Goal: Task Accomplishment & Management: Complete application form

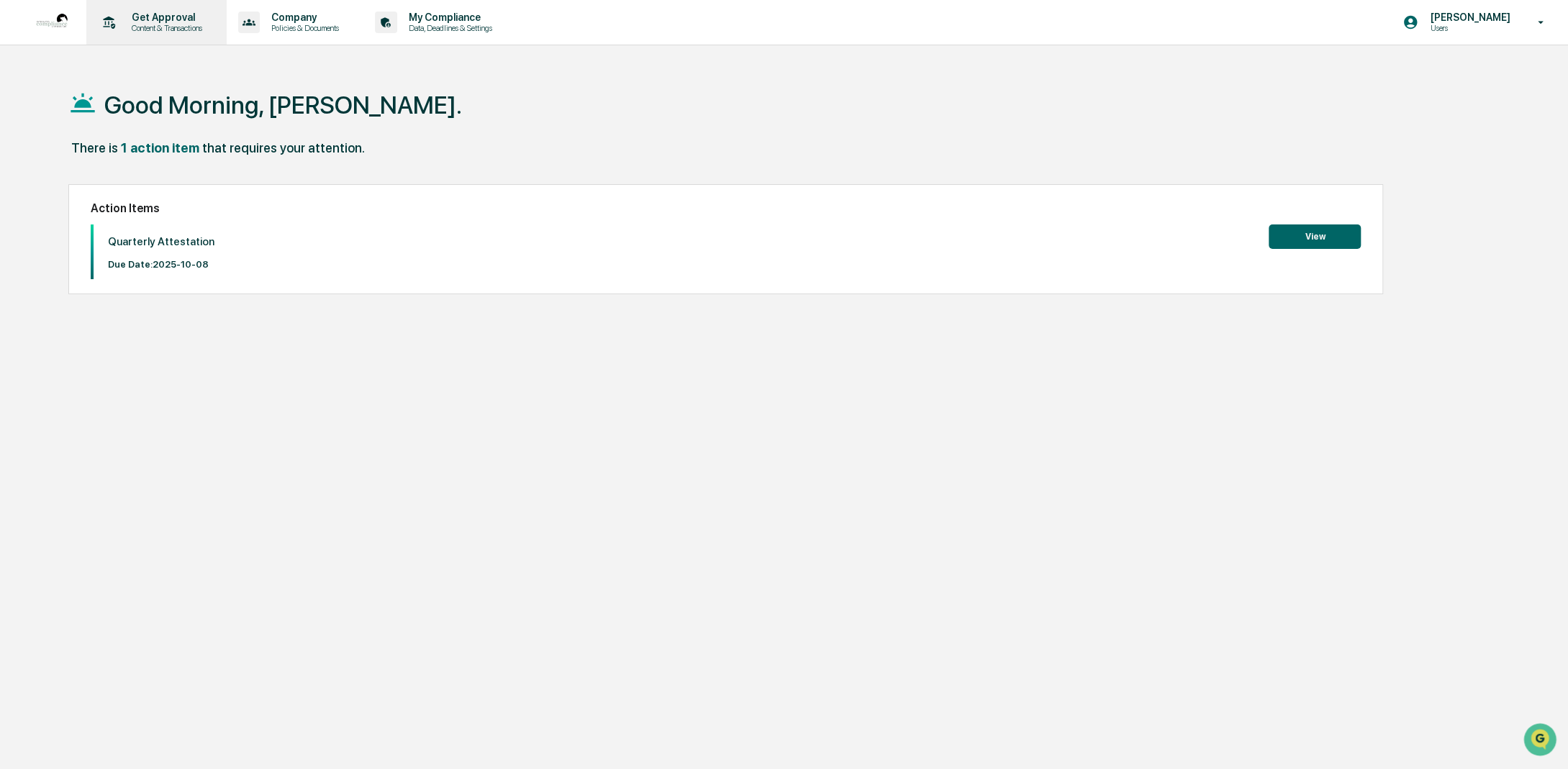
click at [148, 22] on p "Get Approval" at bounding box center [165, 17] width 89 height 11
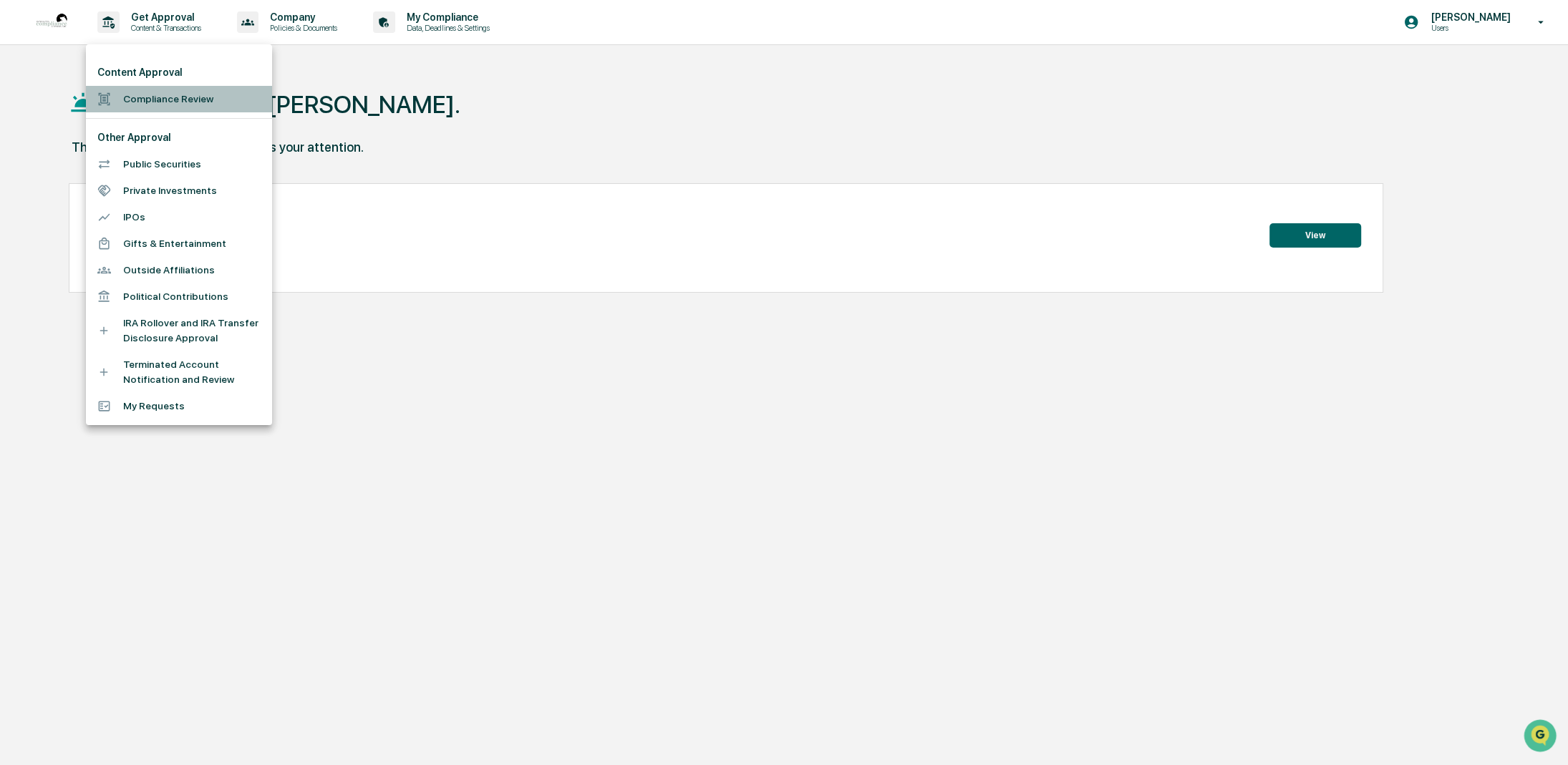
click at [153, 99] on li "Compliance Review" at bounding box center [179, 99] width 187 height 27
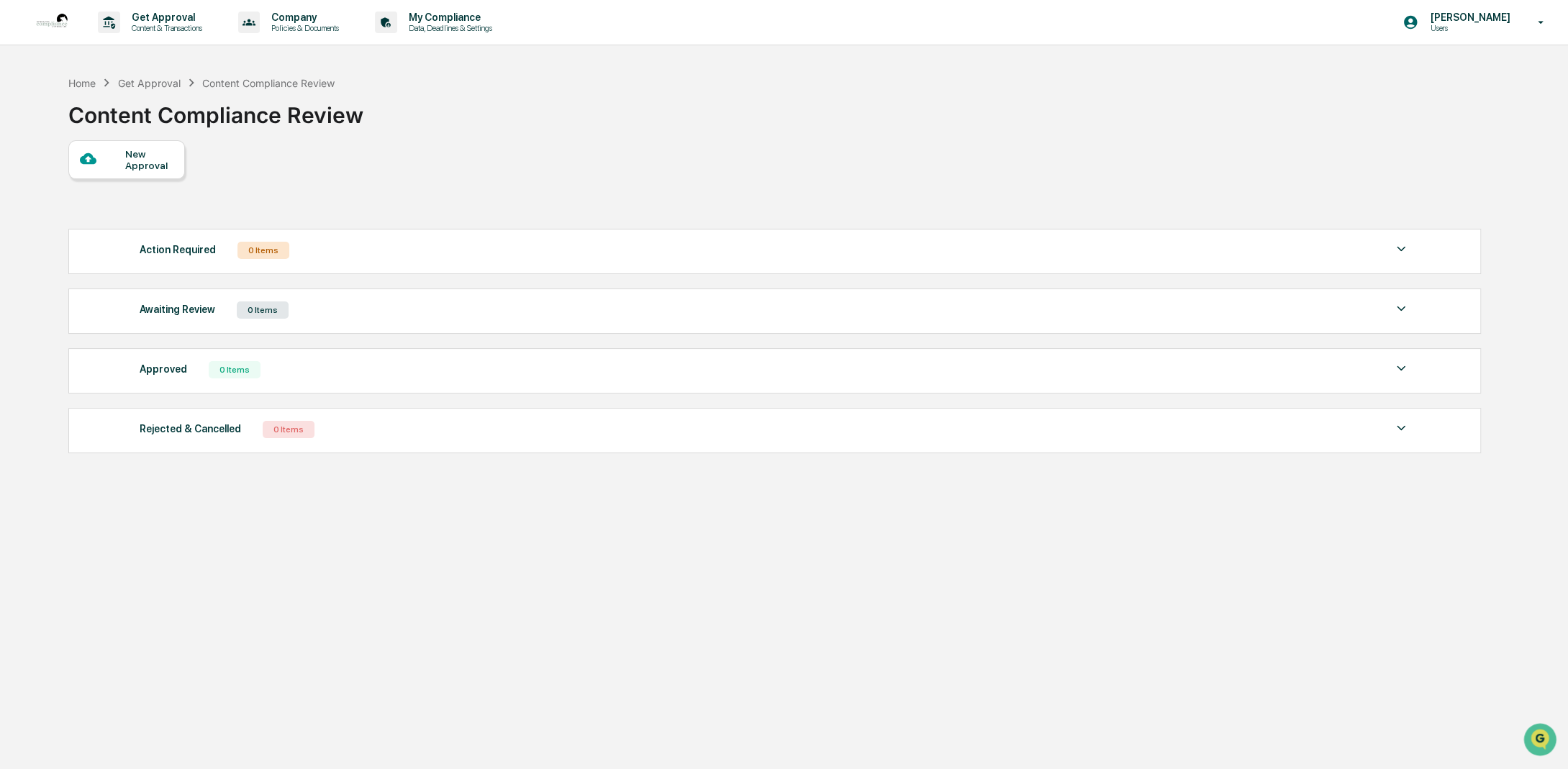
click at [63, 82] on div "Home Get Approval Content Compliance Review Content Compliance Review New Appro…" at bounding box center [774, 452] width 1454 height 769
click at [76, 82] on div "Home" at bounding box center [81, 82] width 28 height 12
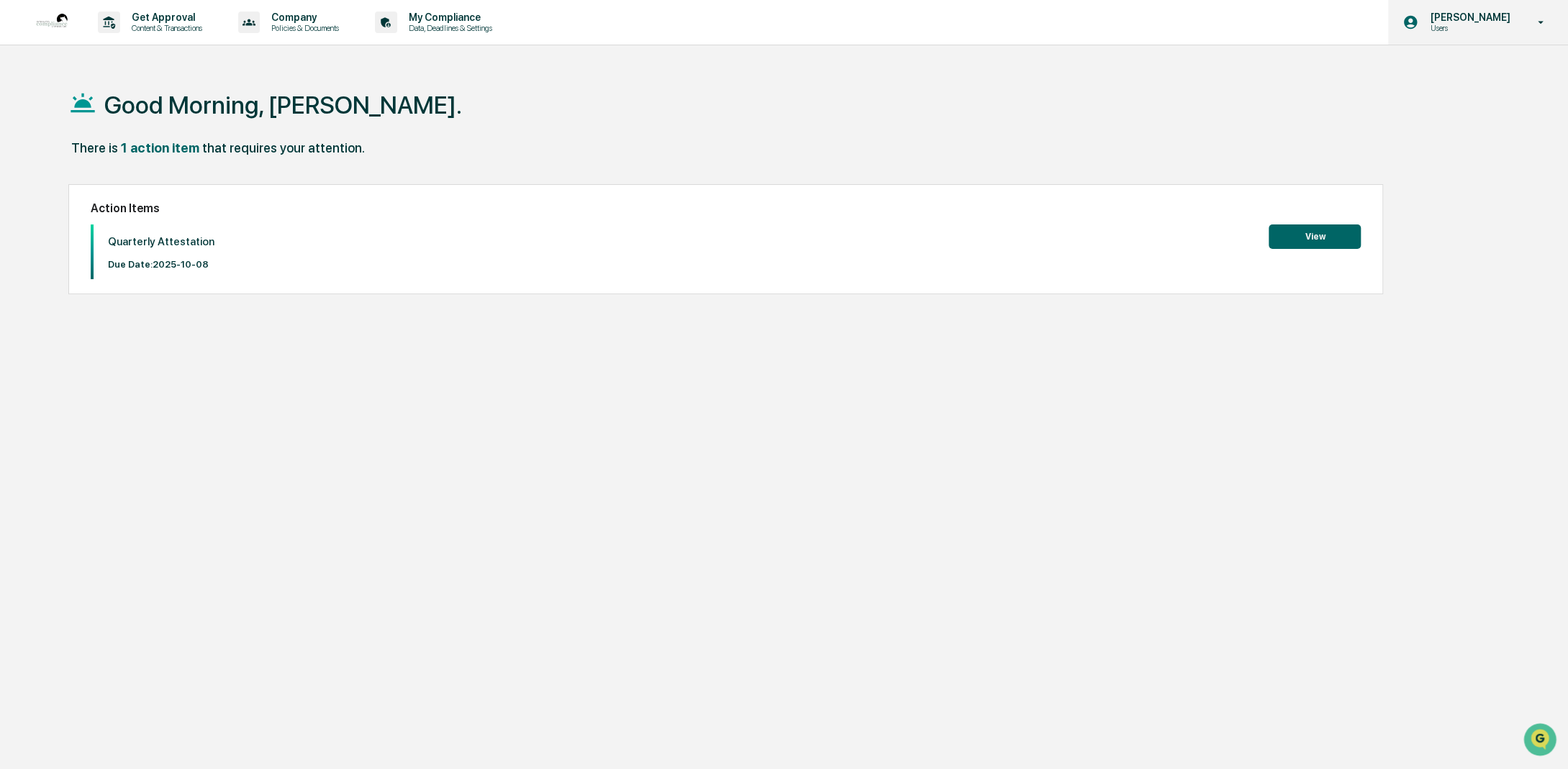
click at [1540, 16] on icon at bounding box center [1541, 23] width 25 height 13
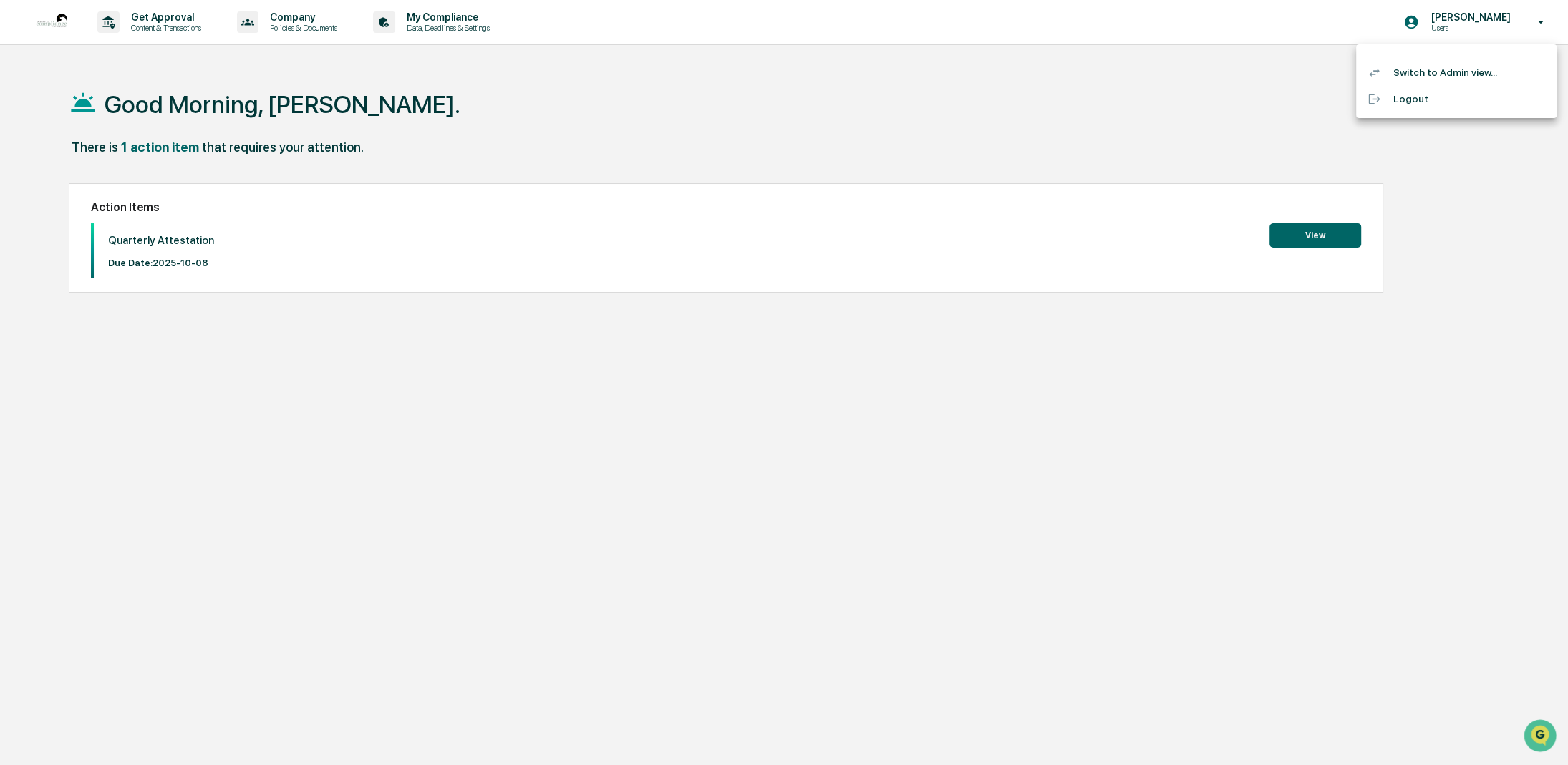
click at [1443, 76] on li "Switch to Admin view..." at bounding box center [1457, 72] width 201 height 27
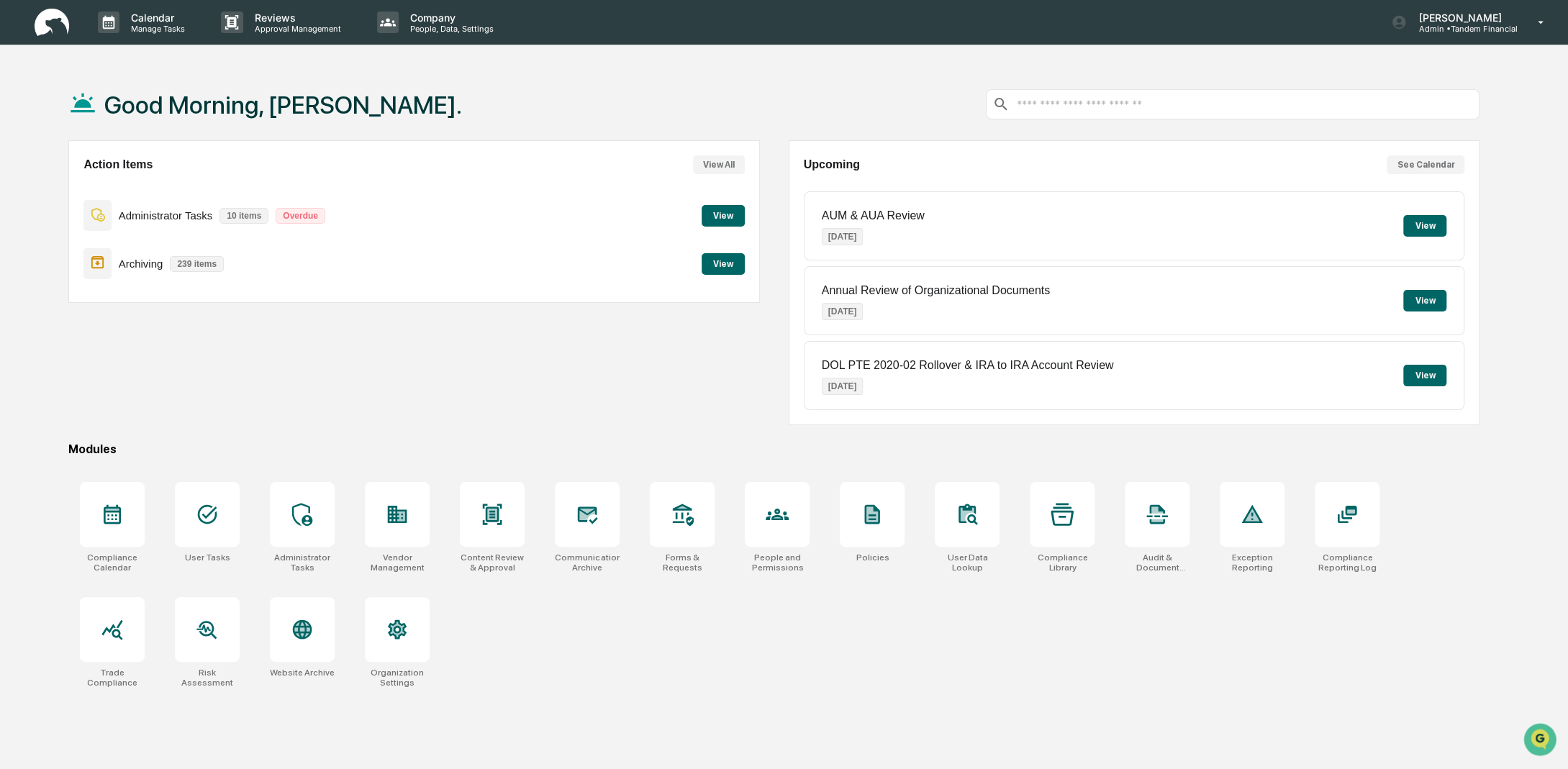
click at [726, 208] on button "View" at bounding box center [722, 215] width 43 height 22
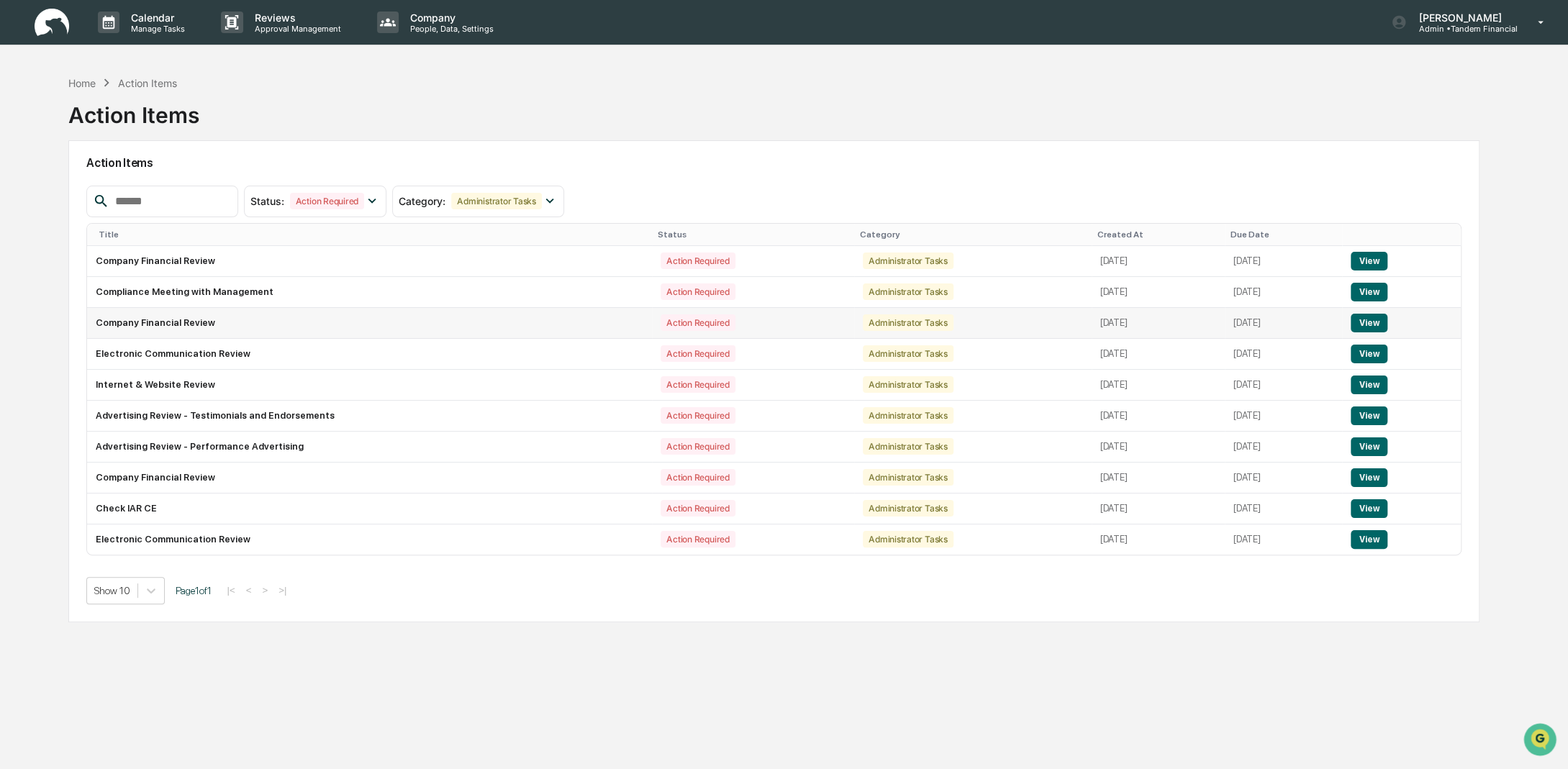
click at [1380, 319] on button "View" at bounding box center [1369, 323] width 36 height 19
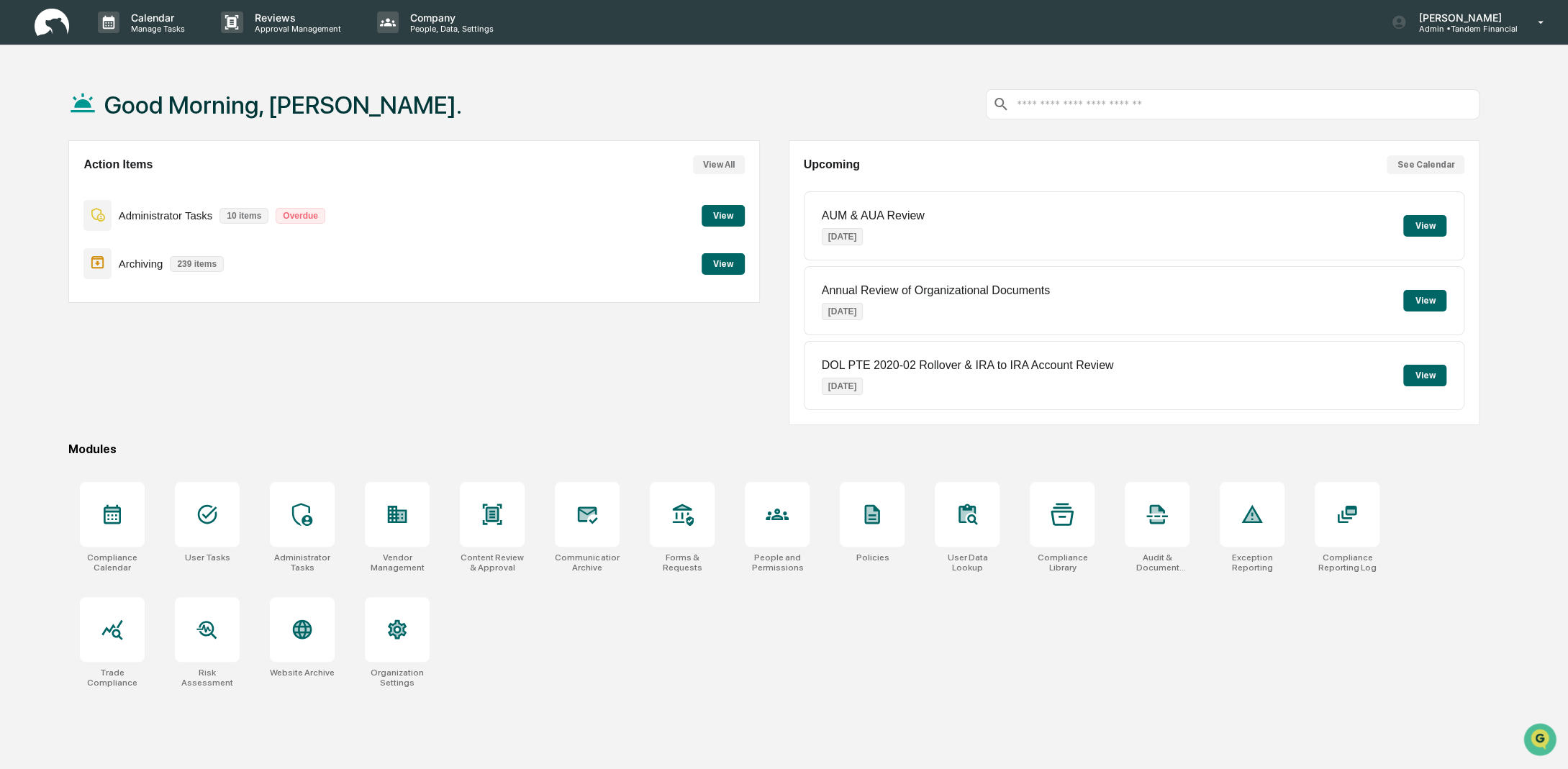
click at [716, 210] on button "View" at bounding box center [722, 215] width 43 height 22
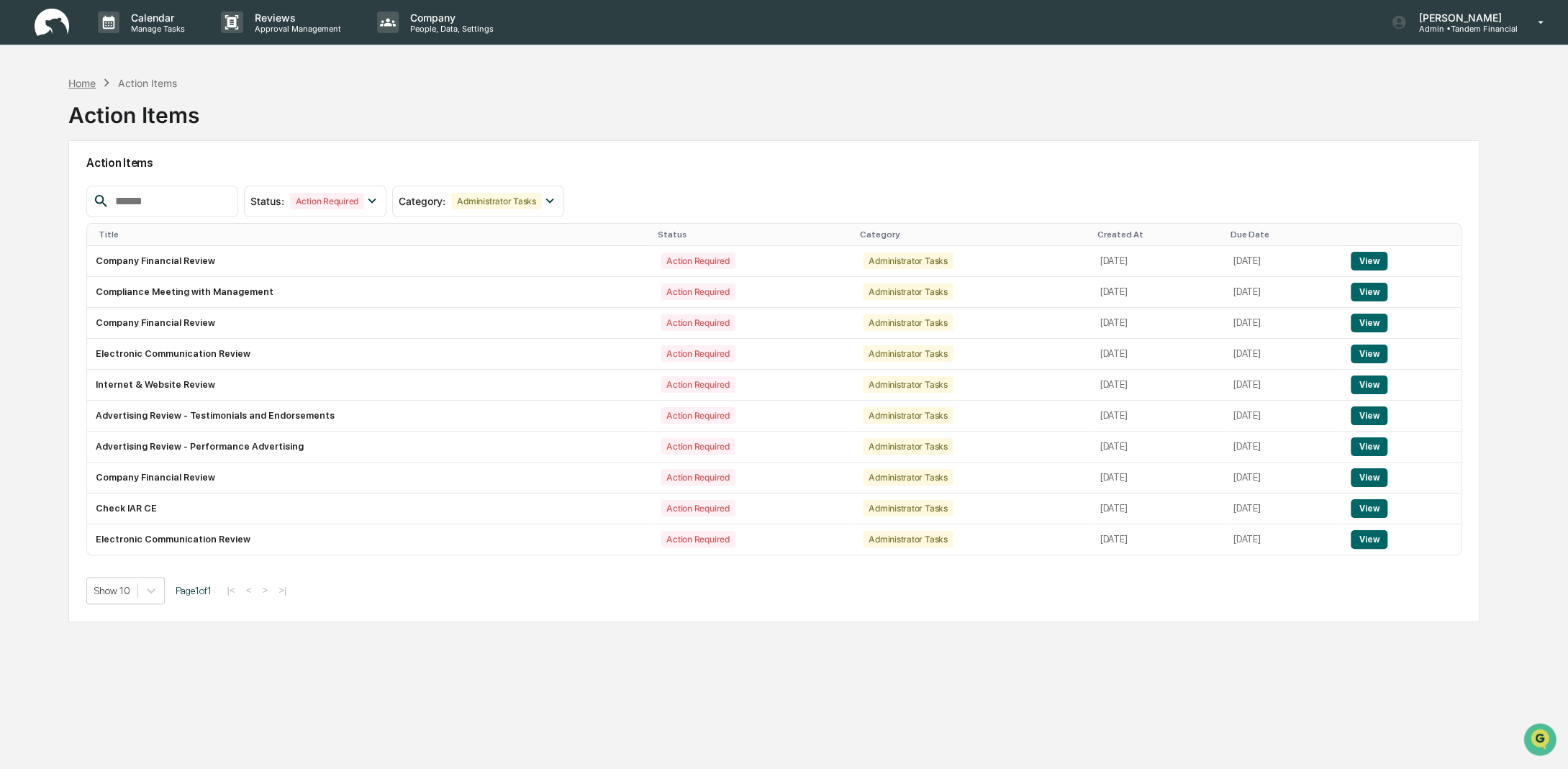
click at [82, 82] on div "Home" at bounding box center [81, 82] width 28 height 12
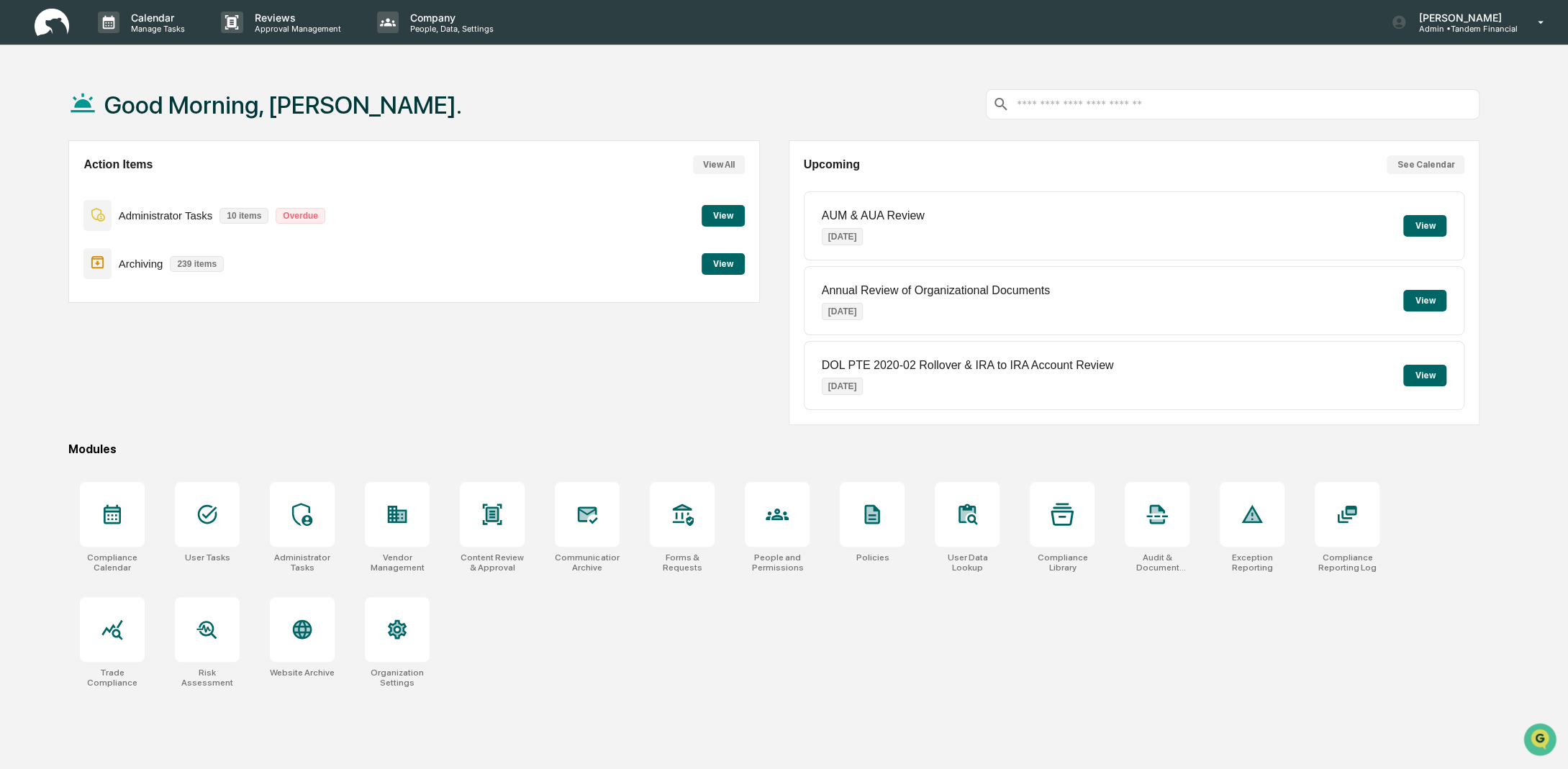
click at [721, 263] on button "View" at bounding box center [722, 264] width 43 height 22
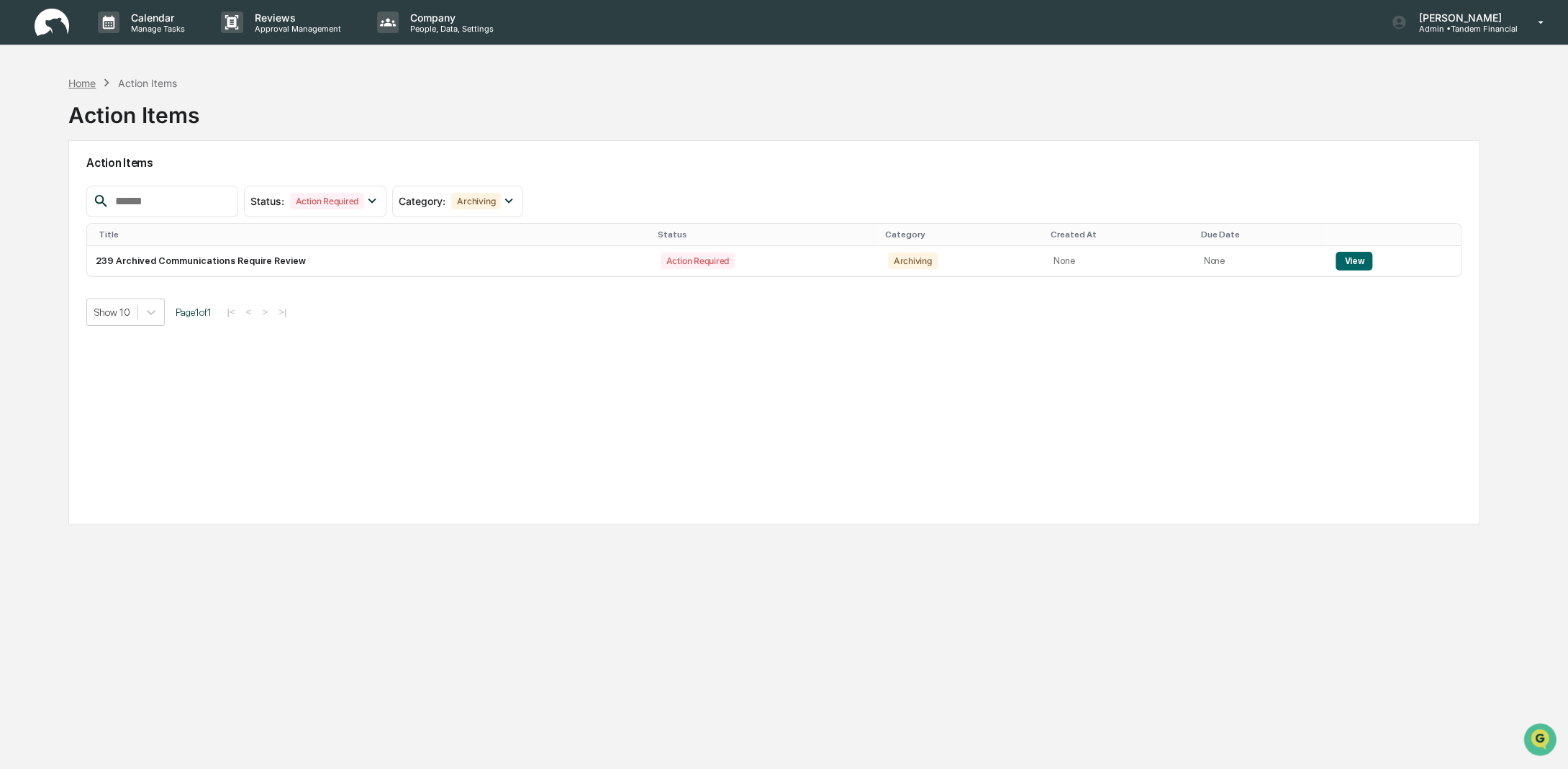
click at [96, 88] on div "Home" at bounding box center [81, 82] width 28 height 12
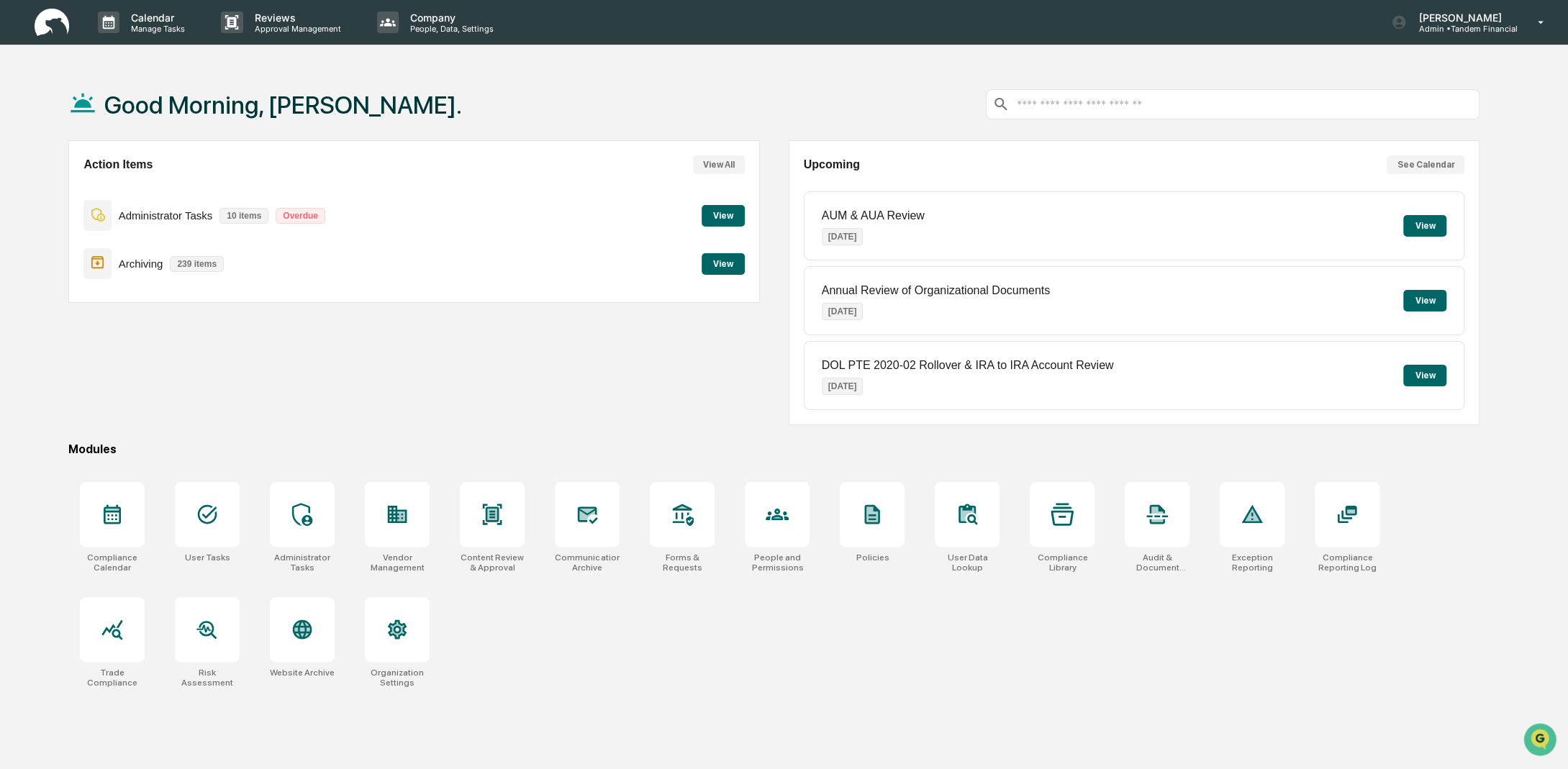
click at [729, 216] on button "View" at bounding box center [722, 215] width 43 height 22
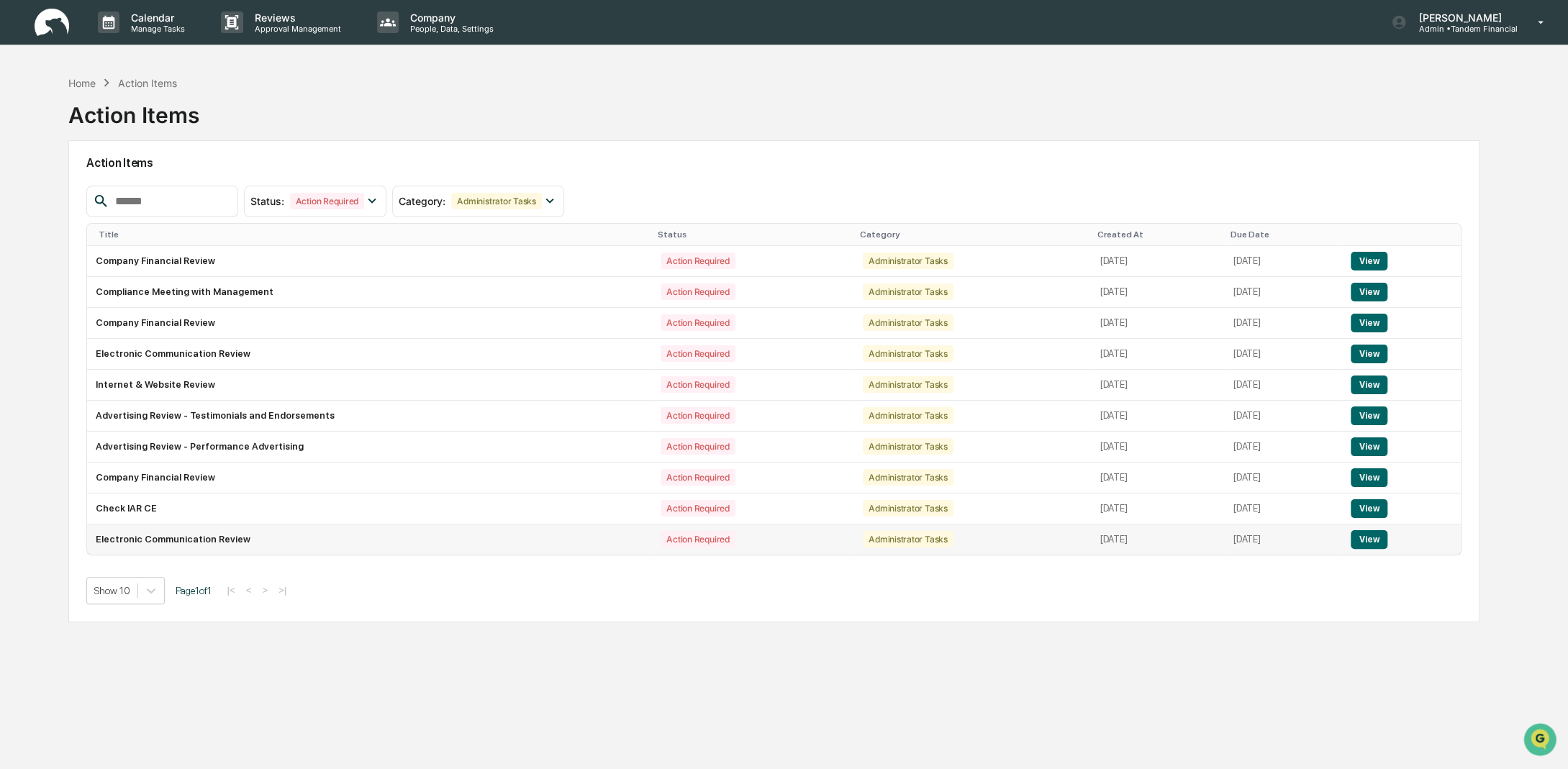
click at [1370, 535] on button "View" at bounding box center [1369, 539] width 36 height 19
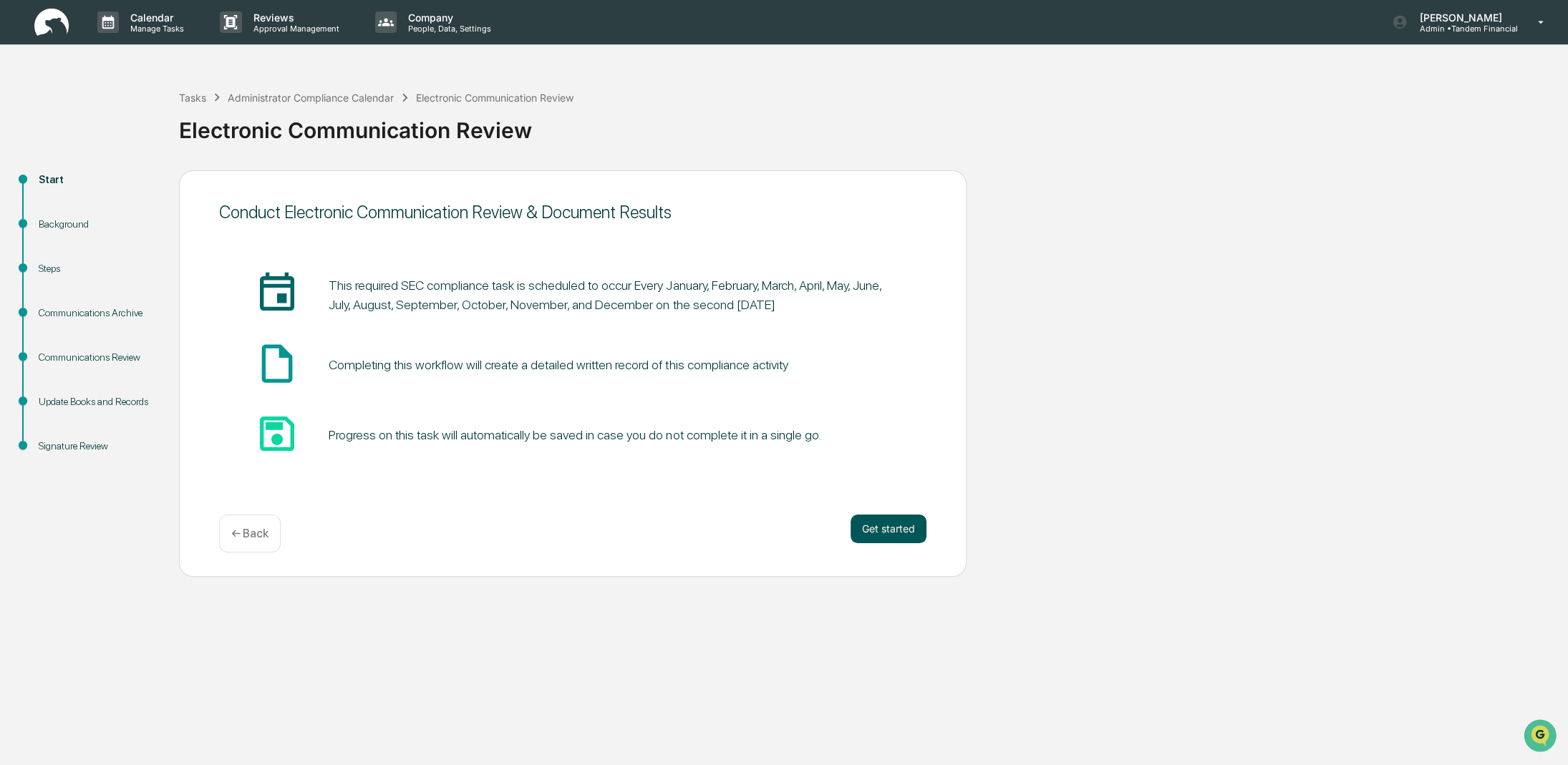
click at [883, 526] on button "Get started" at bounding box center [889, 529] width 76 height 29
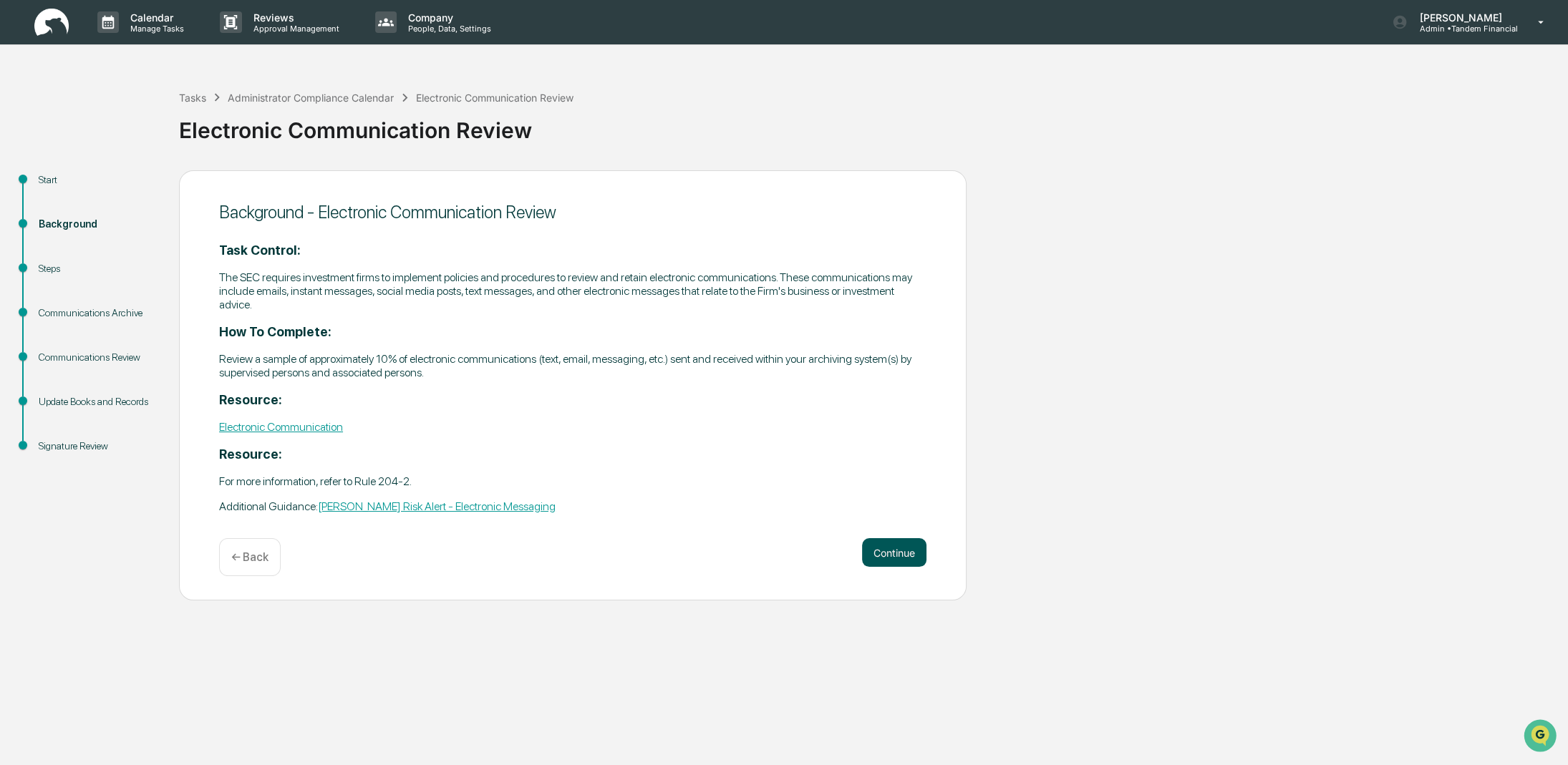
click at [912, 553] on button "Continue" at bounding box center [895, 553] width 65 height 29
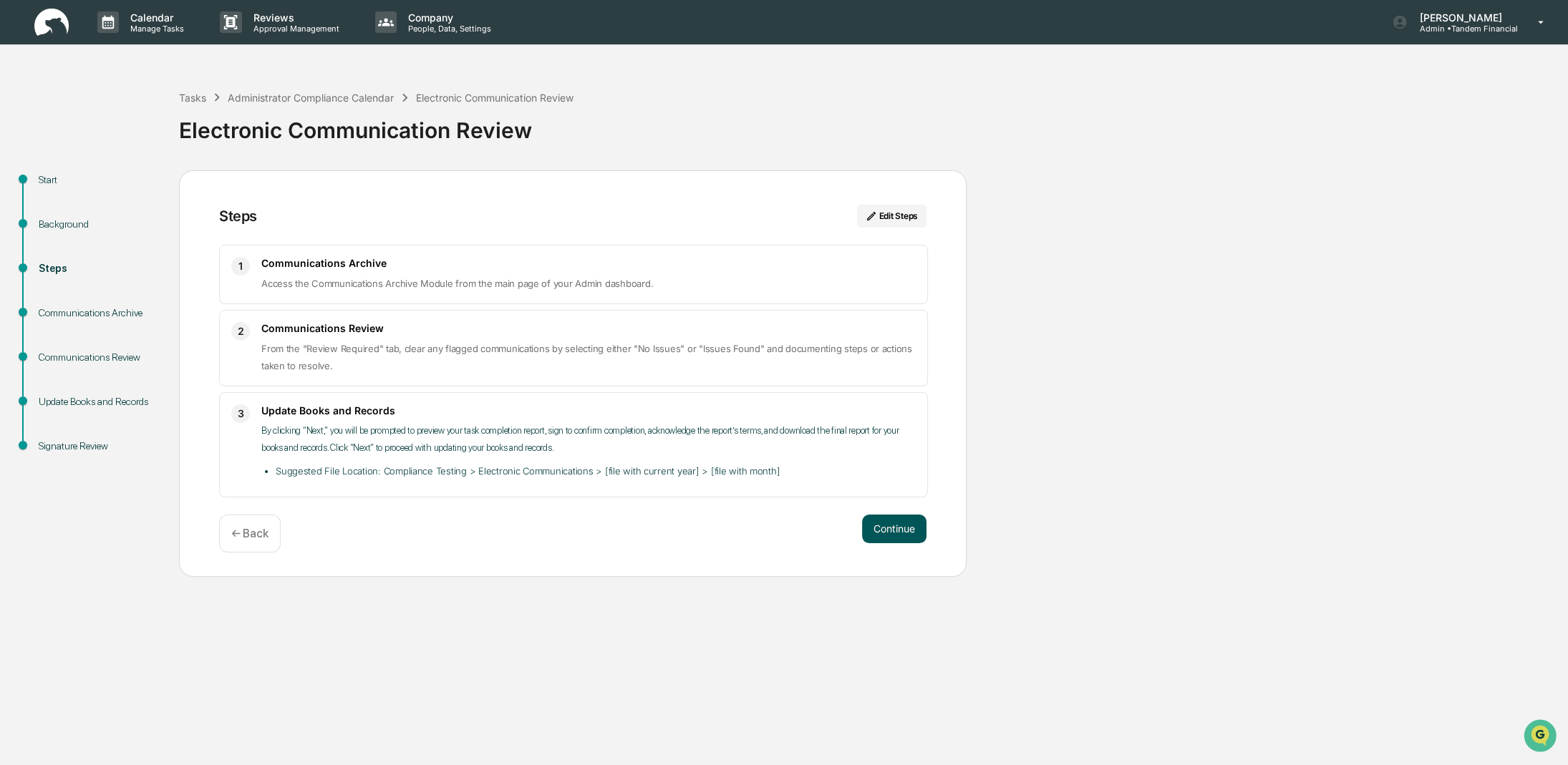
click at [887, 527] on button "Continue" at bounding box center [895, 529] width 65 height 29
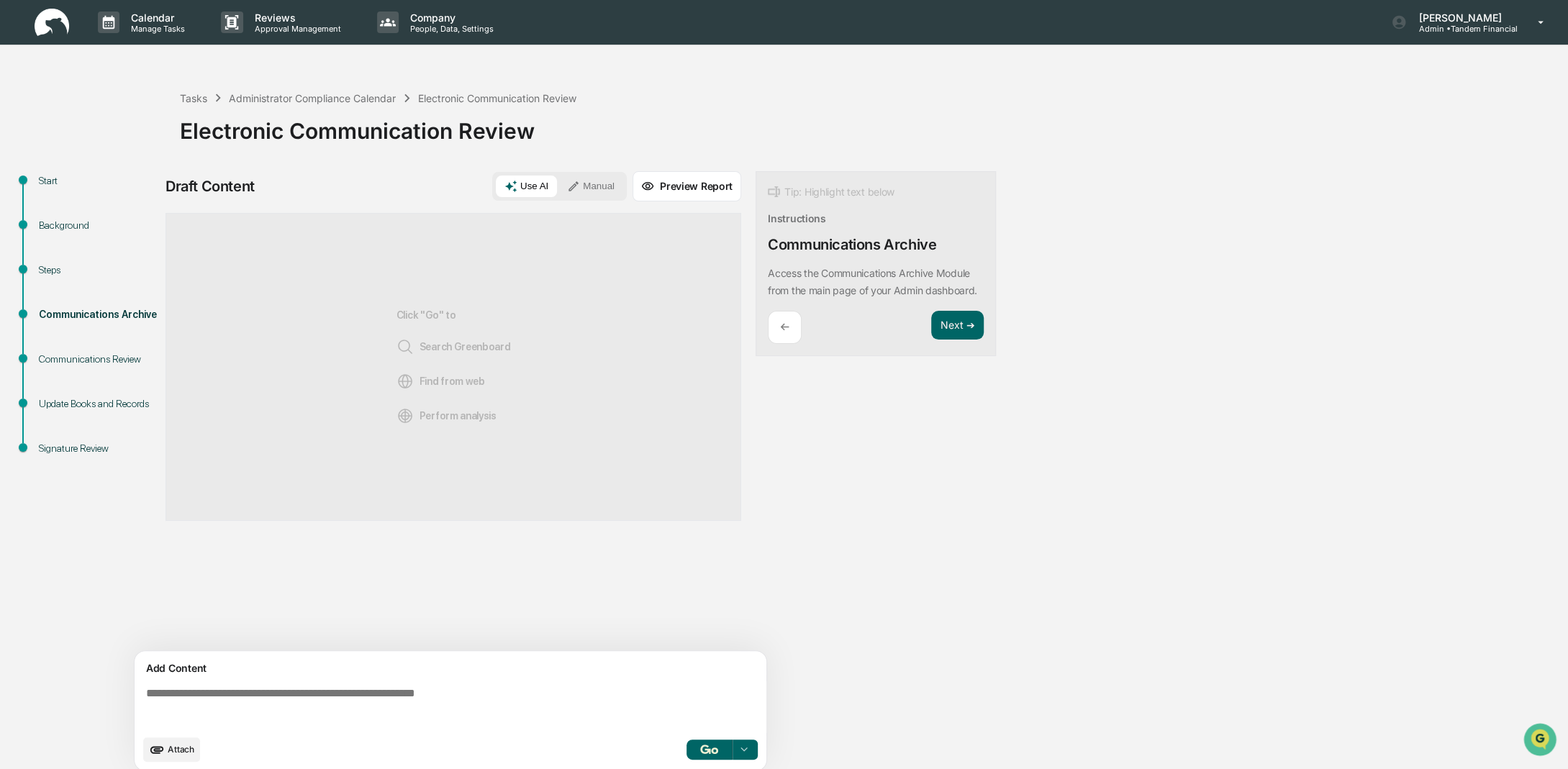
click at [1181, 378] on div "Start Background Steps Communications Archive Communications Review Update Book…" at bounding box center [784, 475] width 1554 height 608
click at [710, 190] on button "Preview Report" at bounding box center [687, 187] width 109 height 31
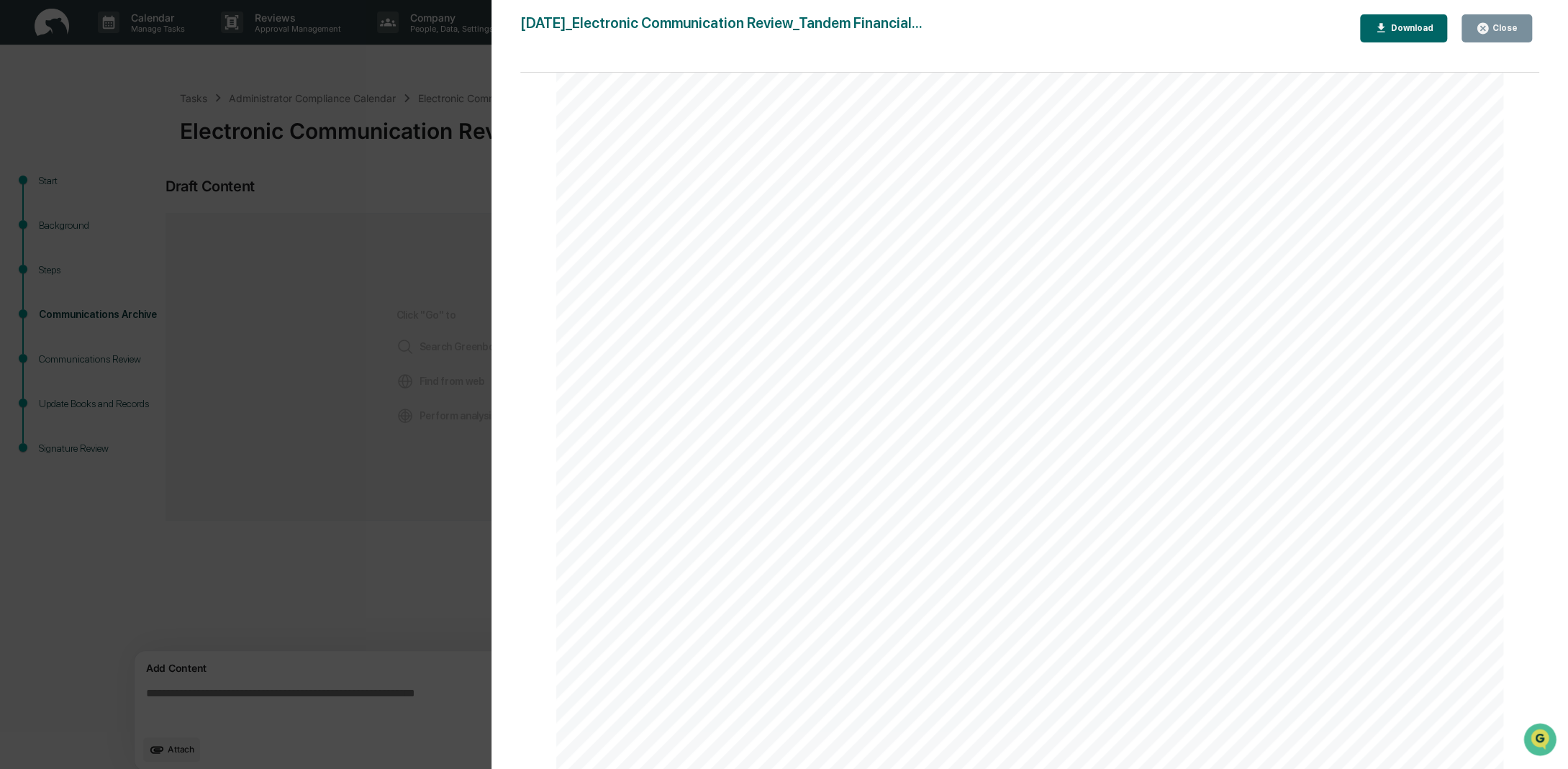
scroll to position [72, 0]
click at [1493, 22] on div "Close" at bounding box center [1497, 29] width 42 height 13
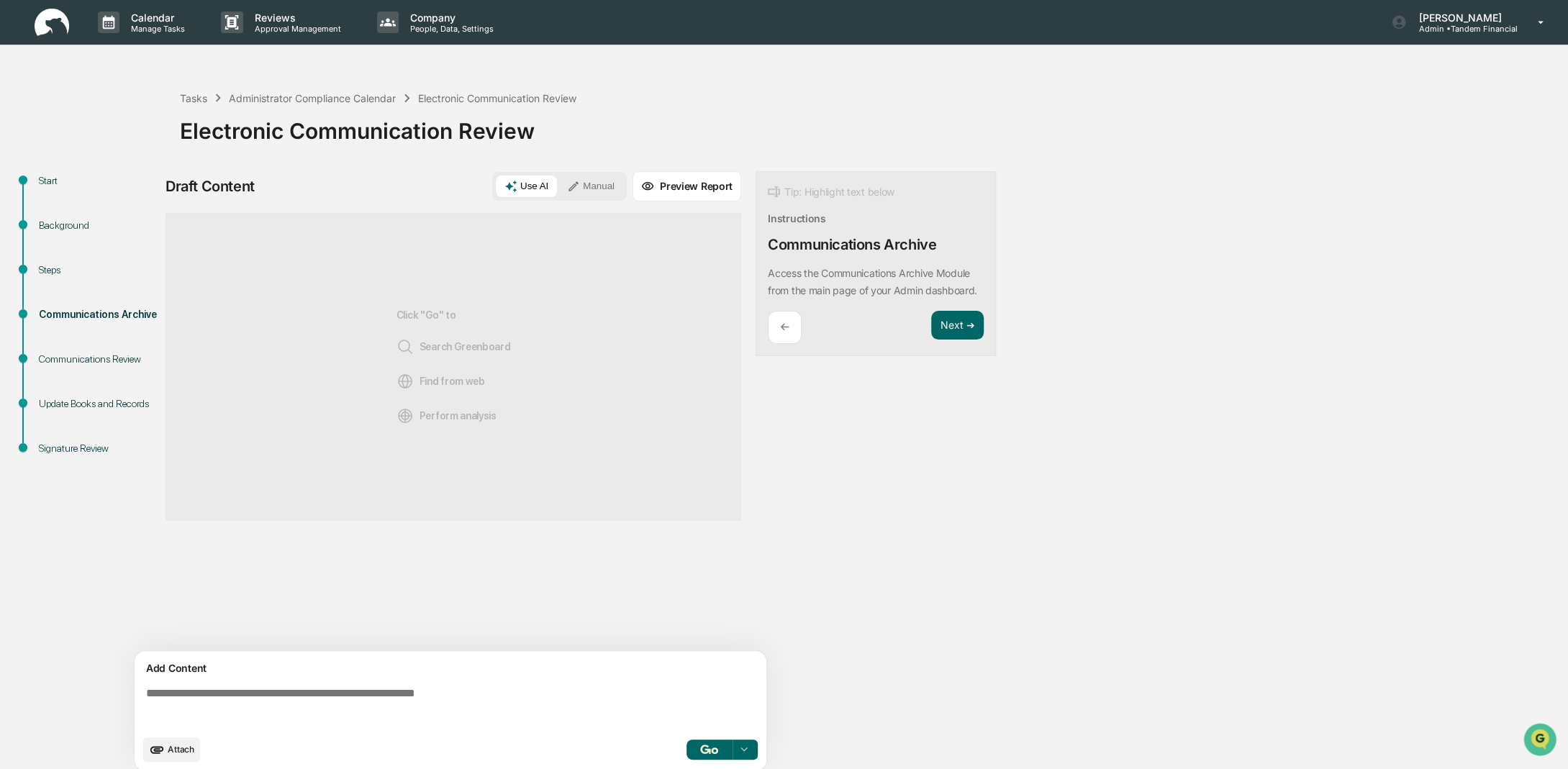
click at [1164, 224] on div "Start Background Steps Communications Archive Communications Review Update Book…" at bounding box center [784, 475] width 1554 height 608
click at [789, 341] on div "←" at bounding box center [784, 327] width 33 height 33
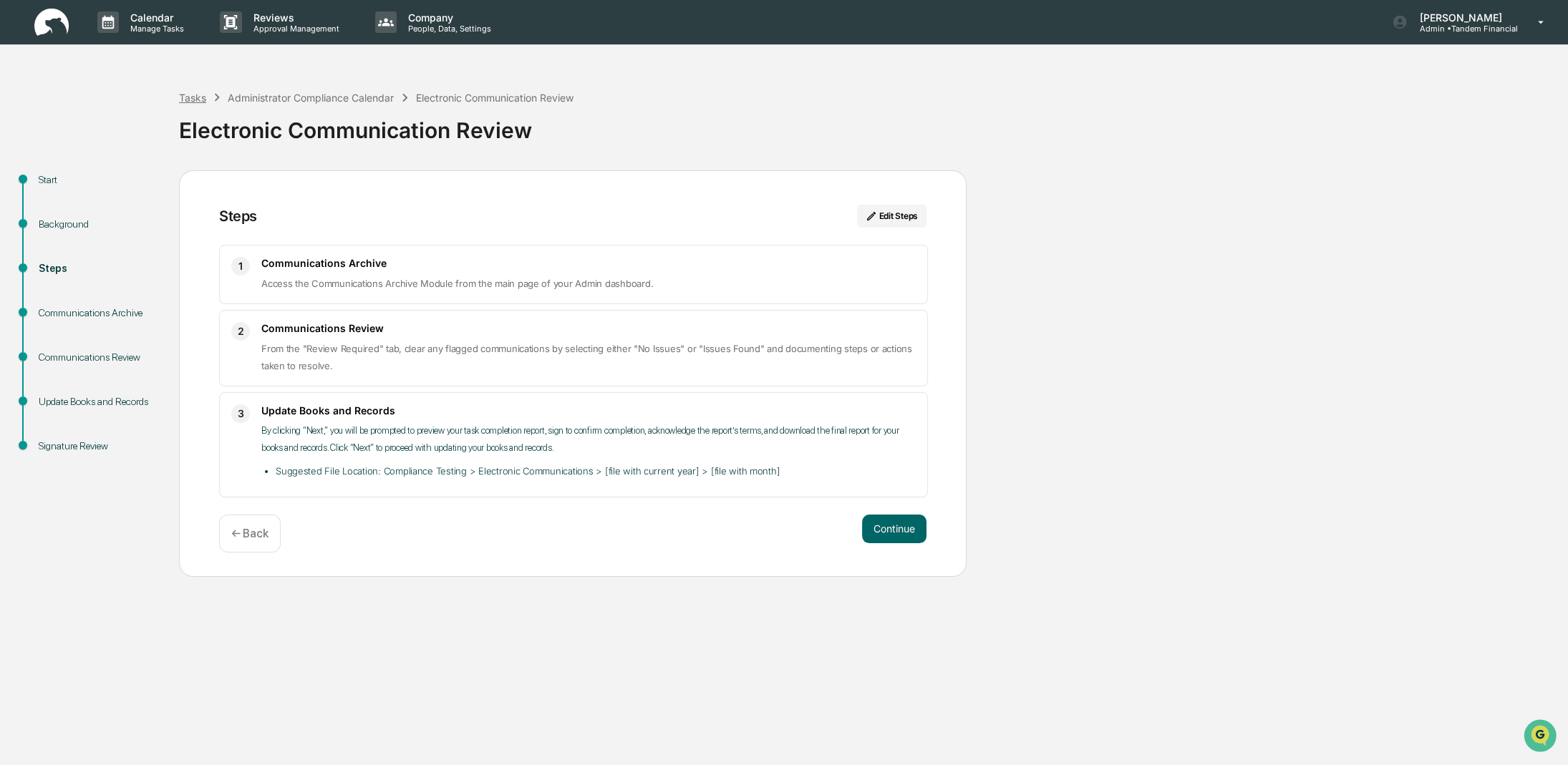
click at [196, 96] on div "Tasks" at bounding box center [192, 97] width 28 height 12
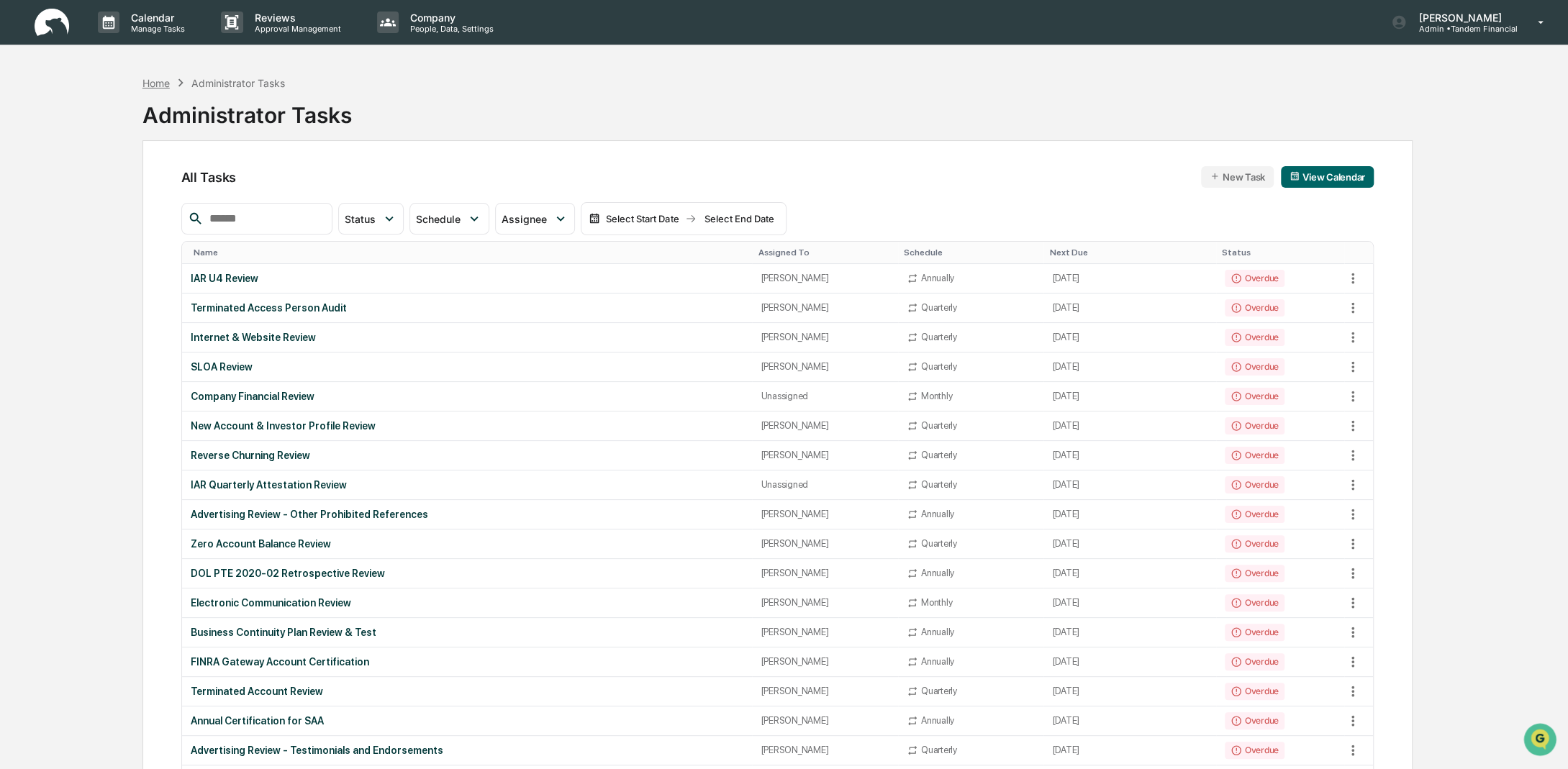
click at [156, 82] on div "Home" at bounding box center [156, 82] width 28 height 12
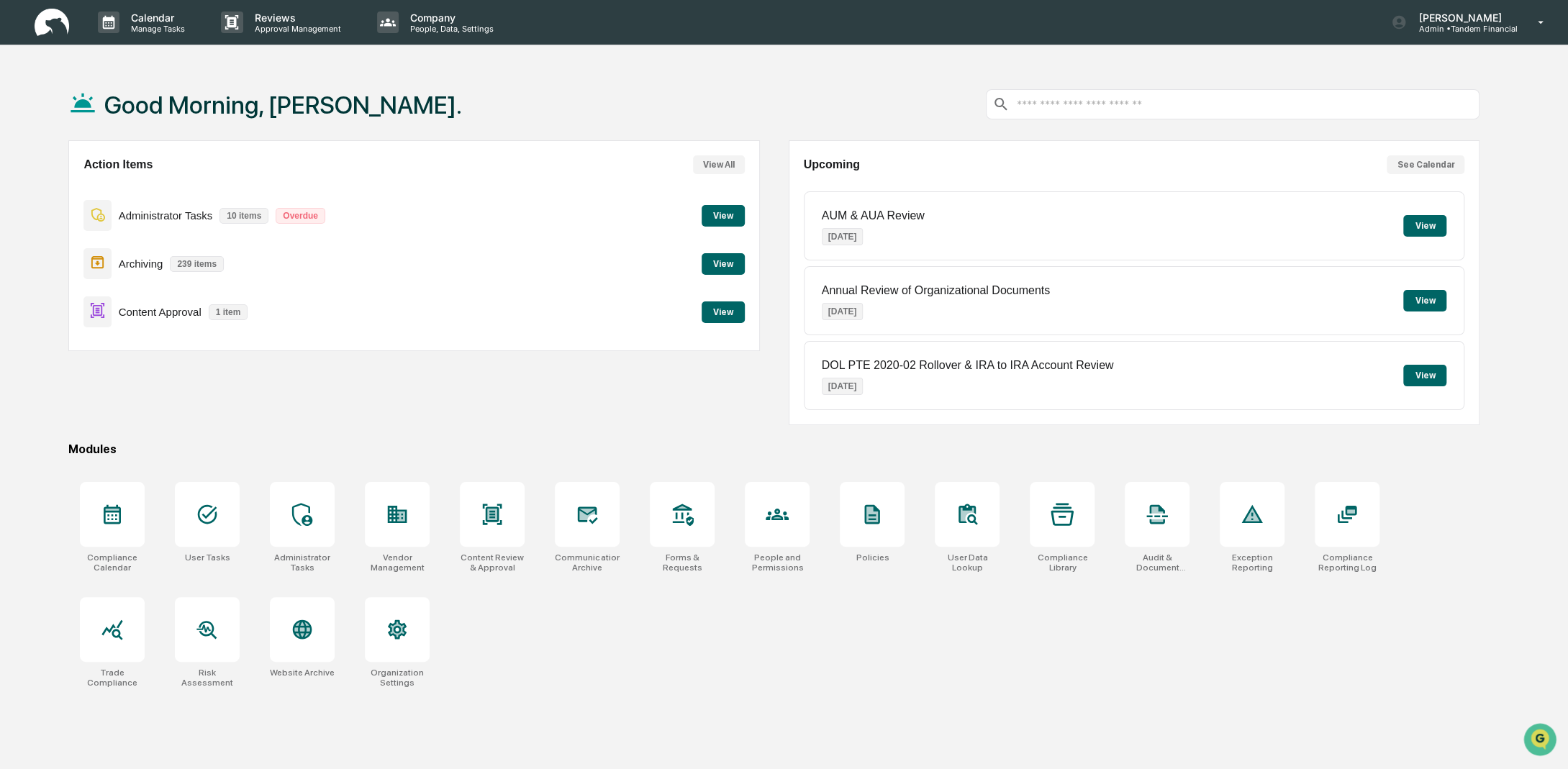
click at [723, 310] on button "View" at bounding box center [722, 312] width 43 height 22
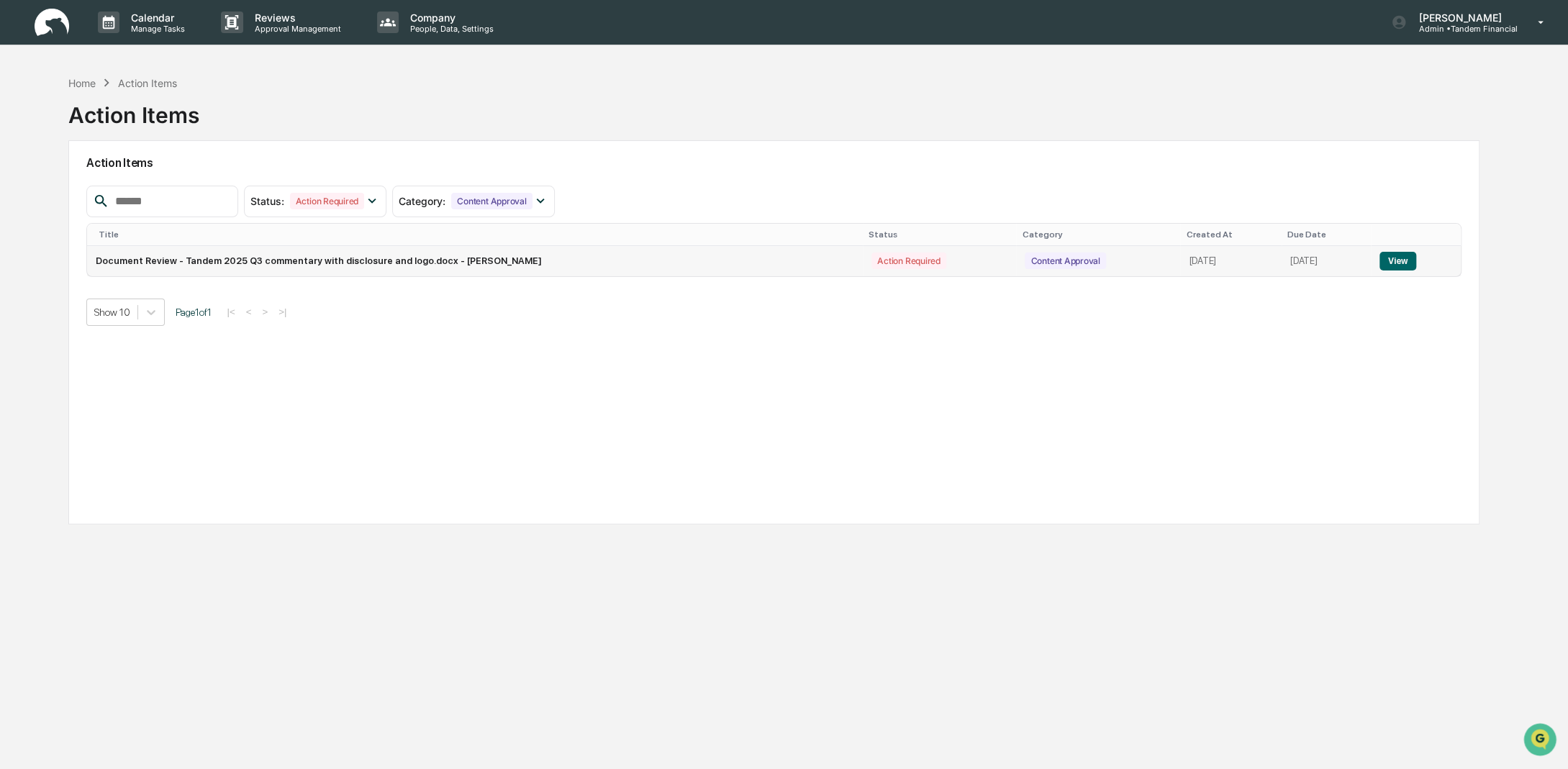
click at [1405, 261] on button "View" at bounding box center [1398, 261] width 36 height 19
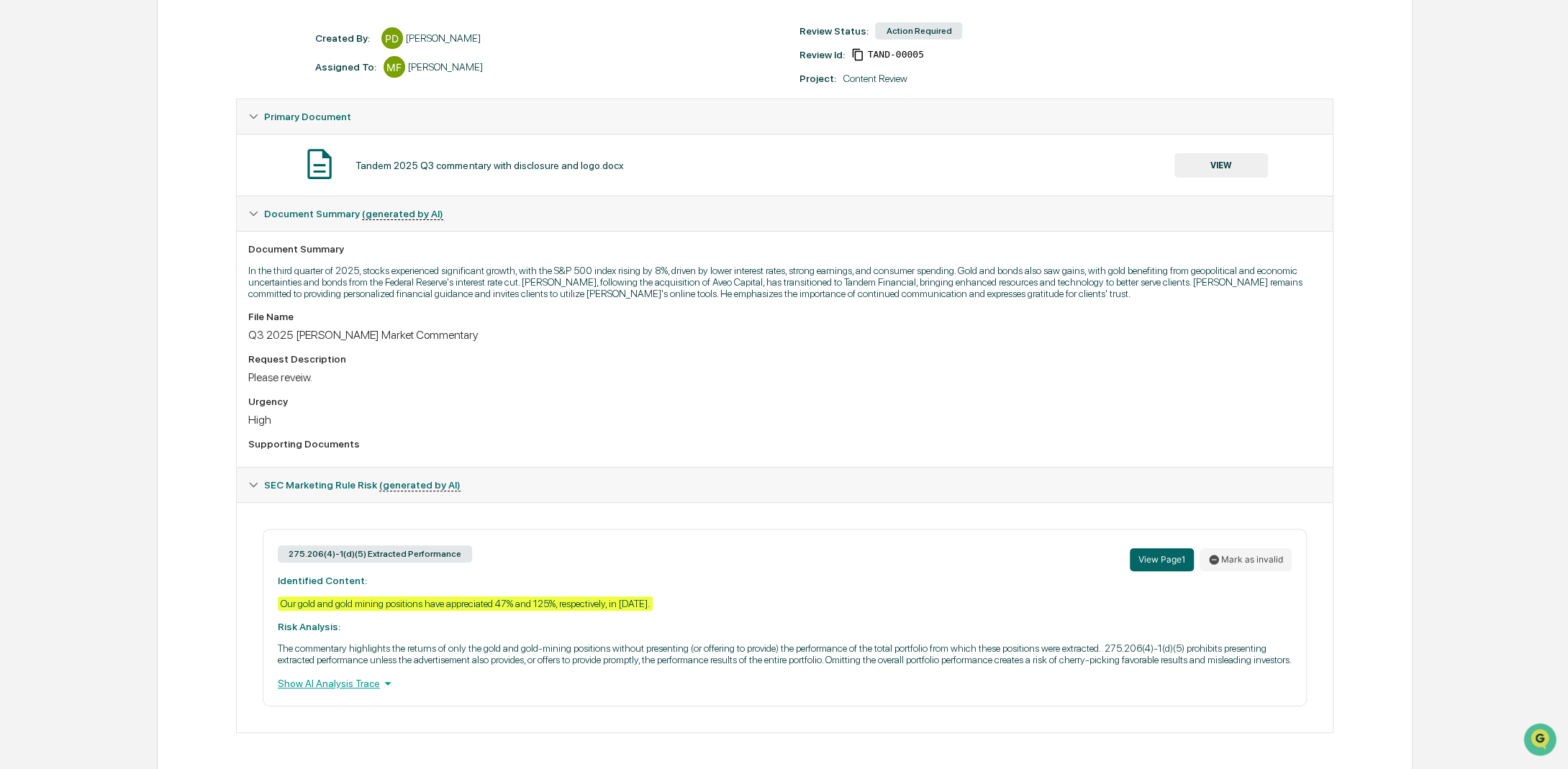
scroll to position [210, 0]
click at [1159, 547] on button "View Page 1" at bounding box center [1161, 559] width 64 height 23
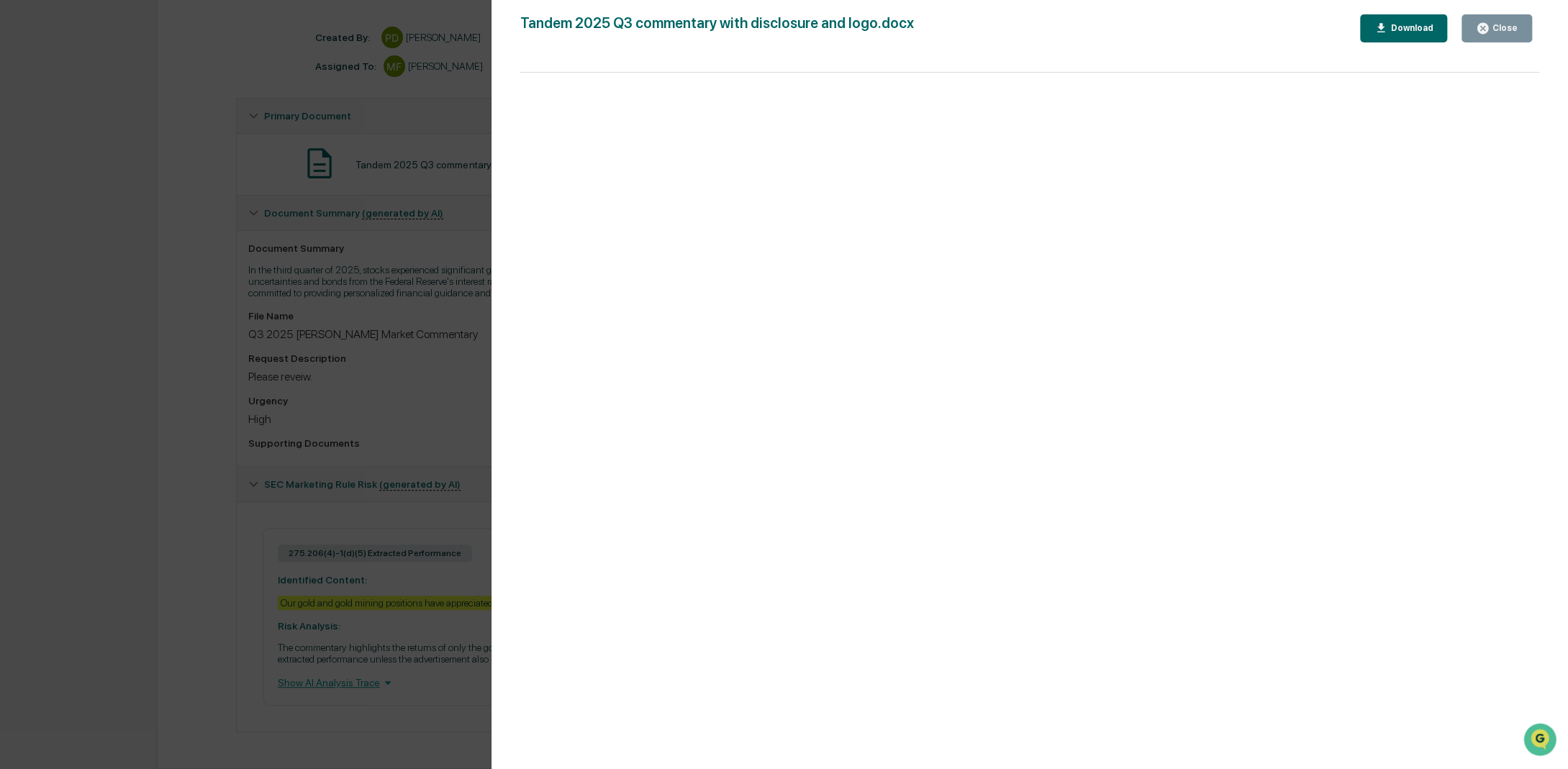
click at [1498, 30] on div "Close" at bounding box center [1503, 28] width 28 height 11
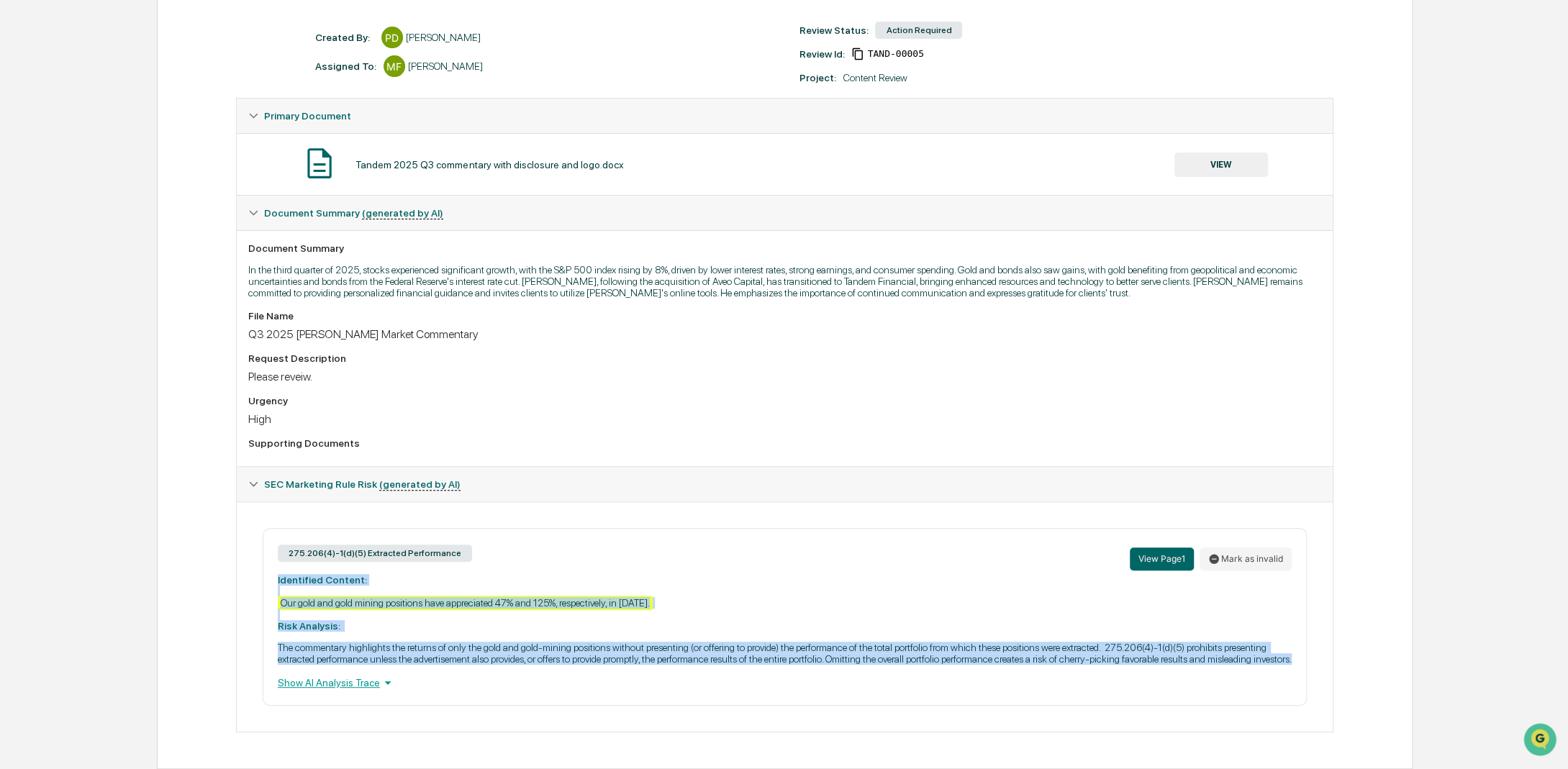
drag, startPoint x: 277, startPoint y: 560, endPoint x: 342, endPoint y: 654, distance: 114.3
click at [342, 654] on div "275.206(4)-1(d)(5) Extracted Performance View Page 1 Mark as invalid Identified…" at bounding box center [784, 617] width 1044 height 178
copy div "Identified Content: Our gold and gold mining positions have appreciated 47% and…"
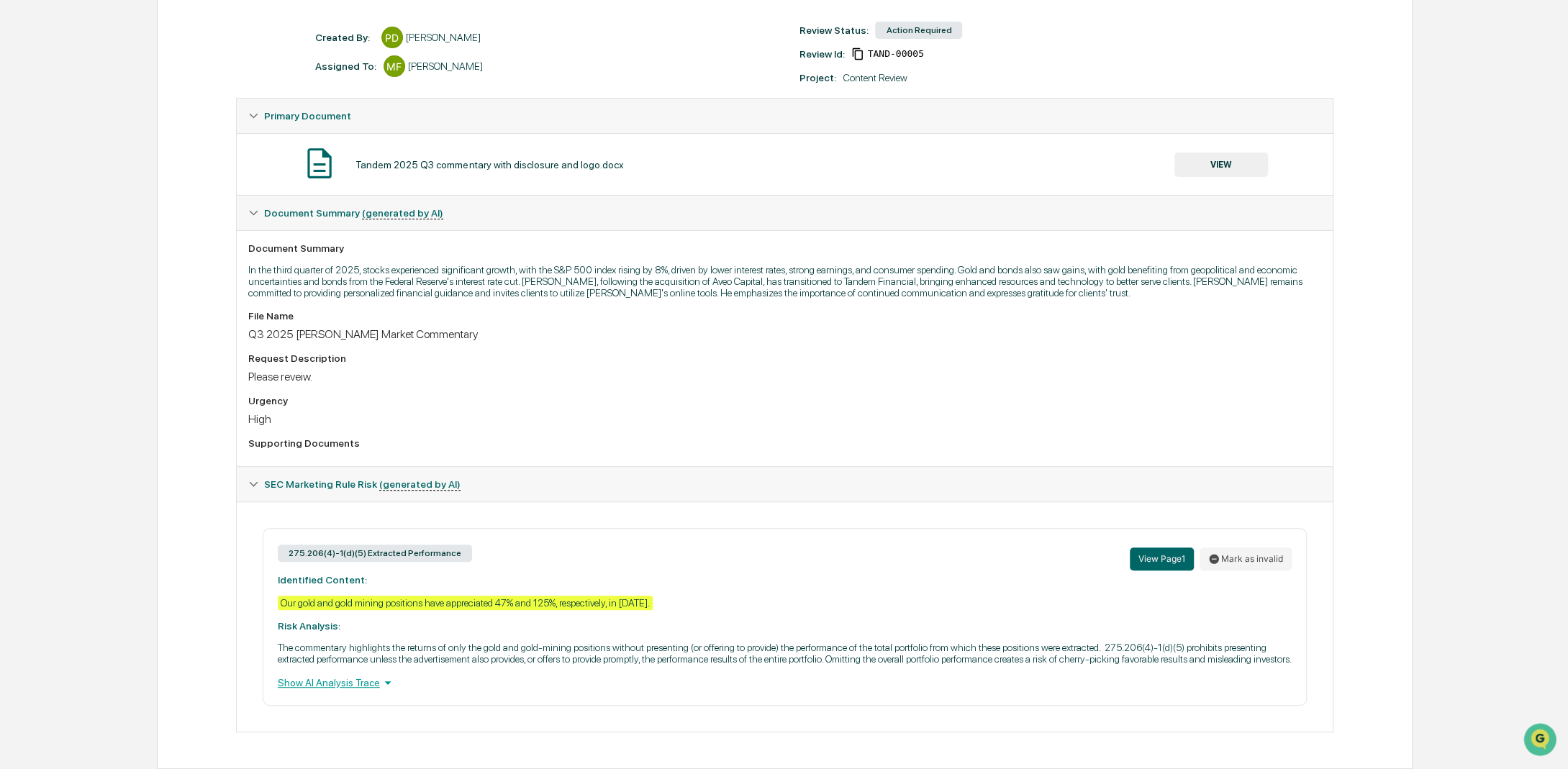
click at [201, 457] on div "Review Comments Actions Activity Log Created By: ‎ ‎ PD [PERSON_NAME] Assigned …" at bounding box center [784, 362] width 1256 height 815
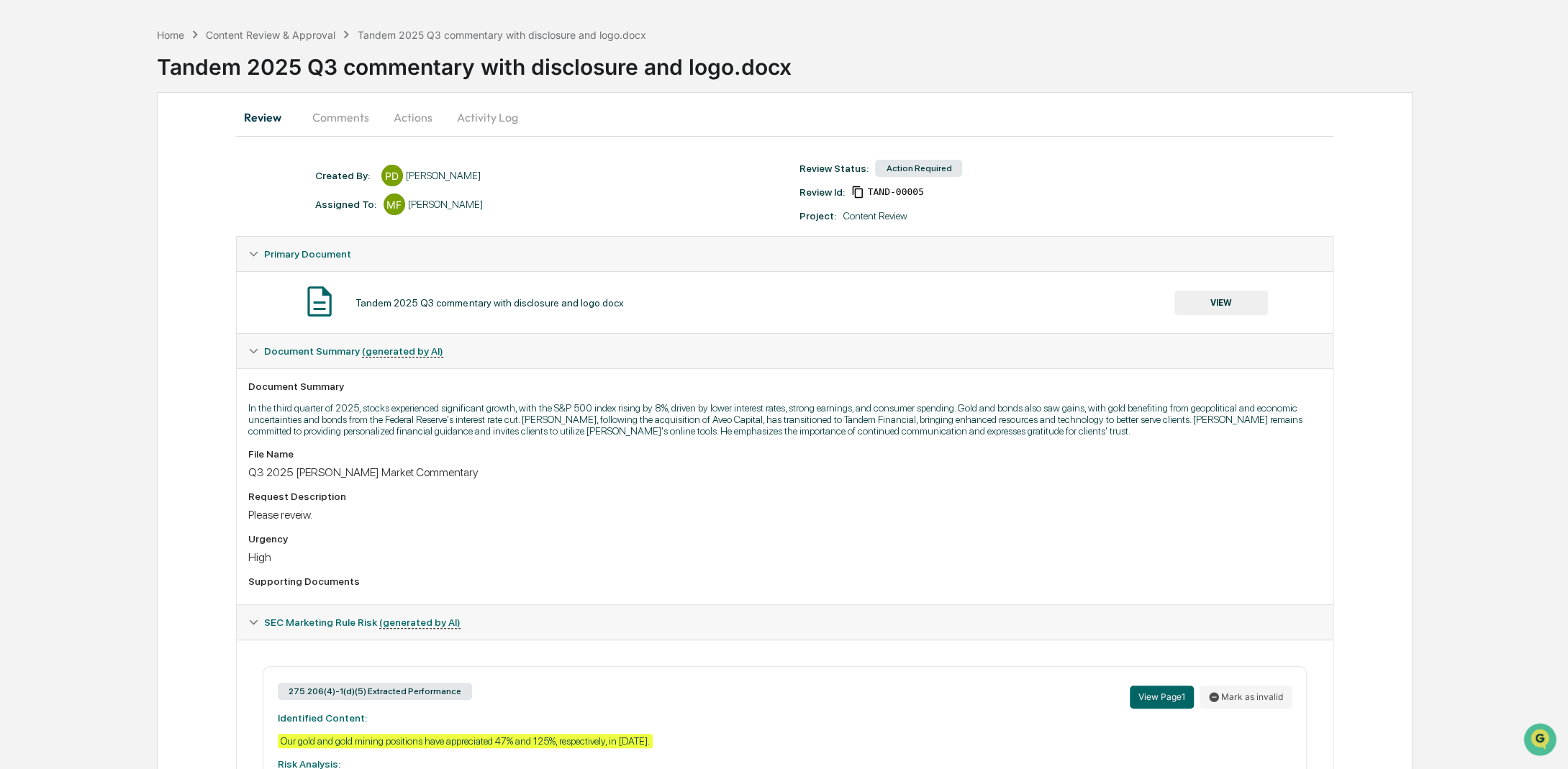
scroll to position [0, 0]
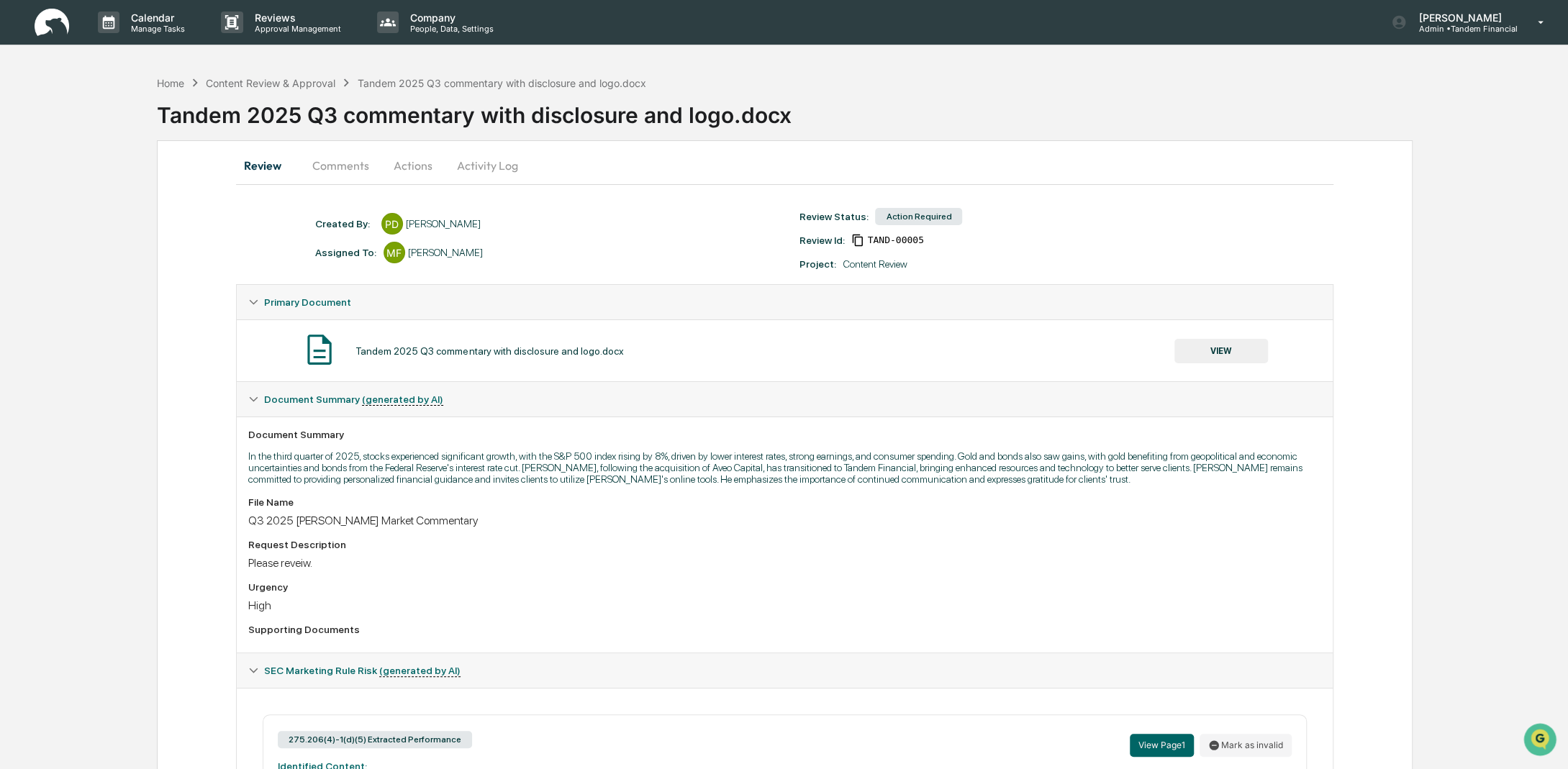
click at [342, 164] on button "Comments" at bounding box center [340, 165] width 79 height 34
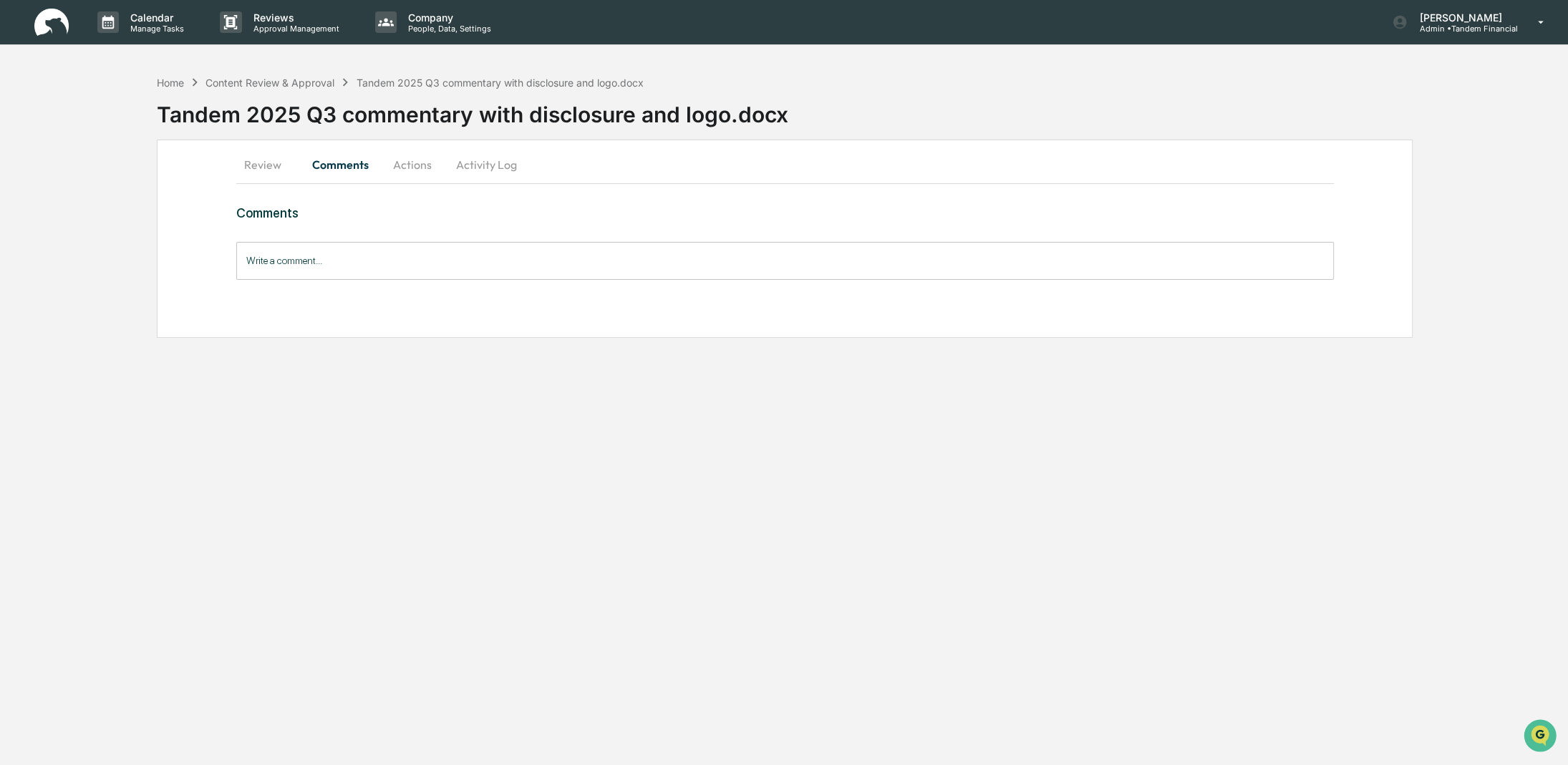
click at [403, 165] on button "Actions" at bounding box center [412, 165] width 65 height 34
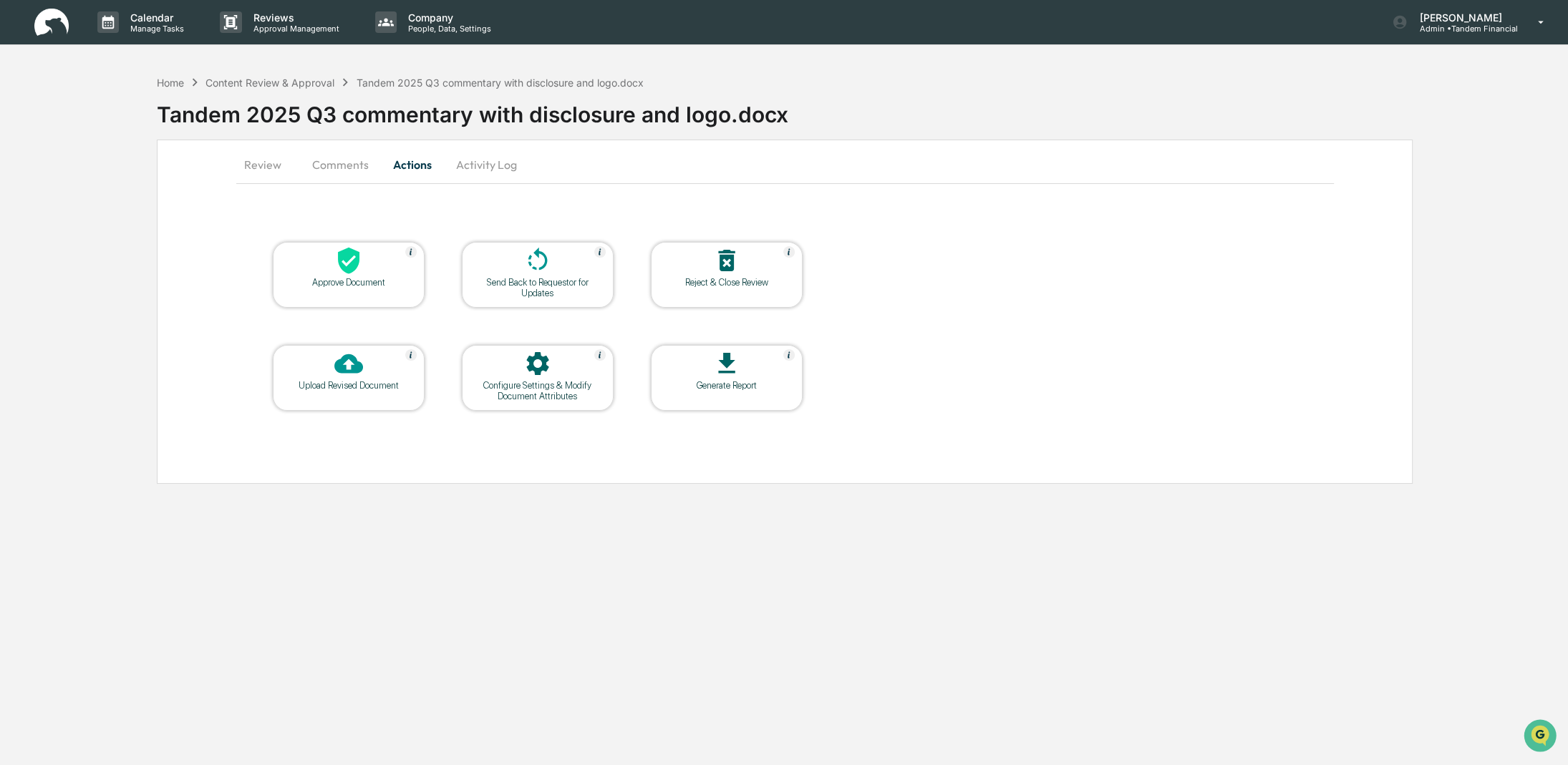
click at [539, 275] on div at bounding box center [538, 262] width 143 height 30
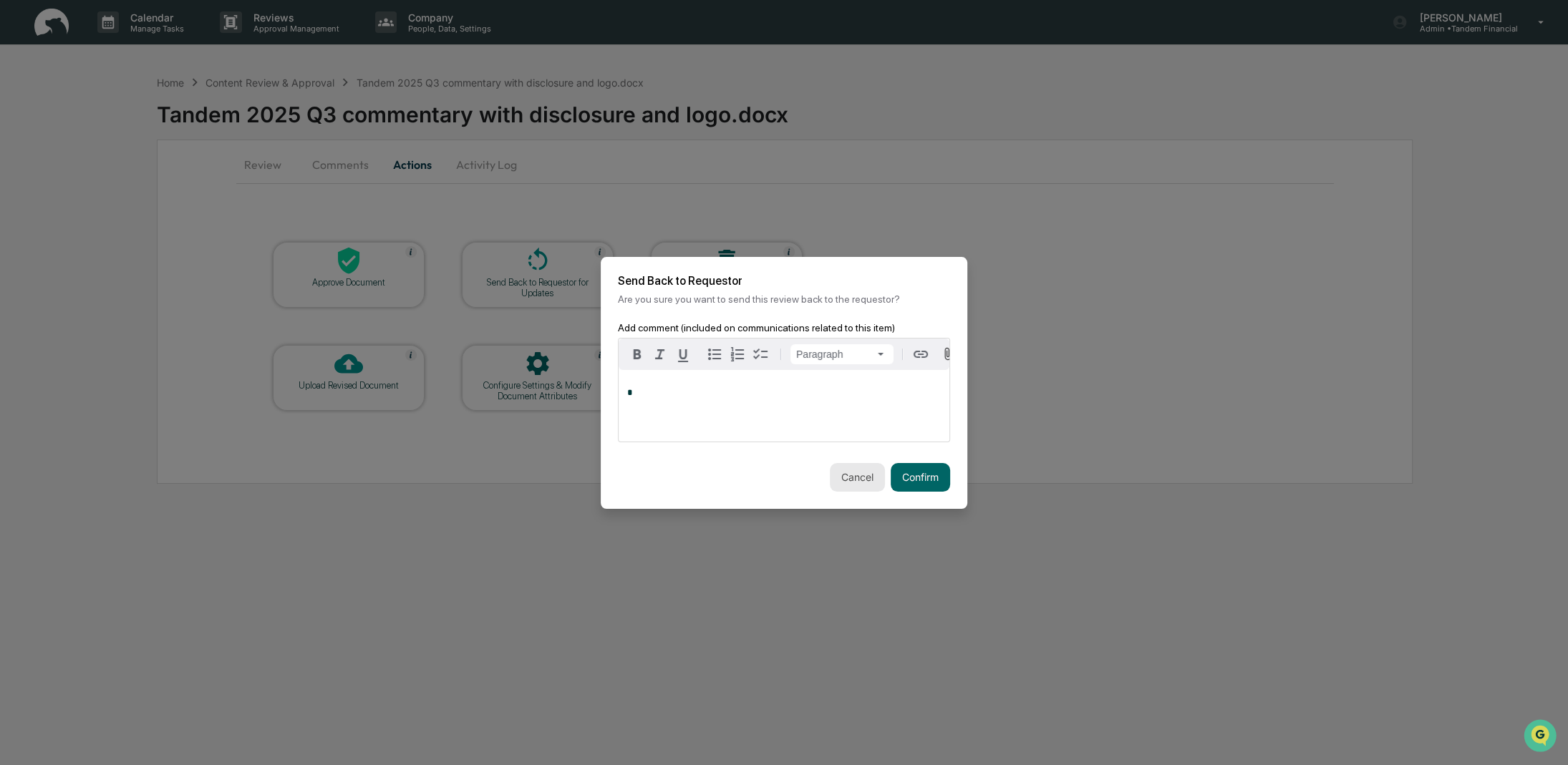
click at [859, 481] on button "Cancel" at bounding box center [858, 478] width 55 height 29
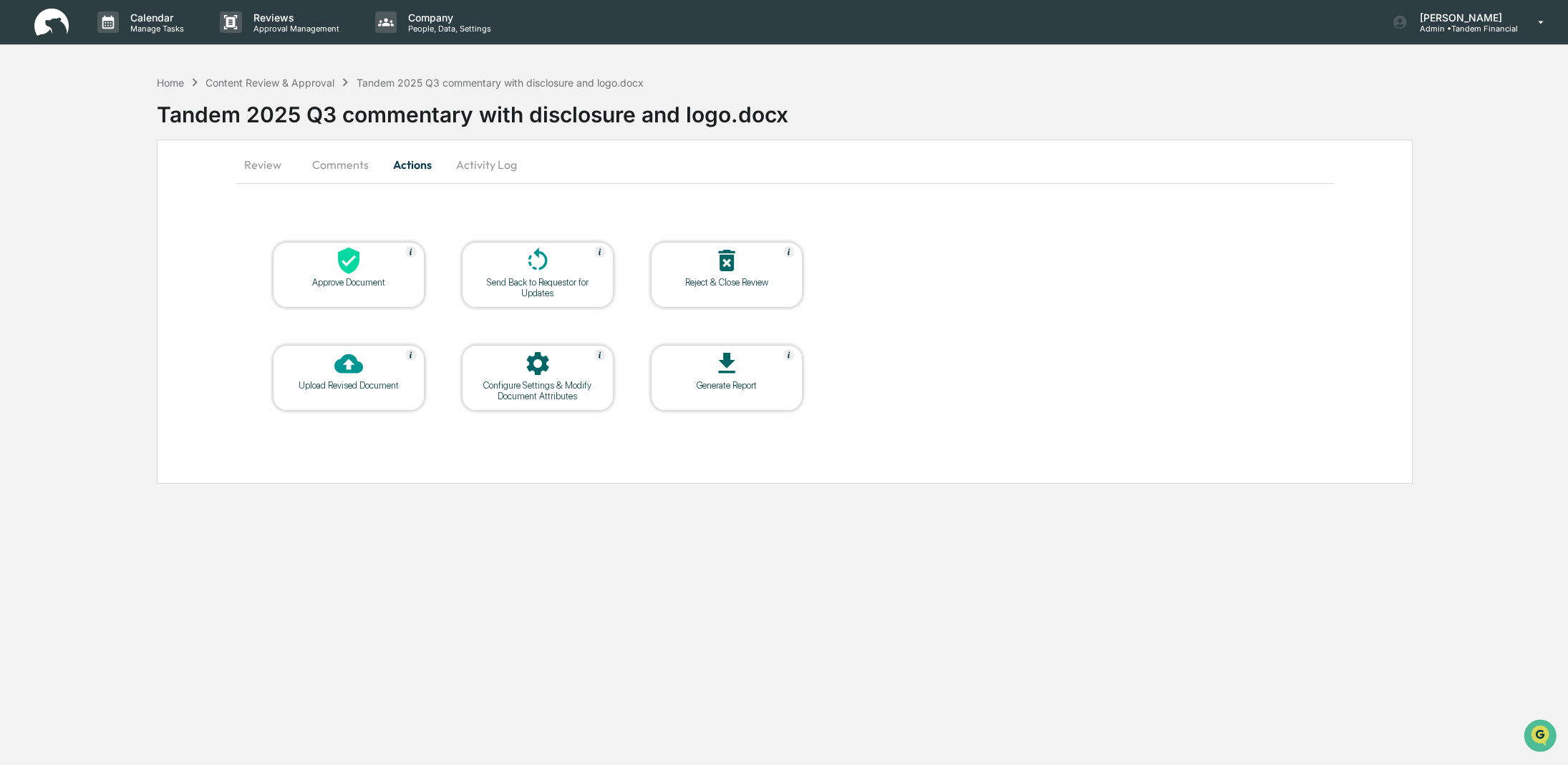
click at [464, 169] on button "Activity Log" at bounding box center [486, 165] width 84 height 34
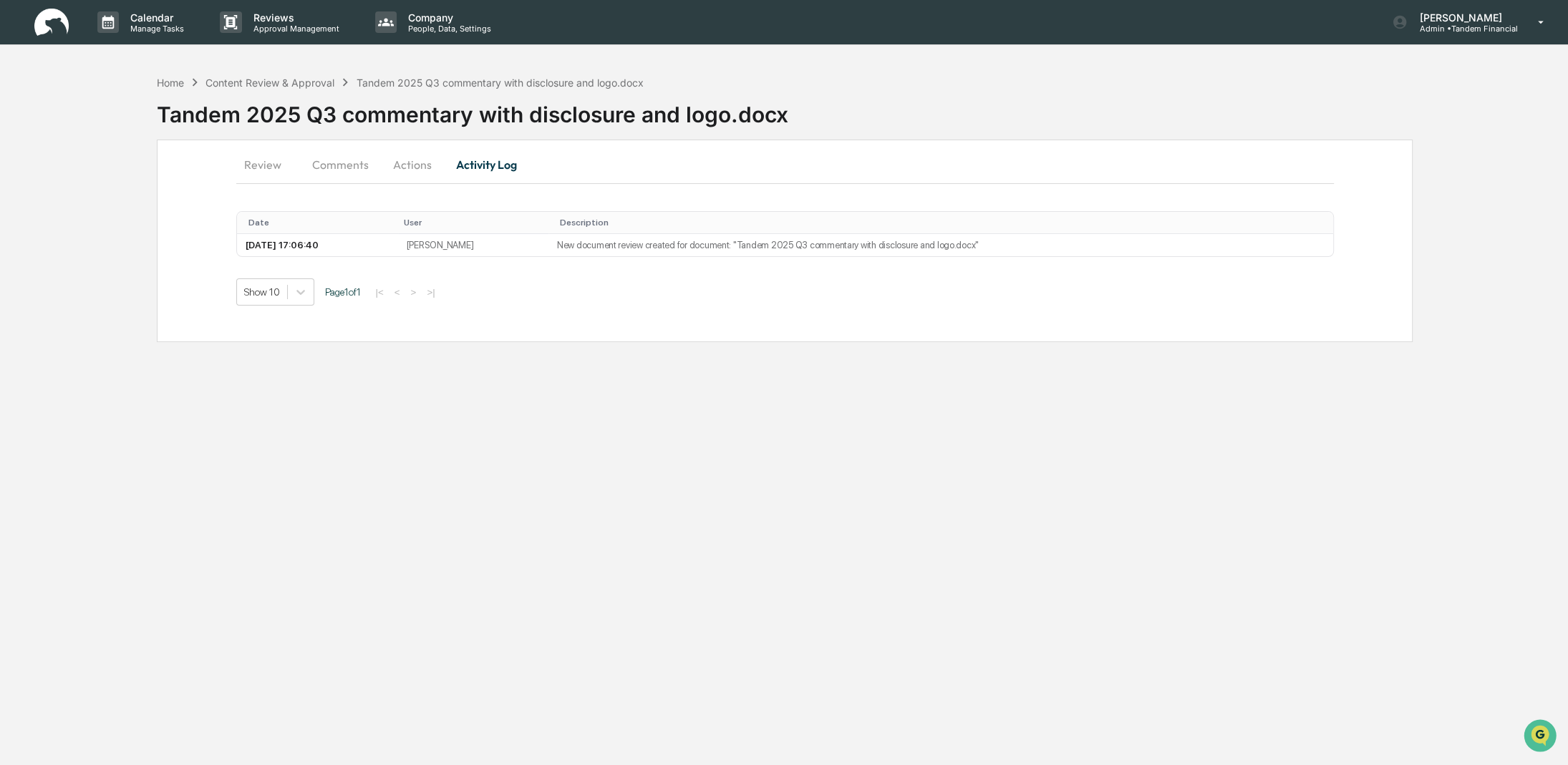
click at [347, 162] on button "Comments" at bounding box center [340, 165] width 79 height 34
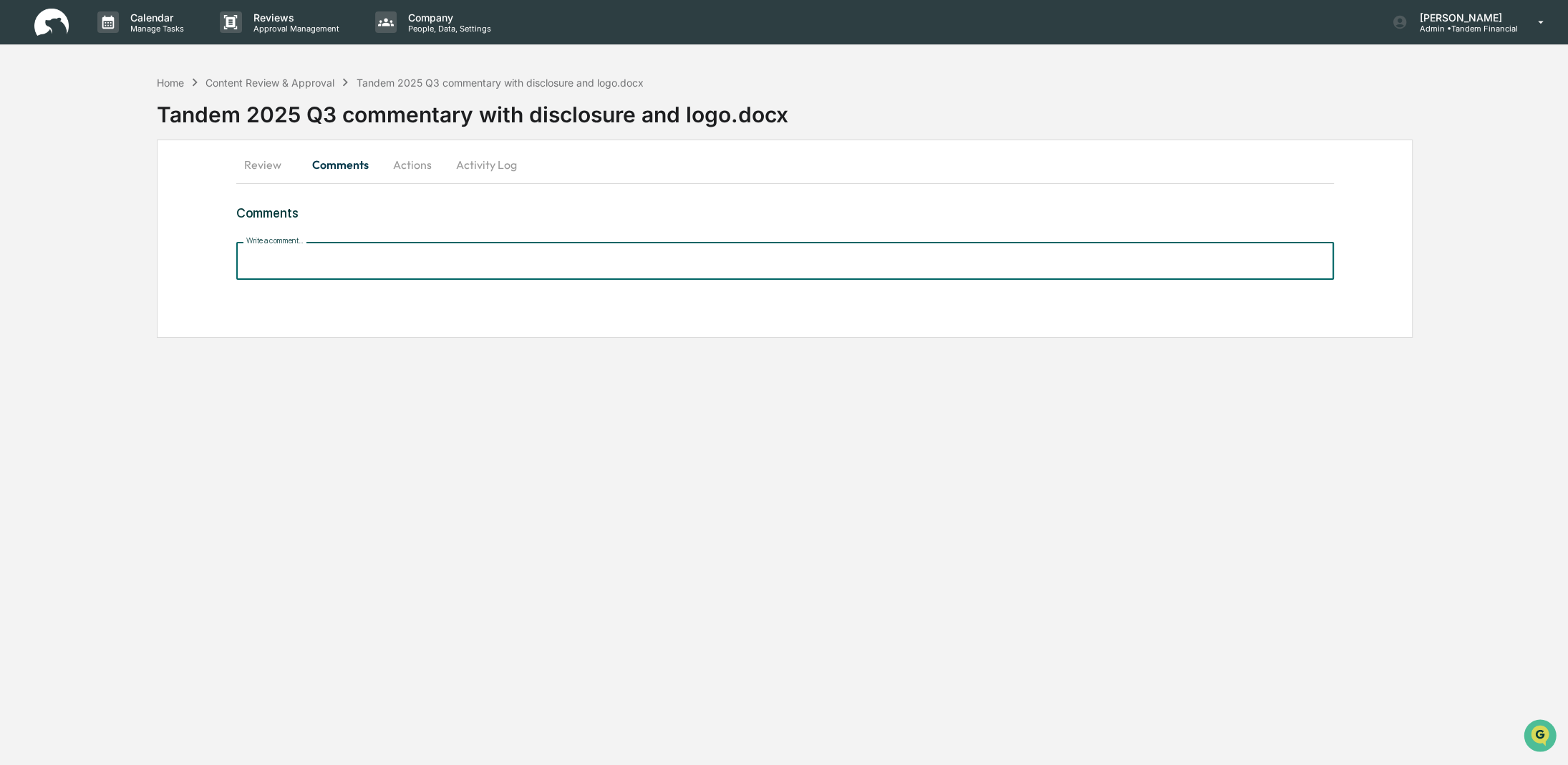
click at [298, 260] on input "Write a comment..." at bounding box center [784, 261] width 1098 height 38
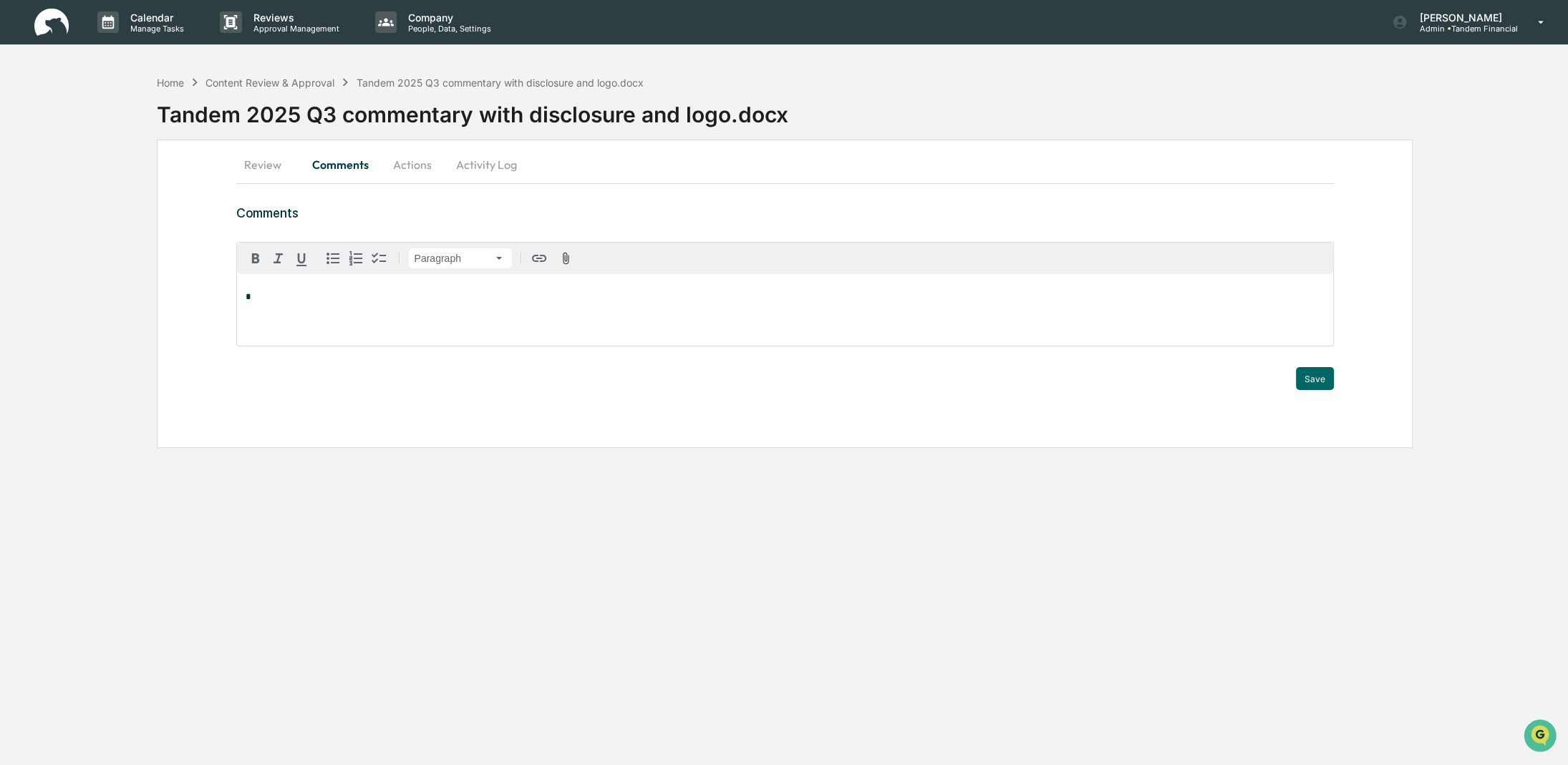
click at [253, 167] on button "Review" at bounding box center [268, 165] width 65 height 34
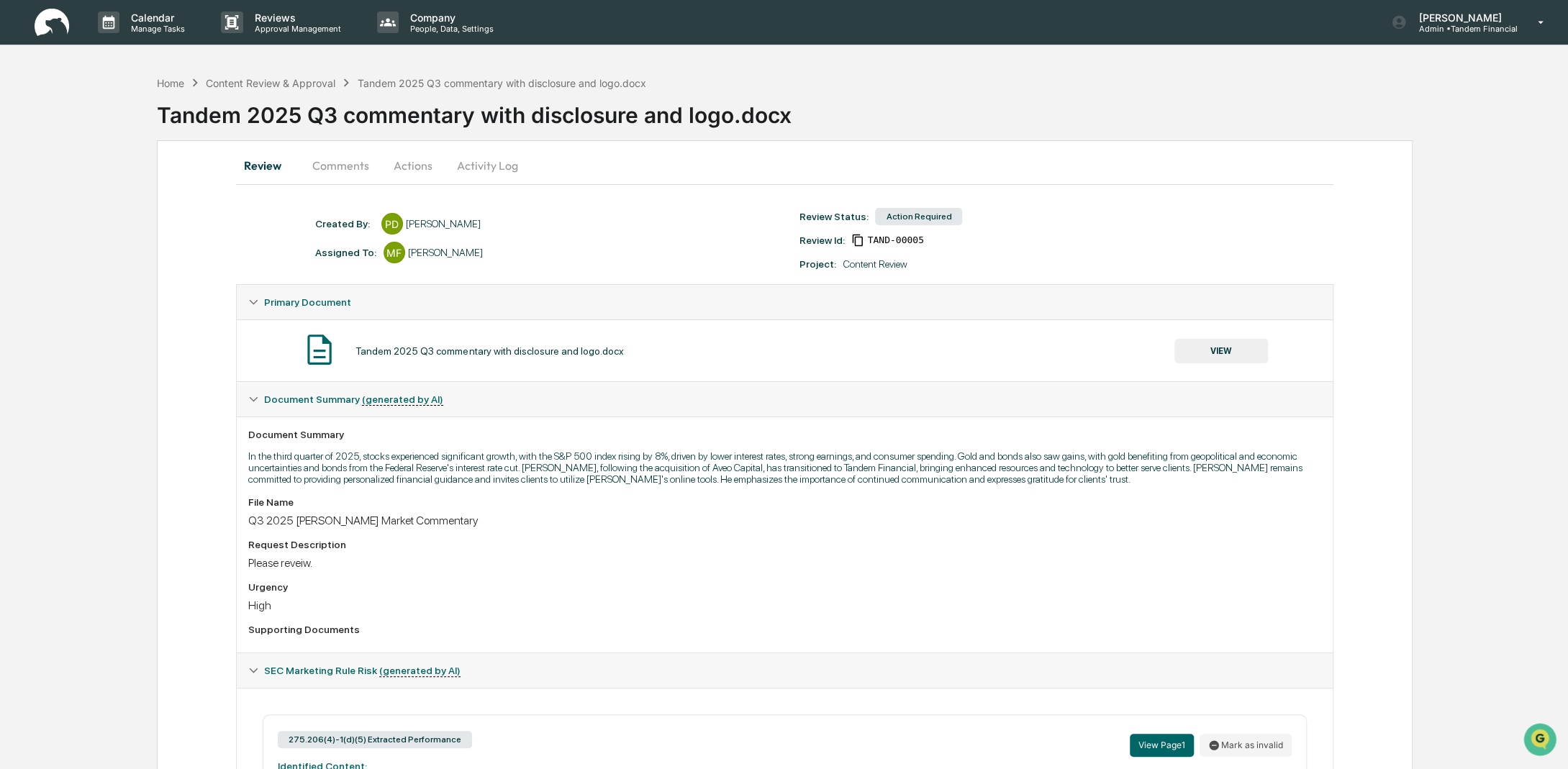
click at [858, 238] on icon at bounding box center [858, 240] width 13 height 13
click at [858, 238] on icon at bounding box center [858, 240] width 10 height 8
click at [855, 236] on icon at bounding box center [858, 240] width 13 height 13
click at [819, 242] on div "Review Id:" at bounding box center [821, 240] width 45 height 11
click at [173, 82] on div "Home" at bounding box center [170, 82] width 28 height 12
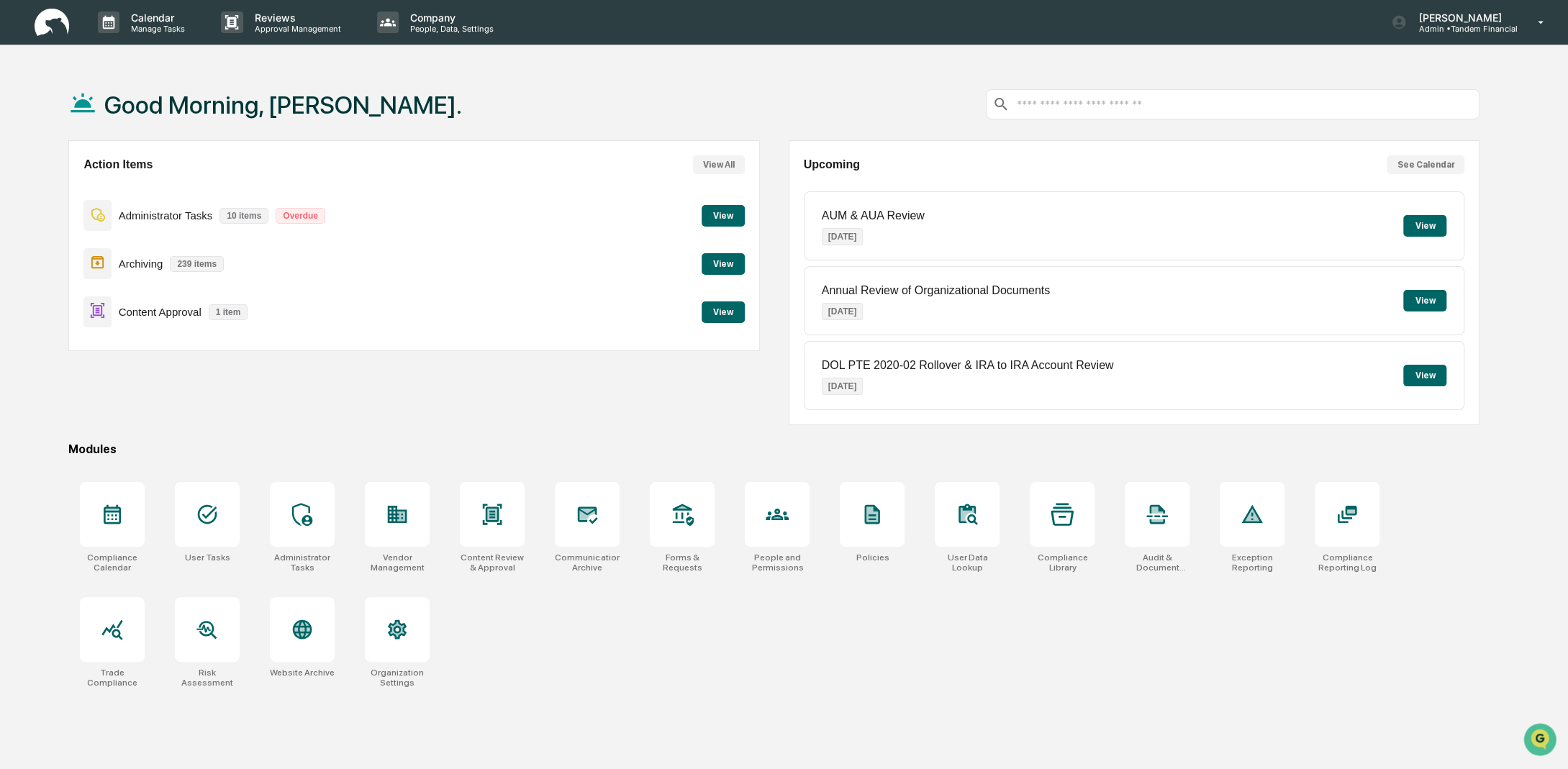
click at [723, 261] on button "View" at bounding box center [722, 264] width 43 height 22
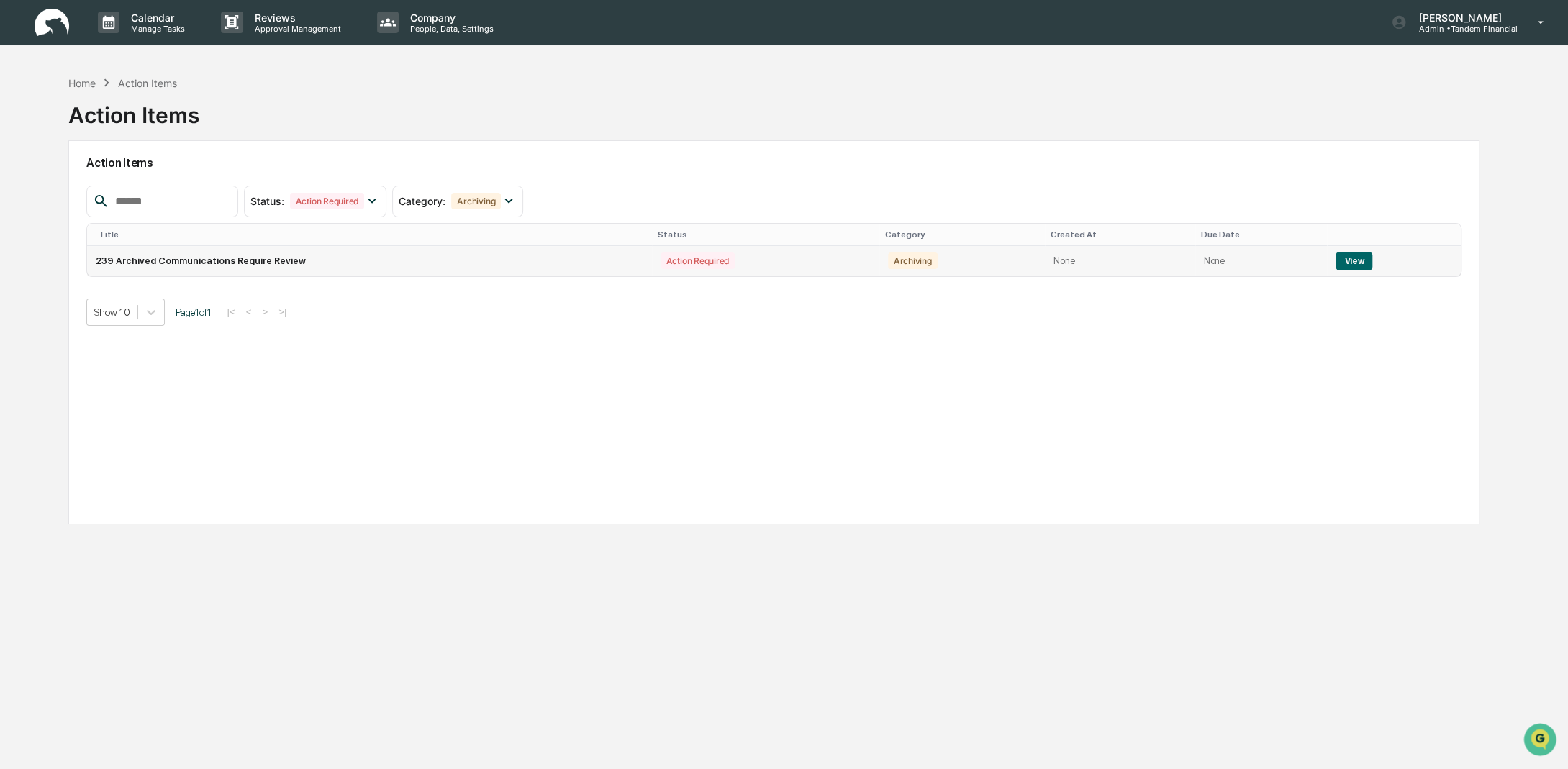
click at [1356, 257] on button "View" at bounding box center [1354, 261] width 36 height 19
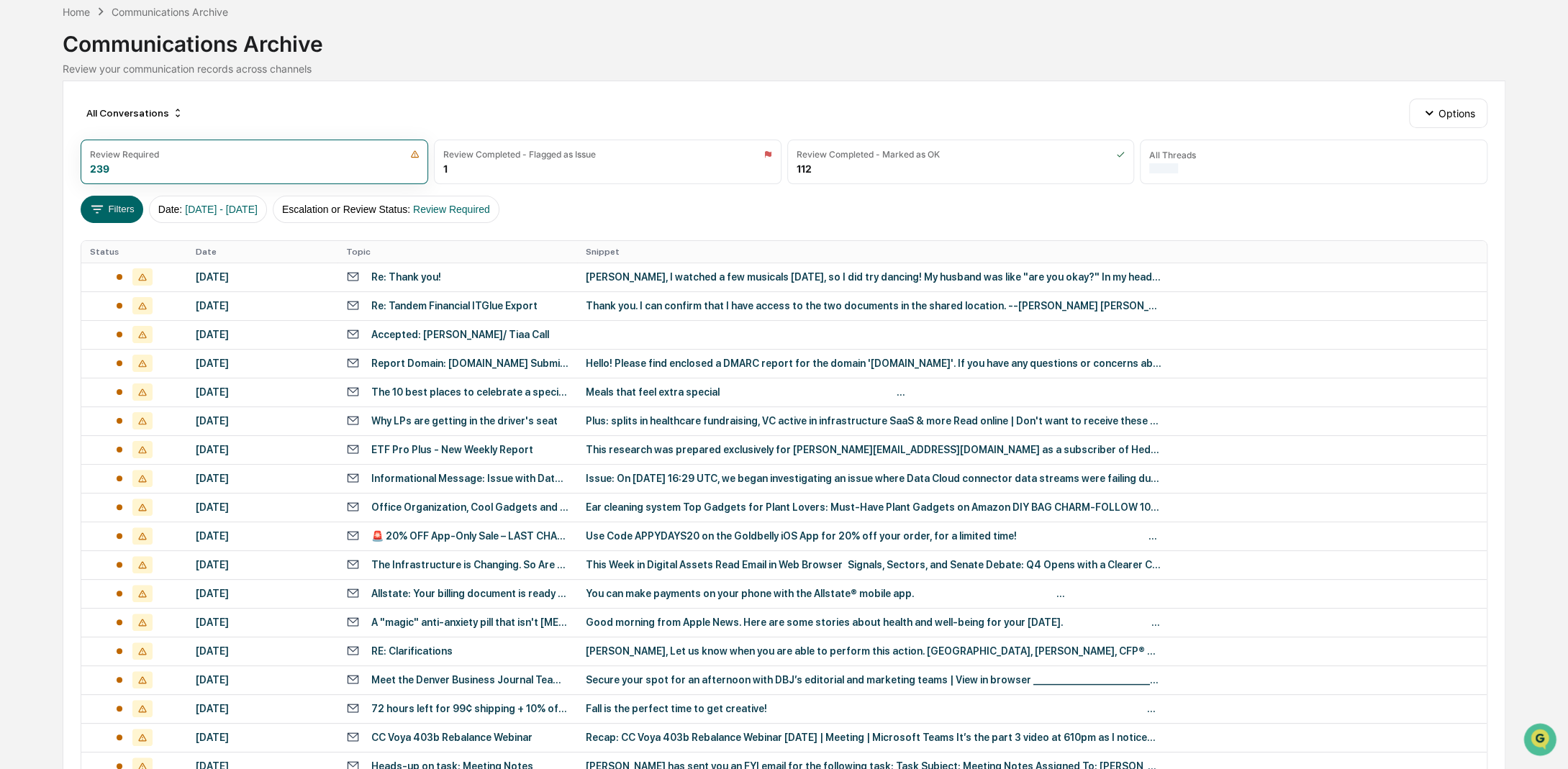
scroll to position [72, 0]
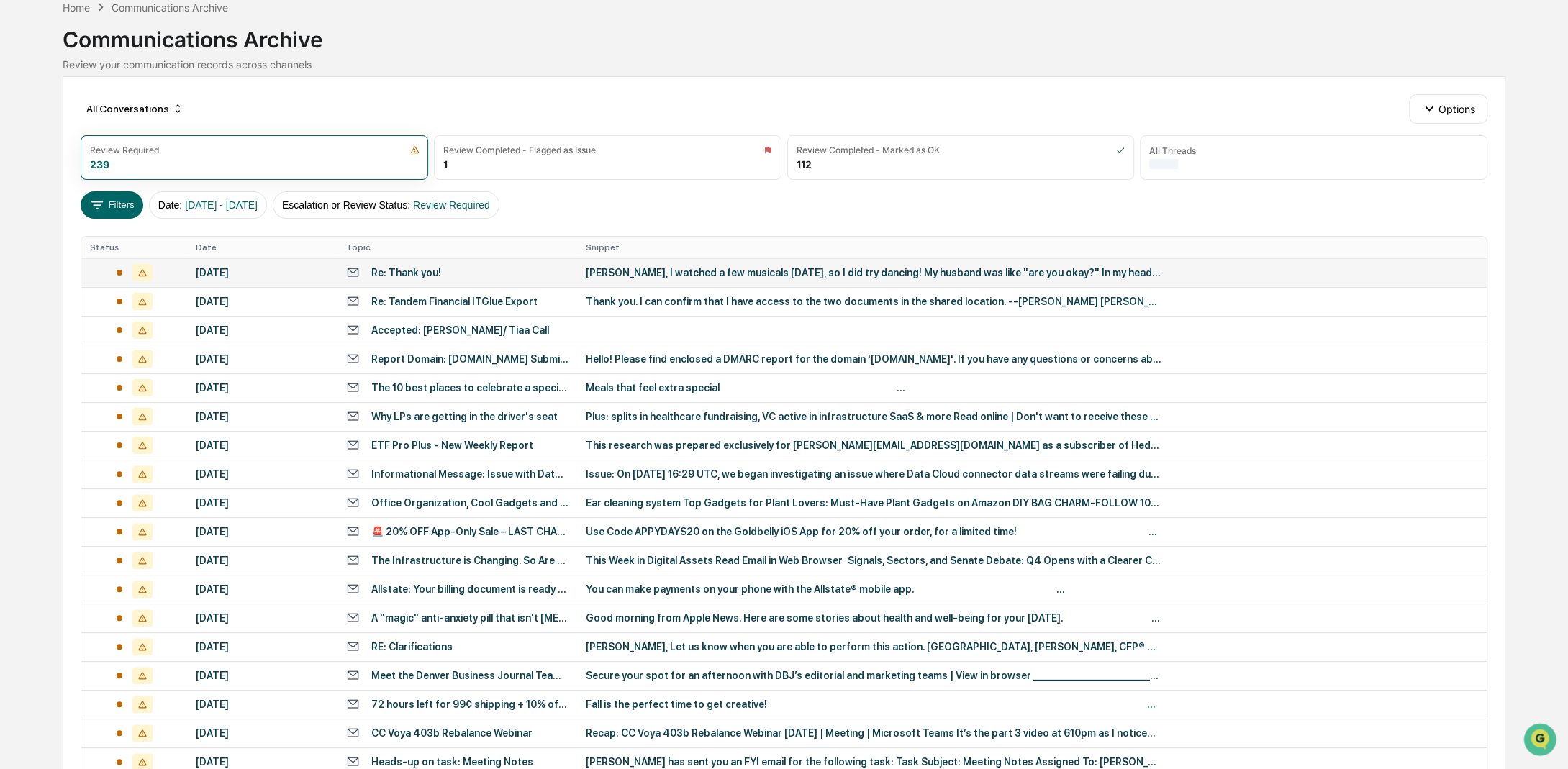
click at [708, 275] on div "[PERSON_NAME], I watched a few musicals [DATE], so I did try dancing! My husban…" at bounding box center [873, 273] width 576 height 11
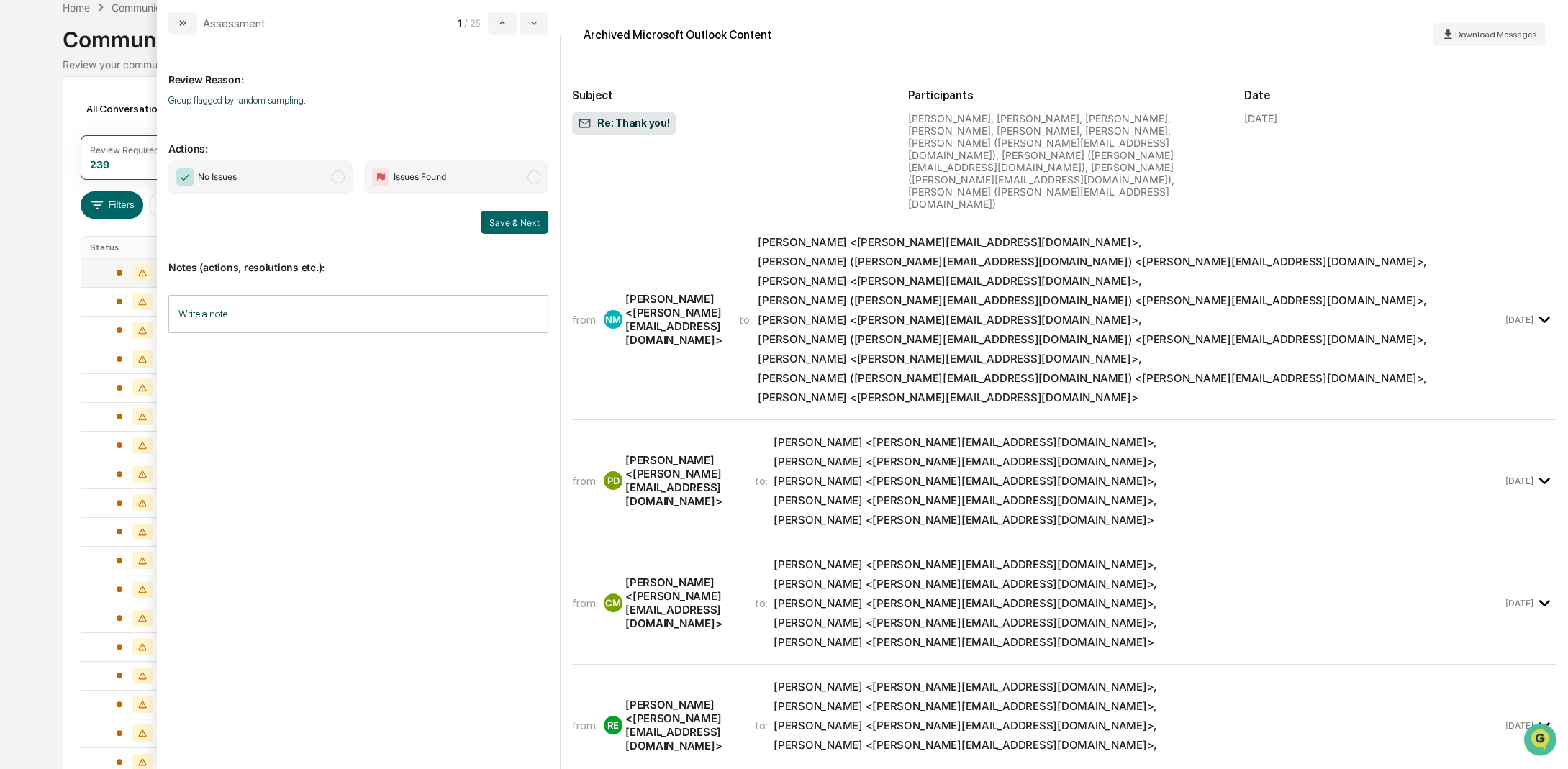
click at [337, 171] on span "modal" at bounding box center [339, 177] width 13 height 13
click at [507, 221] on button "Save & Next" at bounding box center [514, 222] width 68 height 23
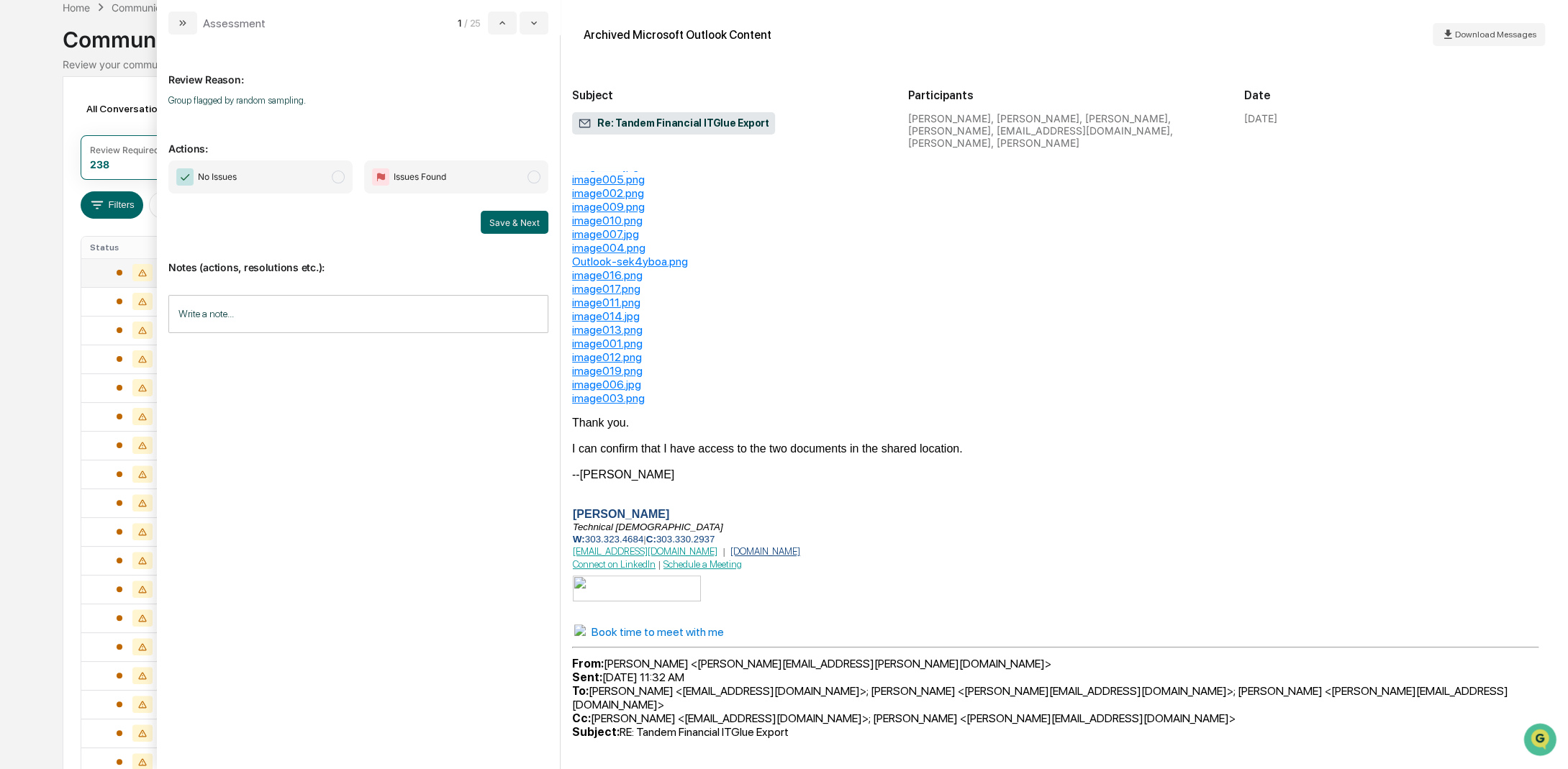
scroll to position [1223, 0]
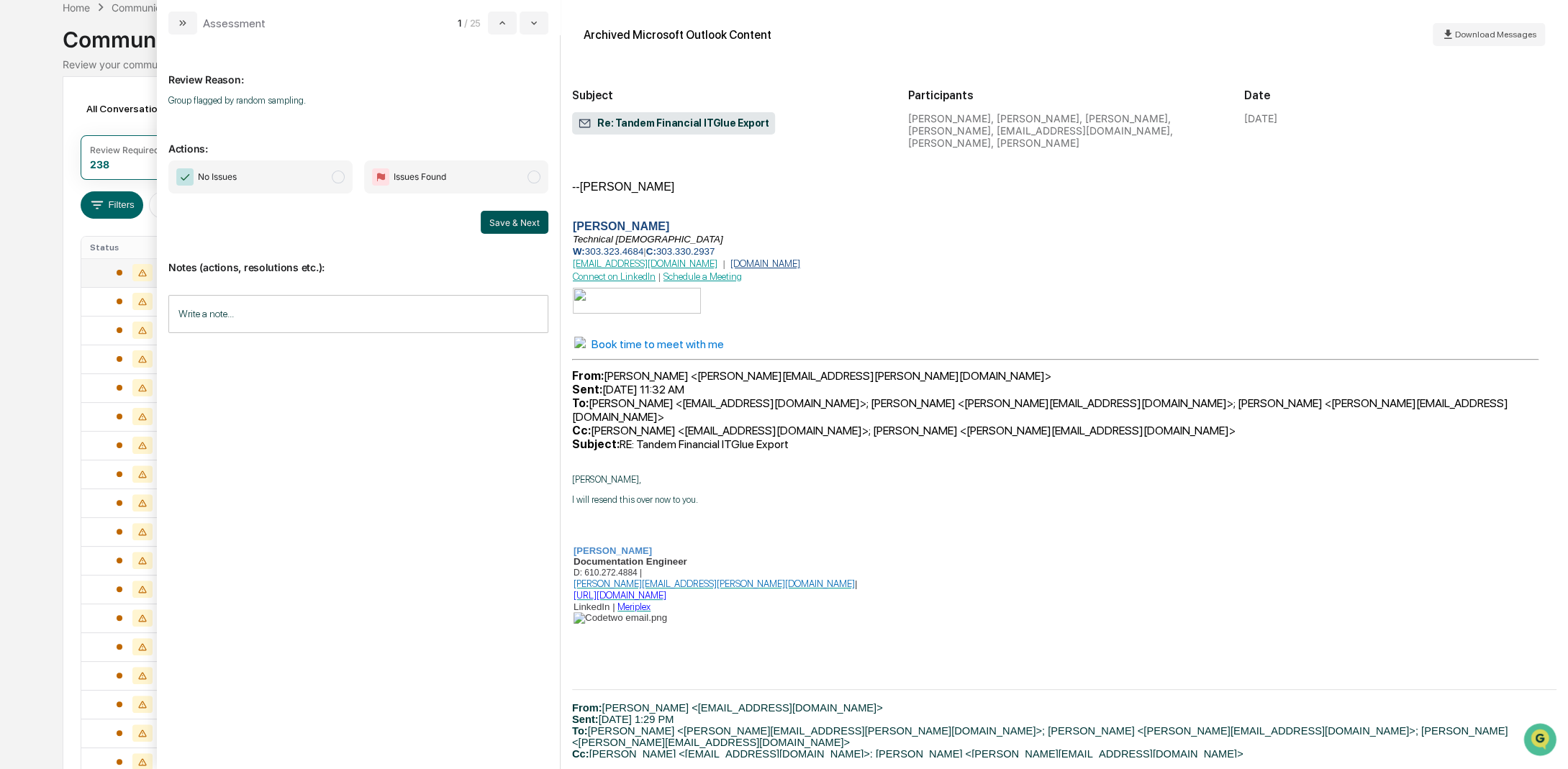
click at [519, 222] on button "Save & Next" at bounding box center [514, 222] width 68 height 23
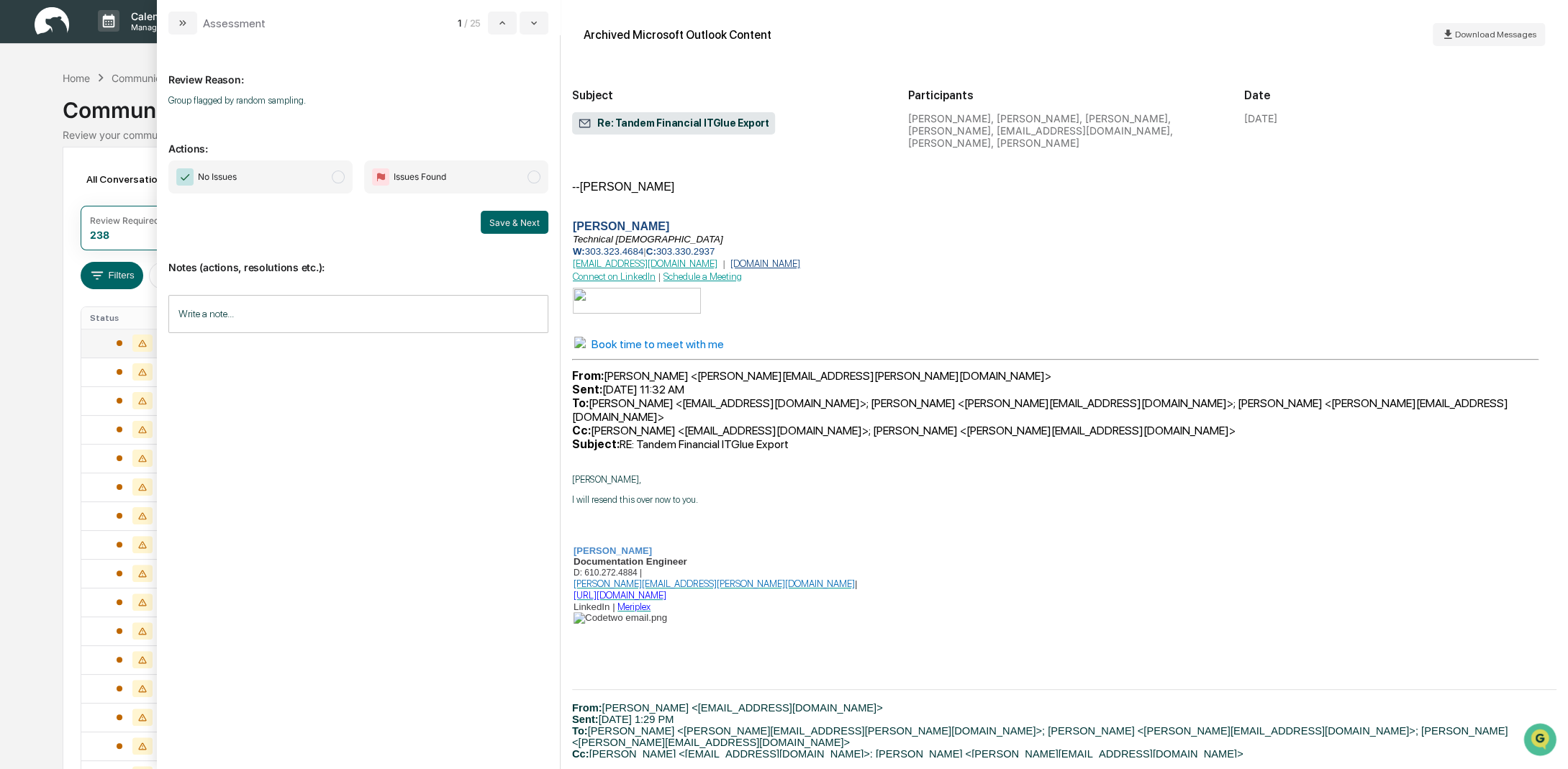
scroll to position [0, 0]
click at [531, 22] on icon "modal" at bounding box center [534, 24] width 6 height 4
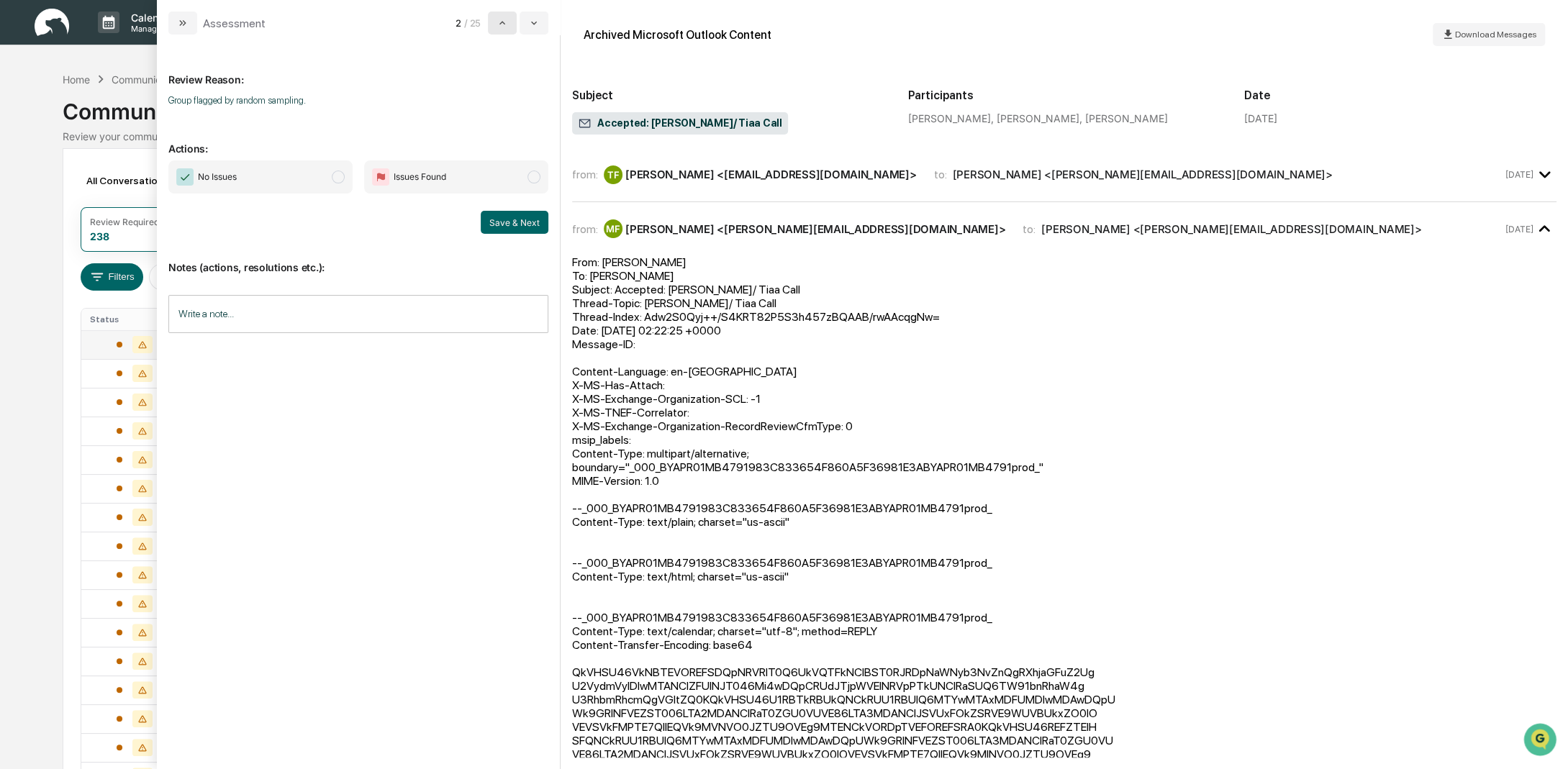
click at [495, 20] on button "modal" at bounding box center [502, 23] width 29 height 23
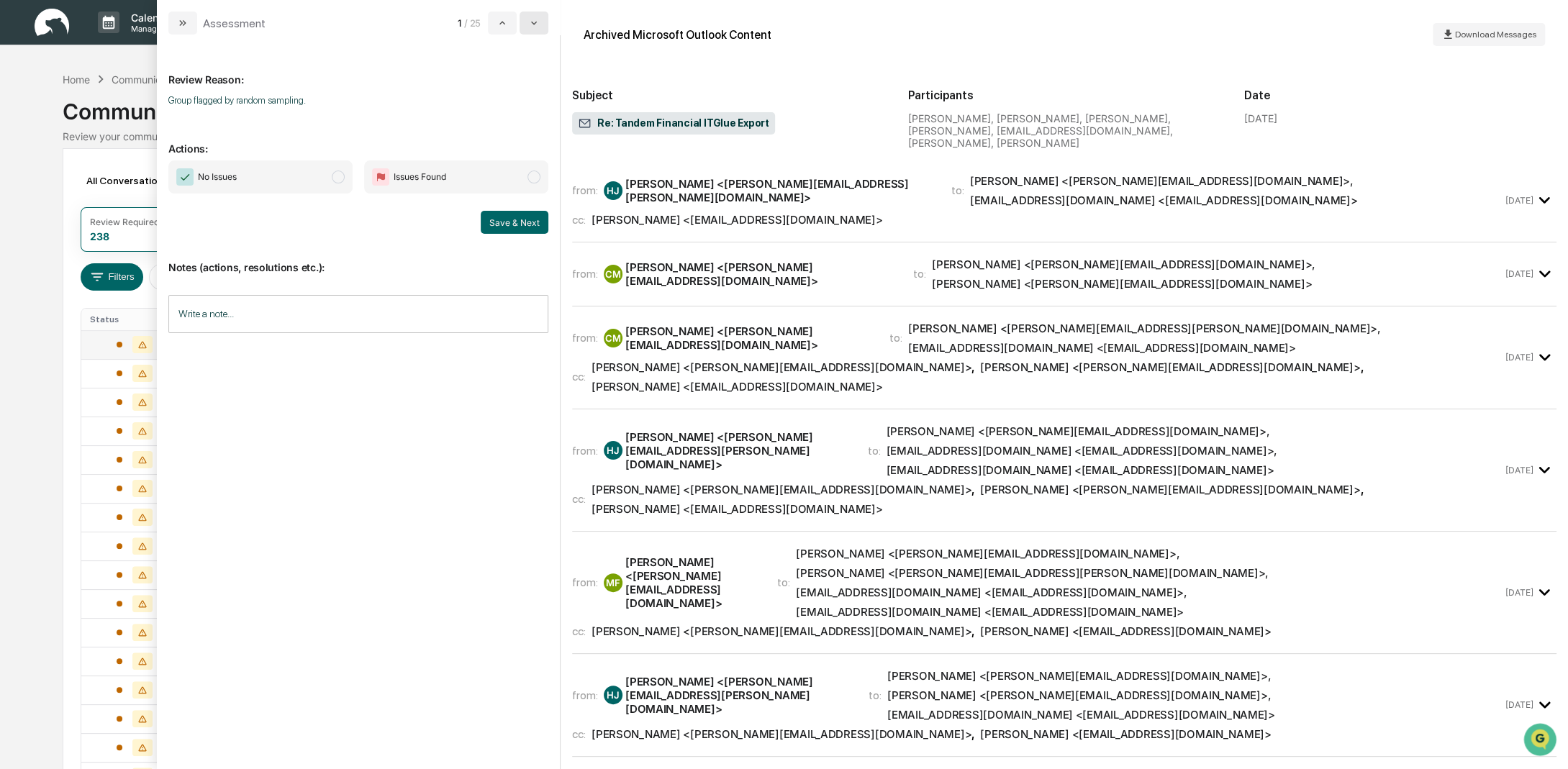
click at [538, 27] on icon "modal" at bounding box center [534, 23] width 11 height 11
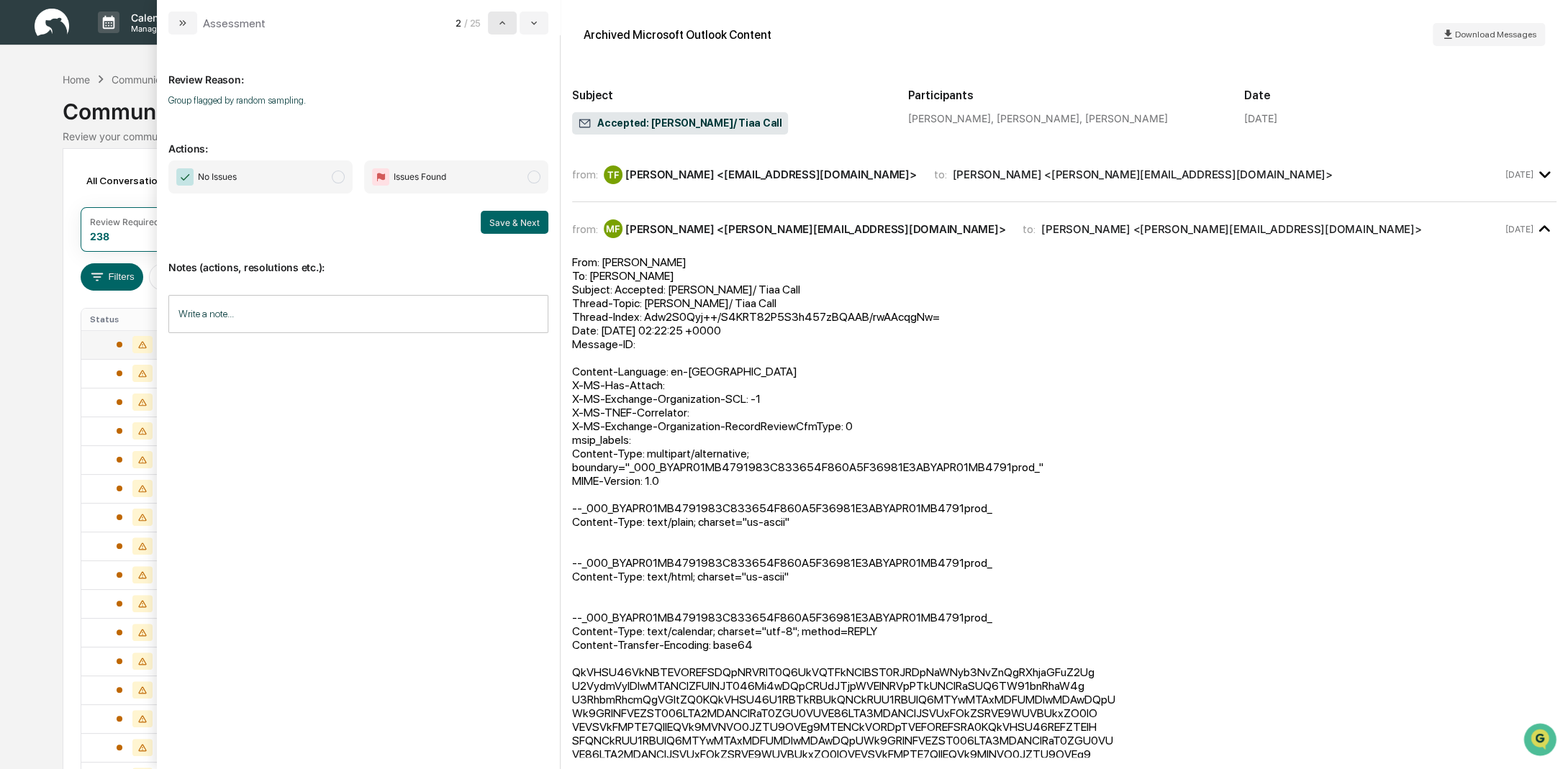
click at [497, 23] on icon "modal" at bounding box center [502, 23] width 11 height 11
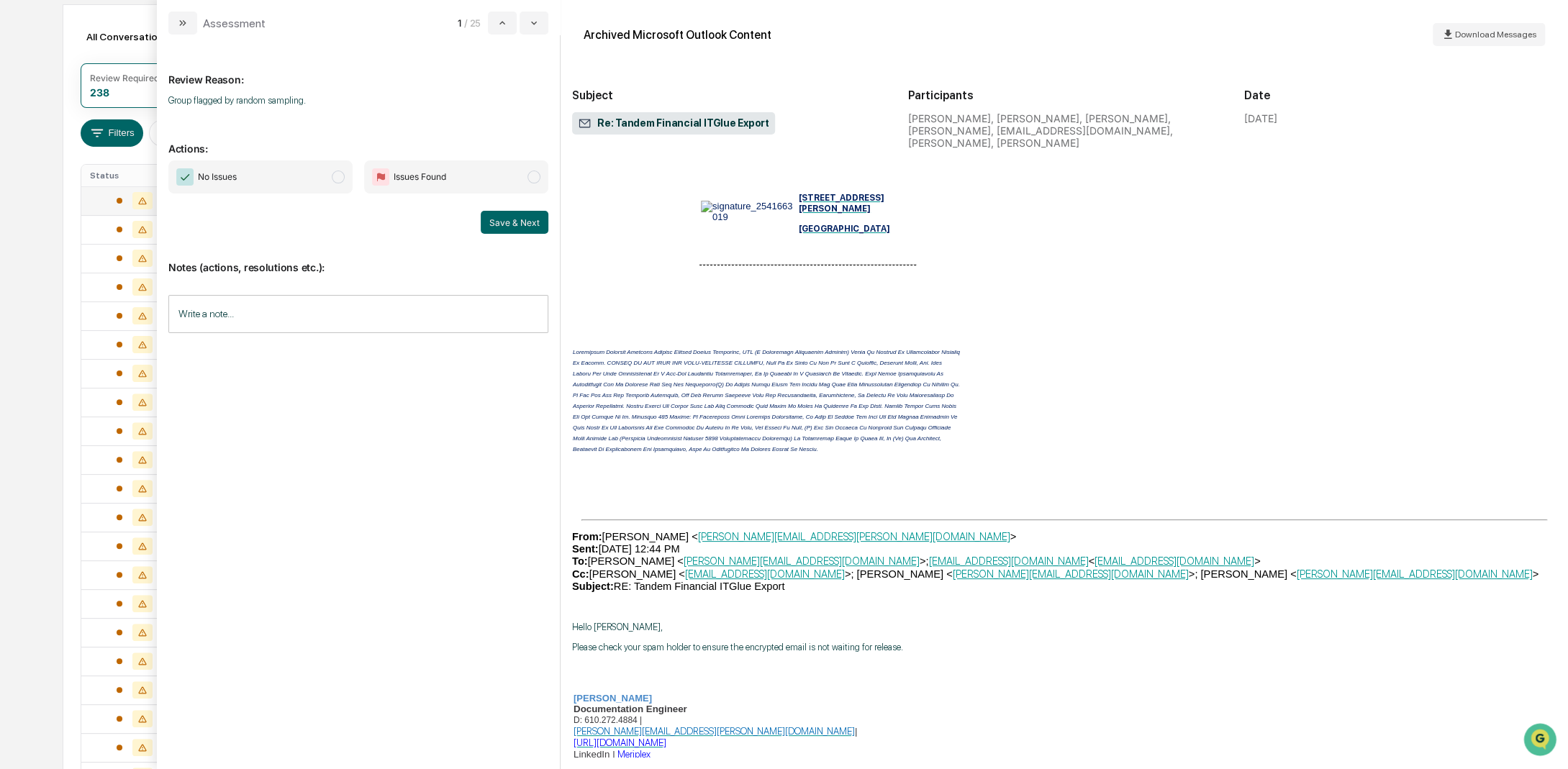
scroll to position [3741, 0]
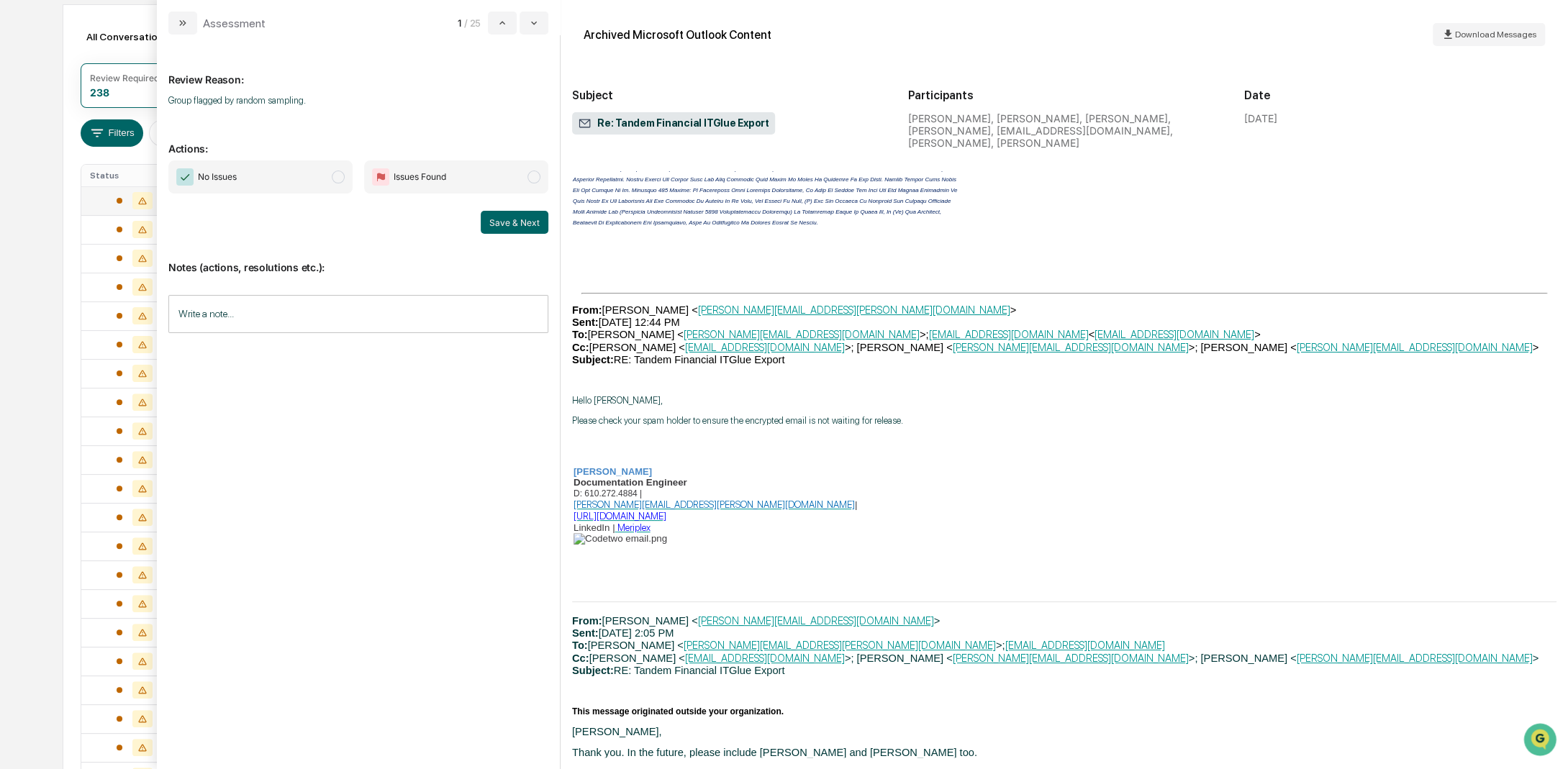
click at [342, 175] on span "modal" at bounding box center [339, 177] width 13 height 13
click at [527, 216] on button "Save & Next" at bounding box center [514, 222] width 68 height 23
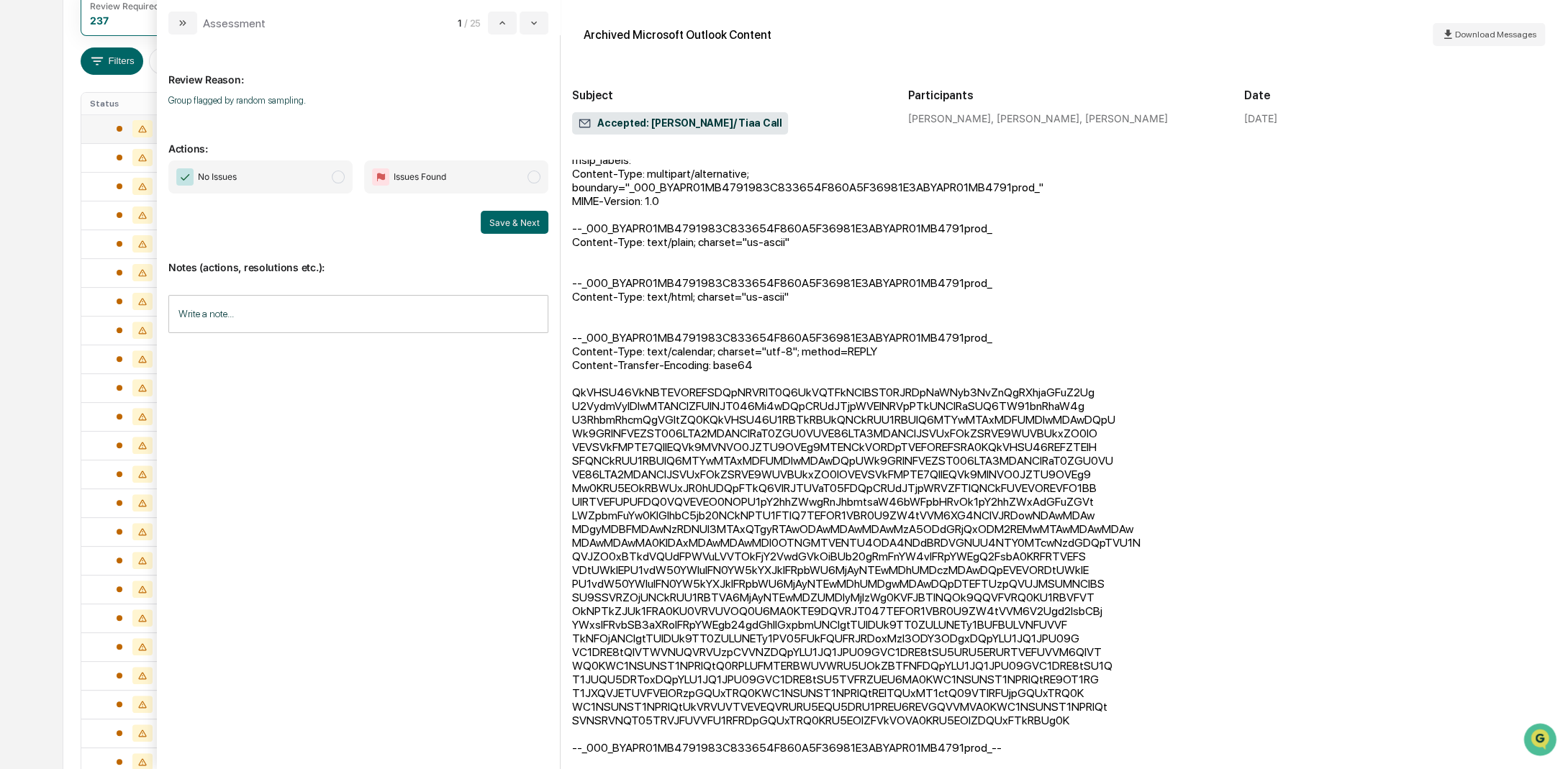
scroll to position [40, 0]
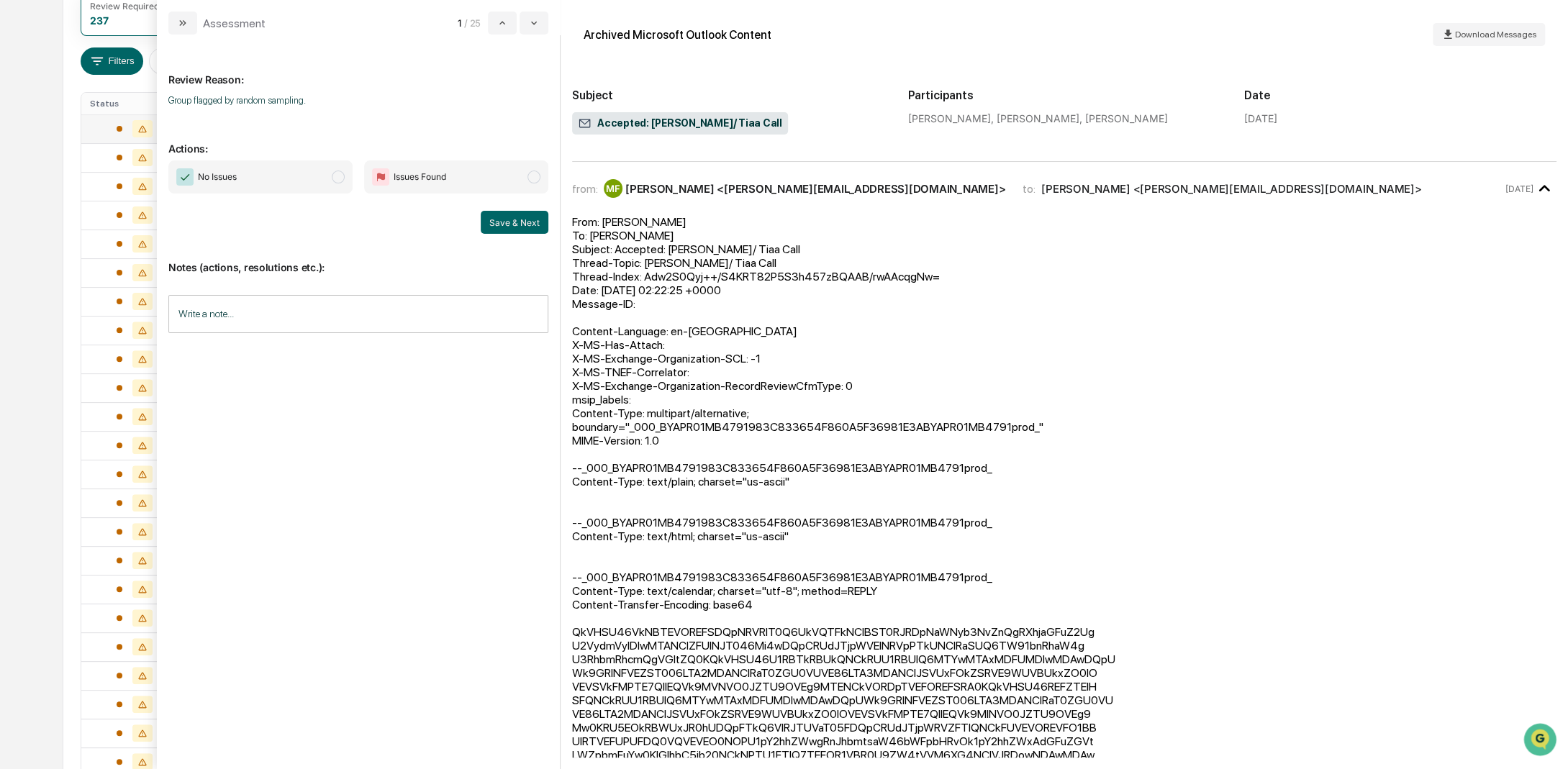
drag, startPoint x: 337, startPoint y: 174, endPoint x: 360, endPoint y: 226, distance: 56.9
click at [338, 174] on span "modal" at bounding box center [339, 177] width 13 height 13
click at [501, 220] on button "Save & Next" at bounding box center [514, 222] width 68 height 23
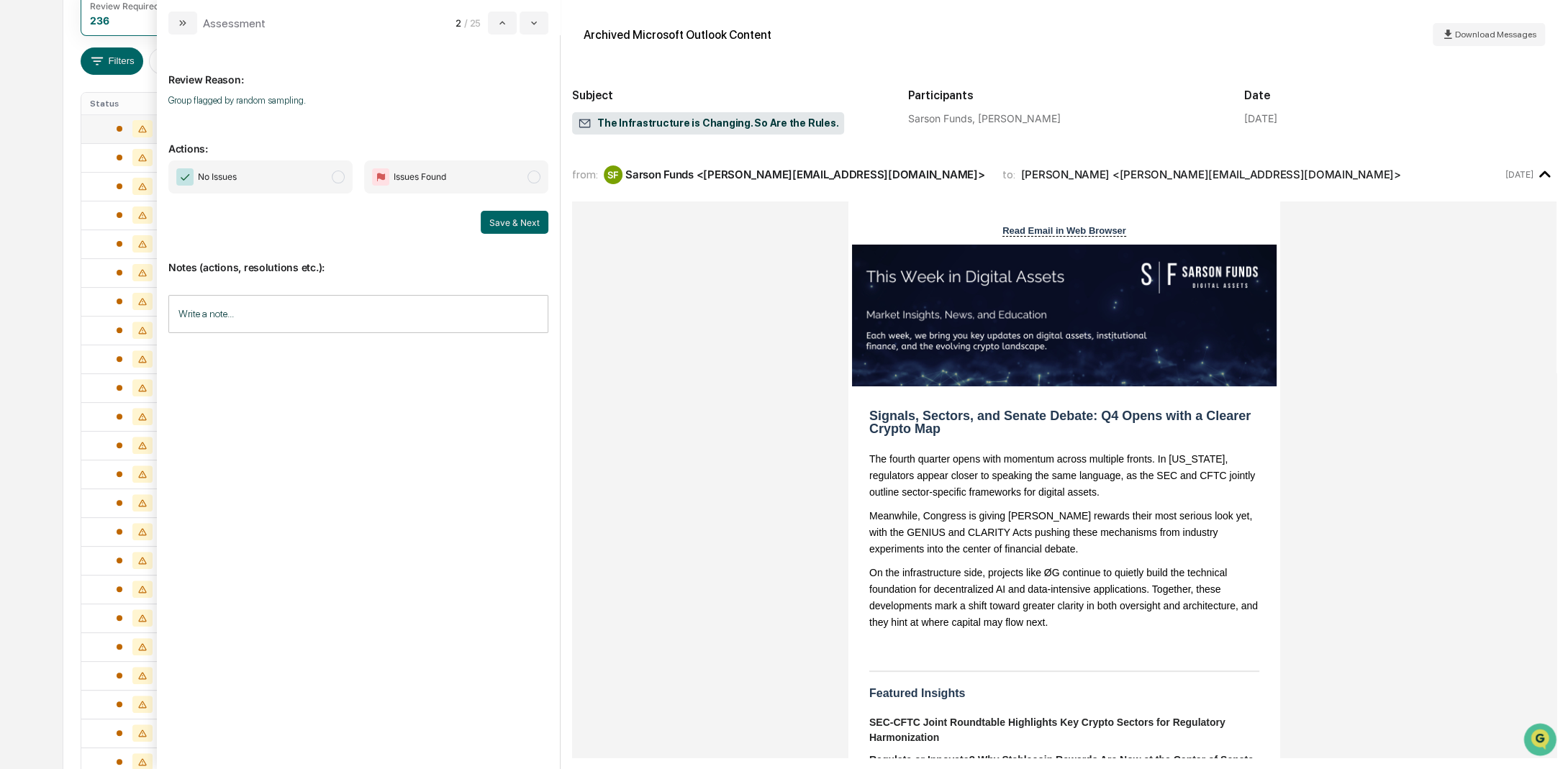
click at [219, 307] on div "Write a note... Write a note..." at bounding box center [358, 314] width 380 height 38
click at [520, 429] on button "Save" at bounding box center [529, 432] width 38 height 23
click at [336, 179] on span "modal" at bounding box center [339, 177] width 13 height 13
click at [507, 222] on button "Save & Next" at bounding box center [514, 222] width 68 height 23
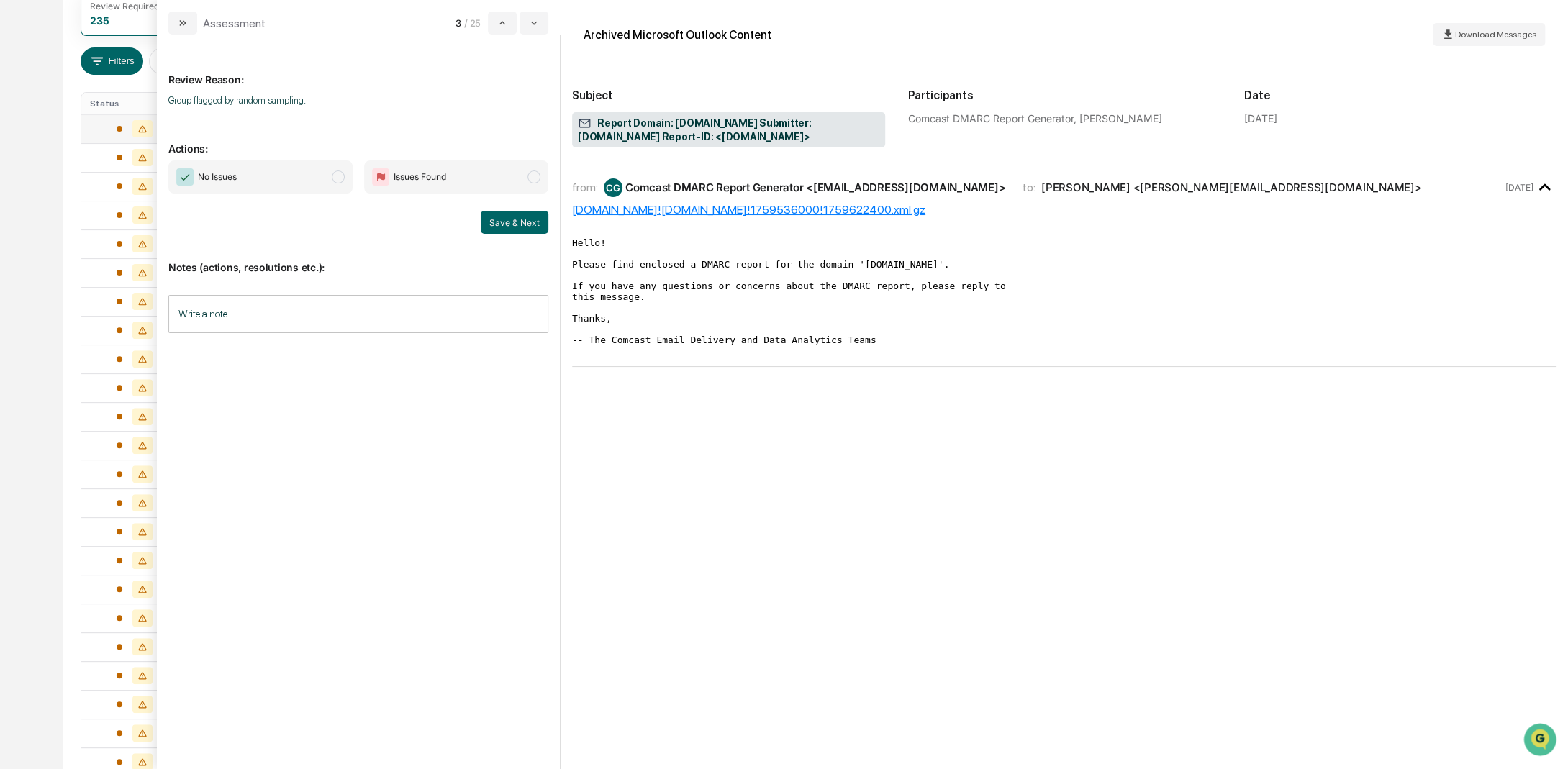
click at [193, 312] on input "Write a note..." at bounding box center [358, 314] width 380 height 38
click at [337, 176] on span "modal" at bounding box center [339, 177] width 13 height 13
click at [538, 434] on button "Save" at bounding box center [529, 432] width 38 height 23
click at [519, 215] on button "Save & Next" at bounding box center [514, 222] width 68 height 23
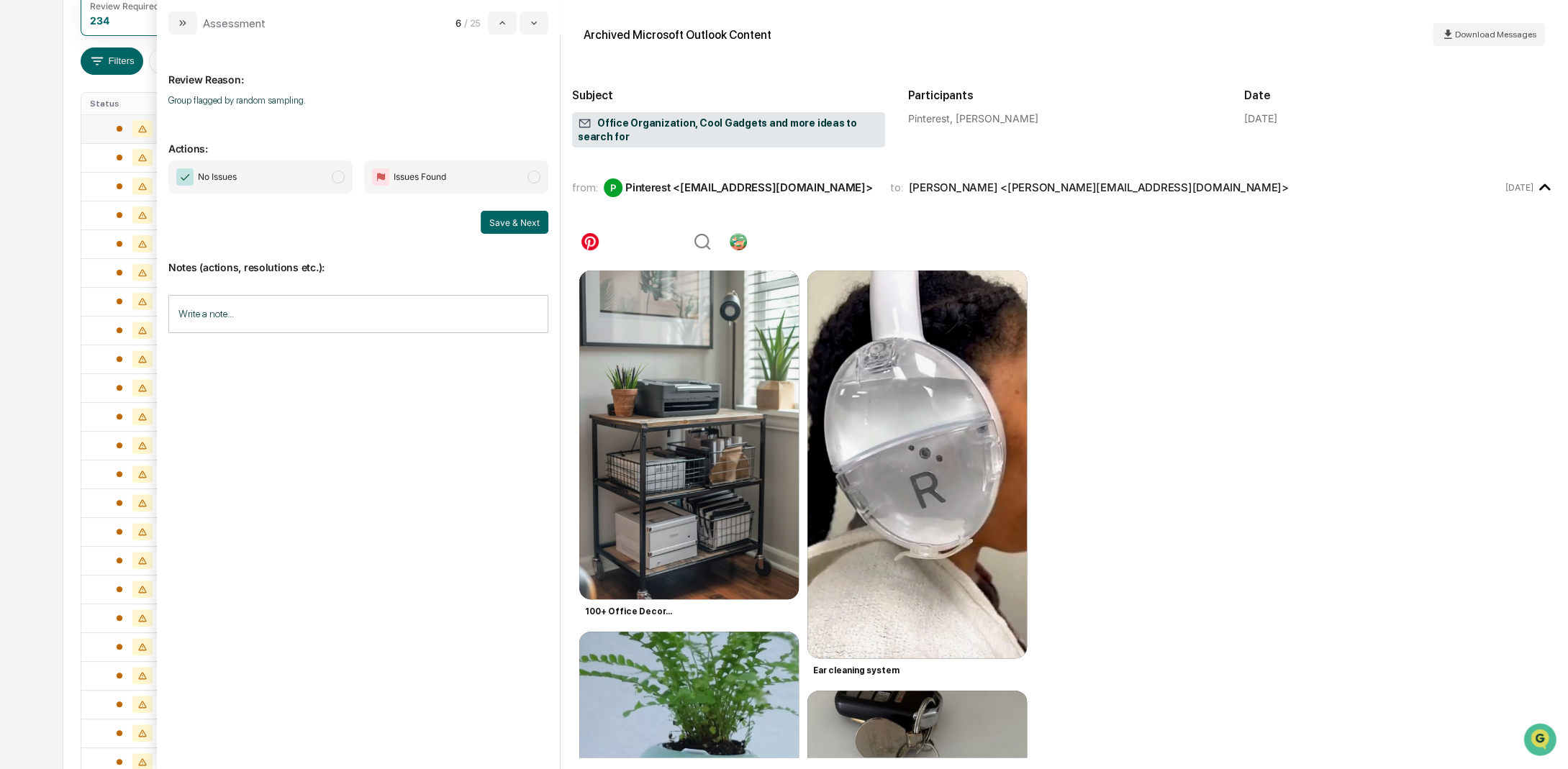
click at [200, 310] on input "Write a note..." at bounding box center [358, 314] width 380 height 38
drag, startPoint x: 529, startPoint y: 438, endPoint x: 516, endPoint y: 440, distance: 13.2
click at [529, 437] on button "Save" at bounding box center [529, 432] width 38 height 23
click at [340, 174] on span "modal" at bounding box center [339, 177] width 13 height 13
click at [522, 220] on button "Save & Next" at bounding box center [514, 222] width 68 height 23
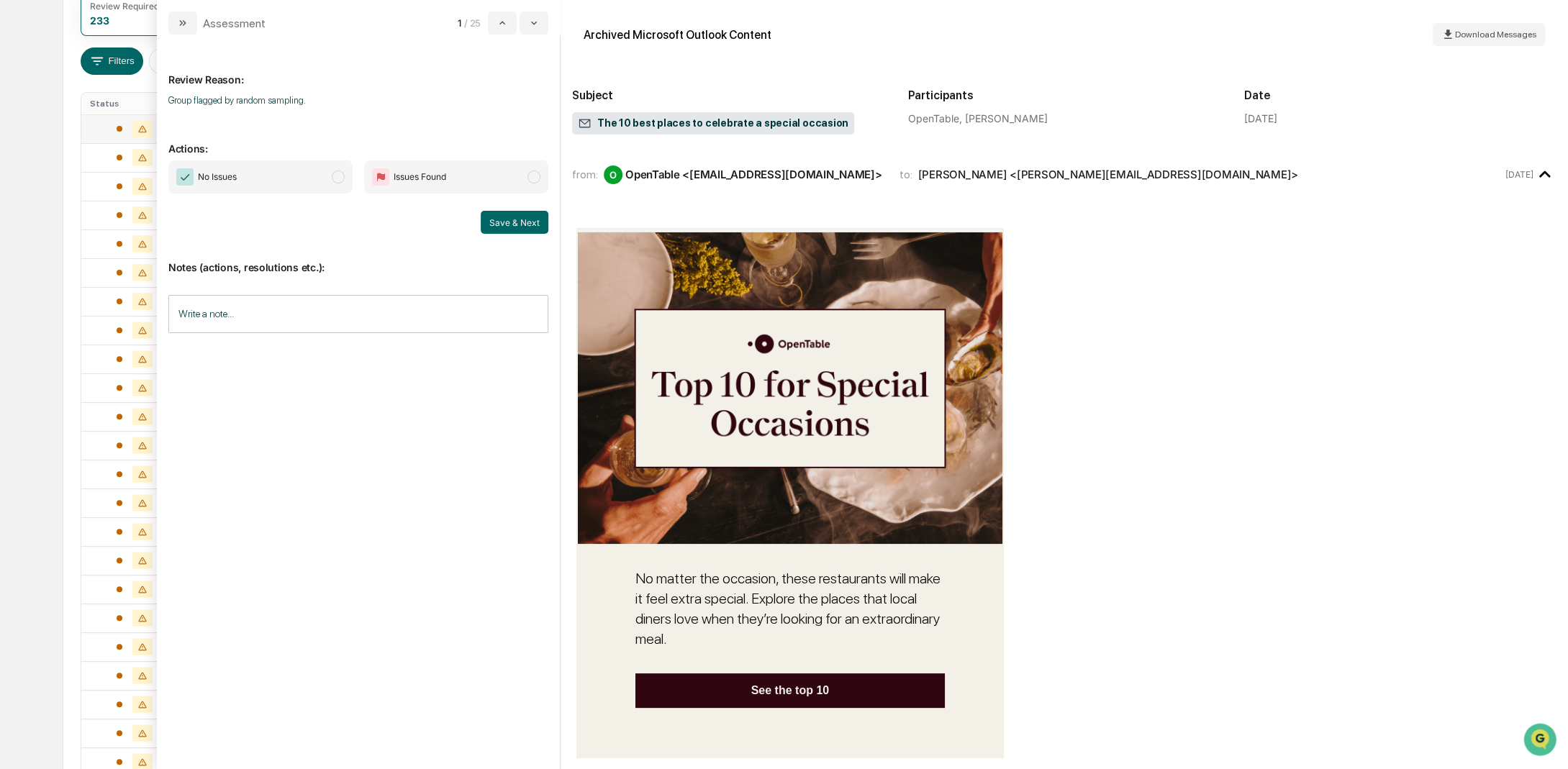
click at [193, 302] on div "Write a note... Write a note..." at bounding box center [358, 314] width 380 height 38
click at [338, 171] on span "modal" at bounding box center [339, 177] width 13 height 13
click at [521, 432] on button "Save" at bounding box center [529, 432] width 38 height 23
click at [516, 220] on button "Save & Next" at bounding box center [514, 222] width 68 height 23
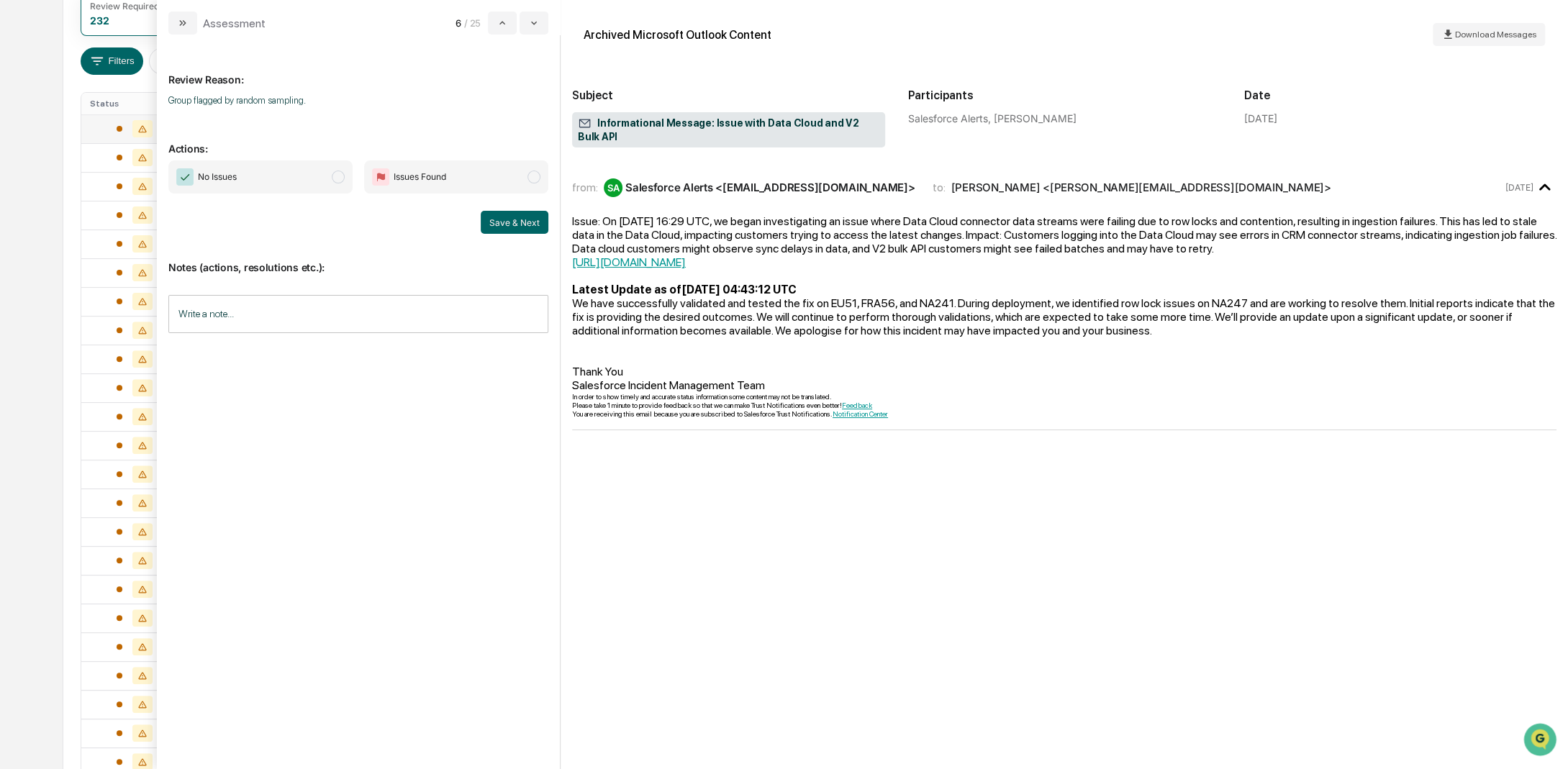
click at [37, 124] on div "Calendar Manage Tasks Reviews Approval Management Company People, Data, Setting…" at bounding box center [784, 349] width 1568 height 1132
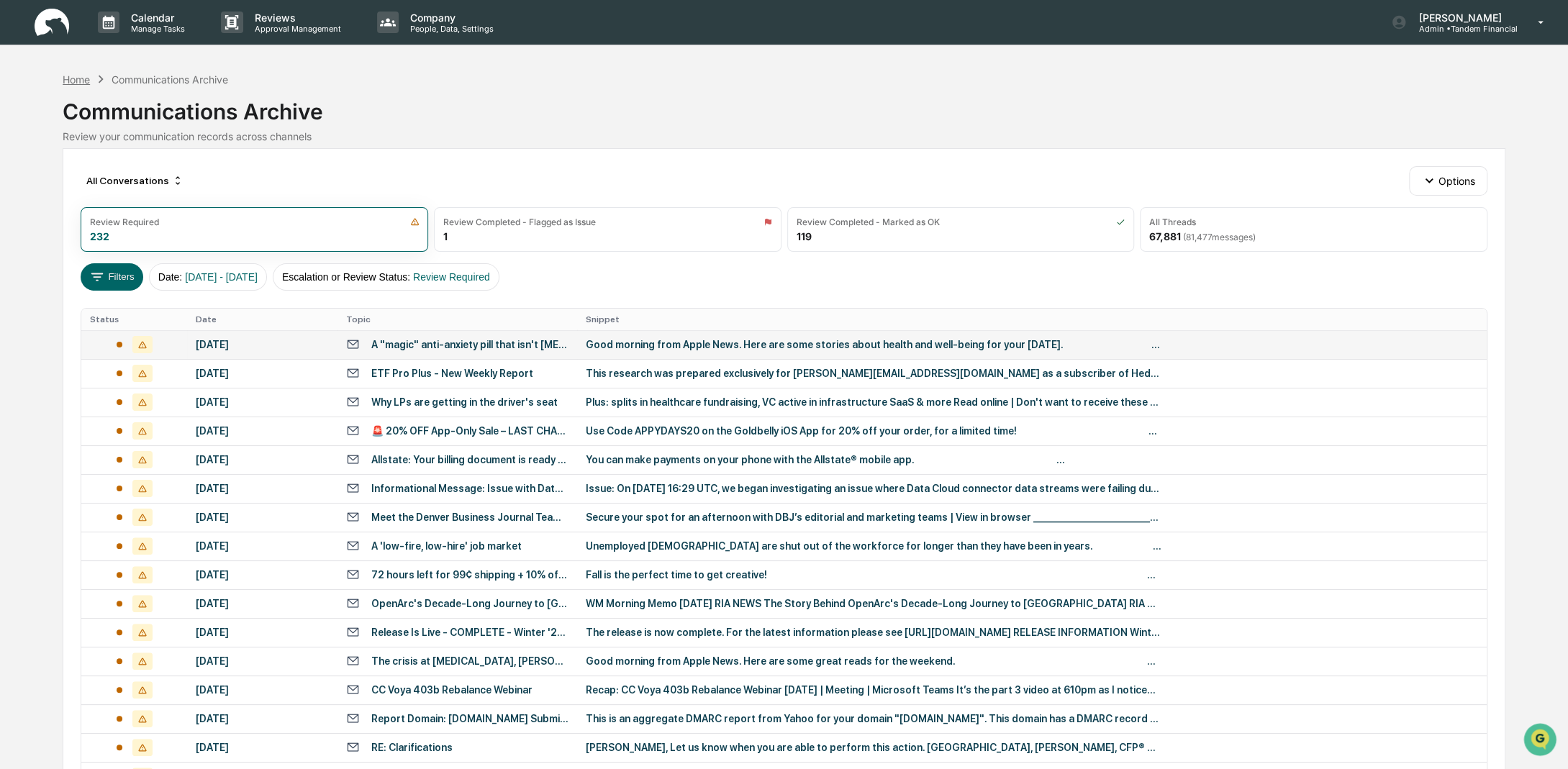
click at [77, 79] on div "Home" at bounding box center [76, 79] width 28 height 12
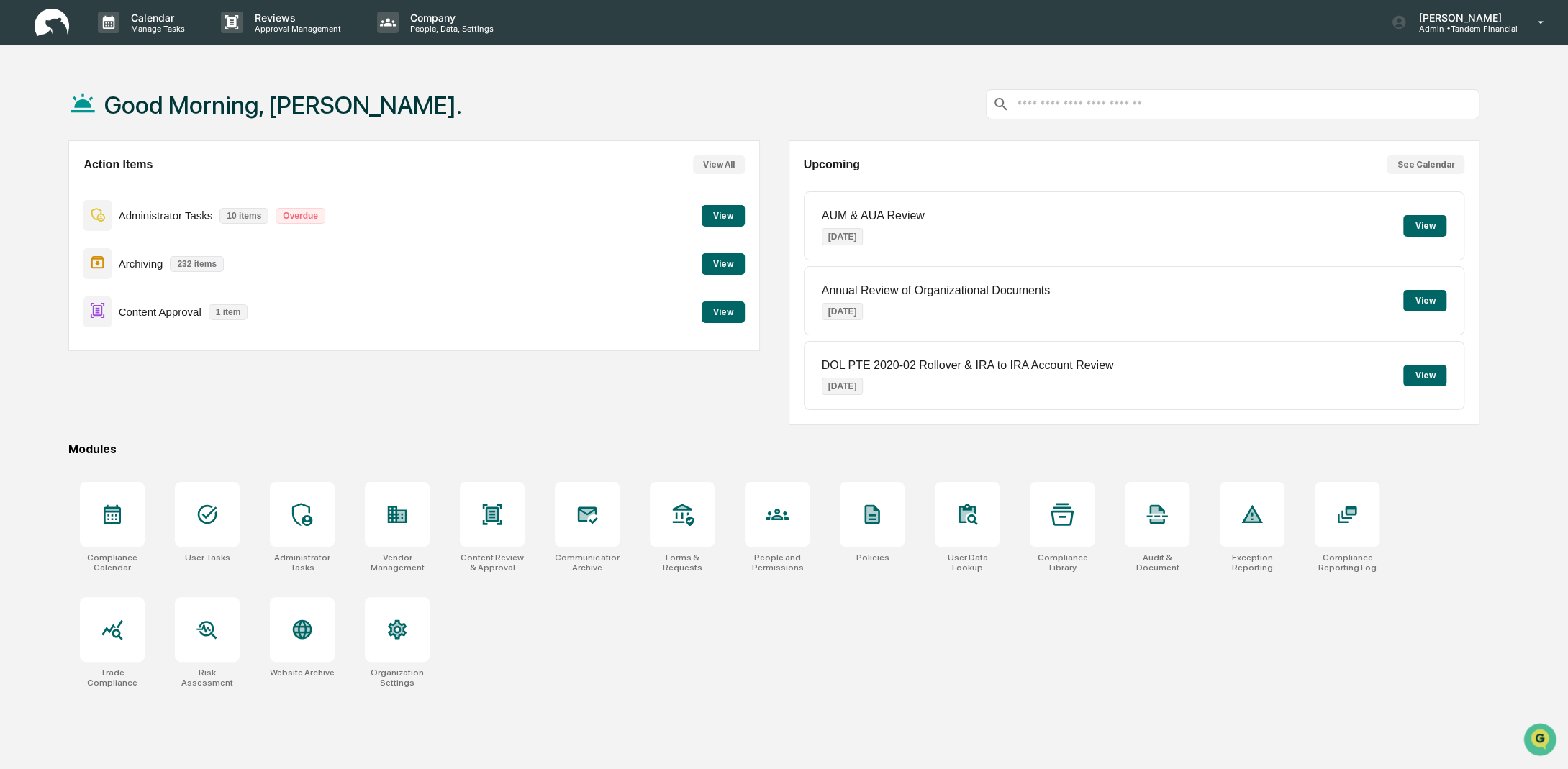
click at [719, 314] on button "View" at bounding box center [722, 312] width 43 height 22
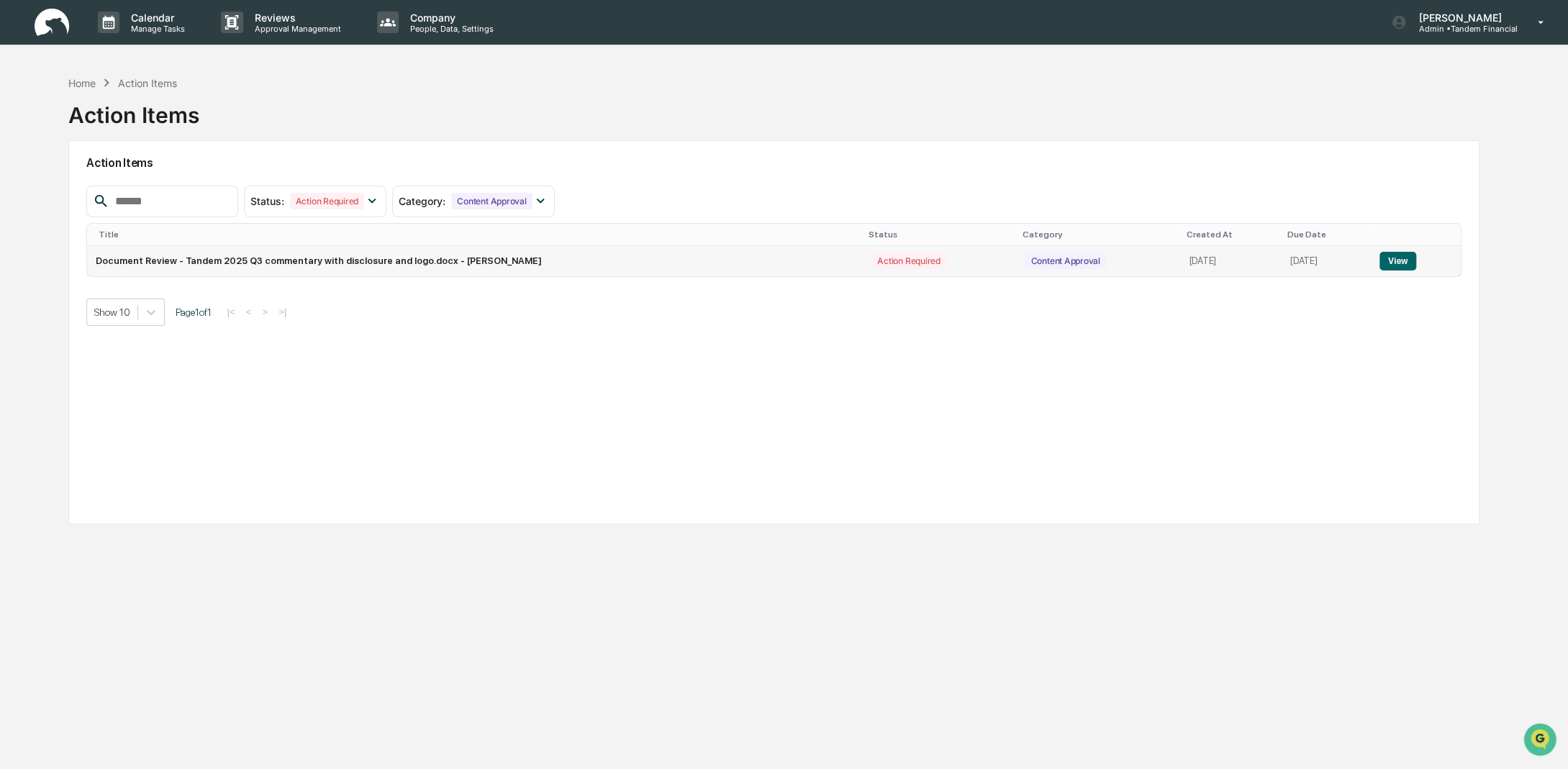
click at [1398, 255] on button "View" at bounding box center [1398, 261] width 36 height 19
